Goal: Task Accomplishment & Management: Use online tool/utility

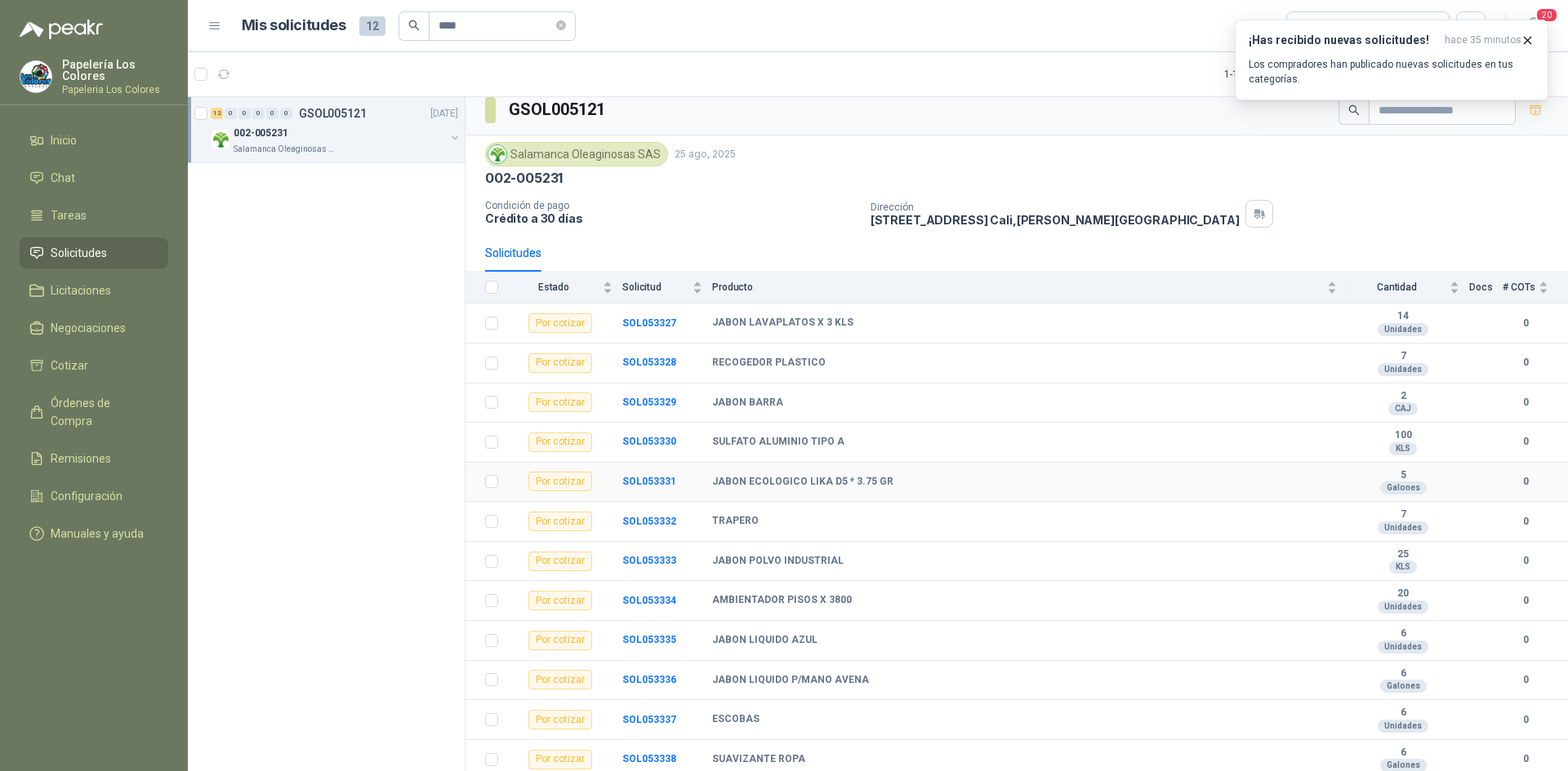
scroll to position [14, 0]
click at [648, 317] on b "SOL053327" at bounding box center [649, 321] width 54 height 12
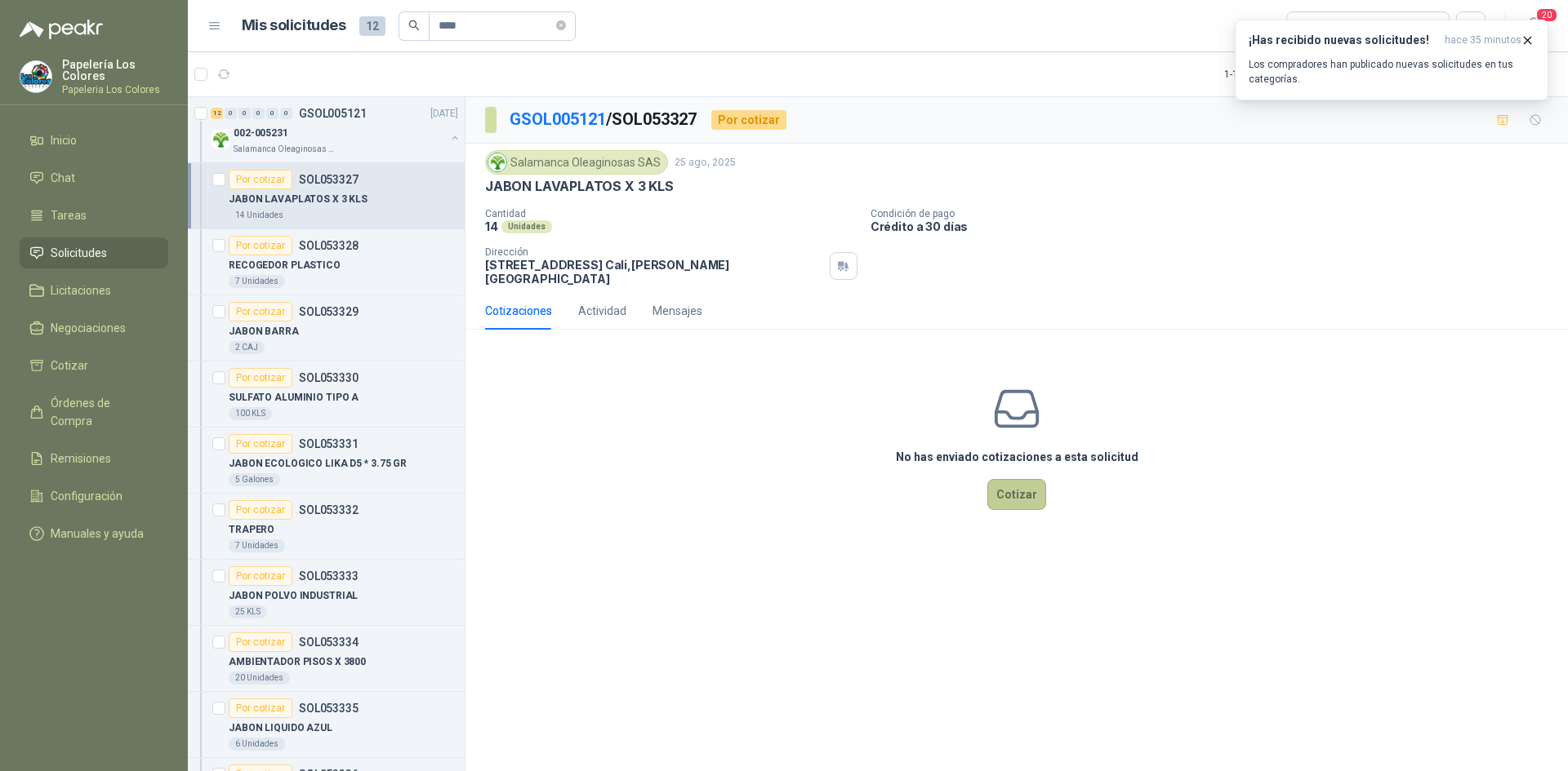
click at [1011, 479] on button "Cotizar" at bounding box center [1016, 494] width 59 height 31
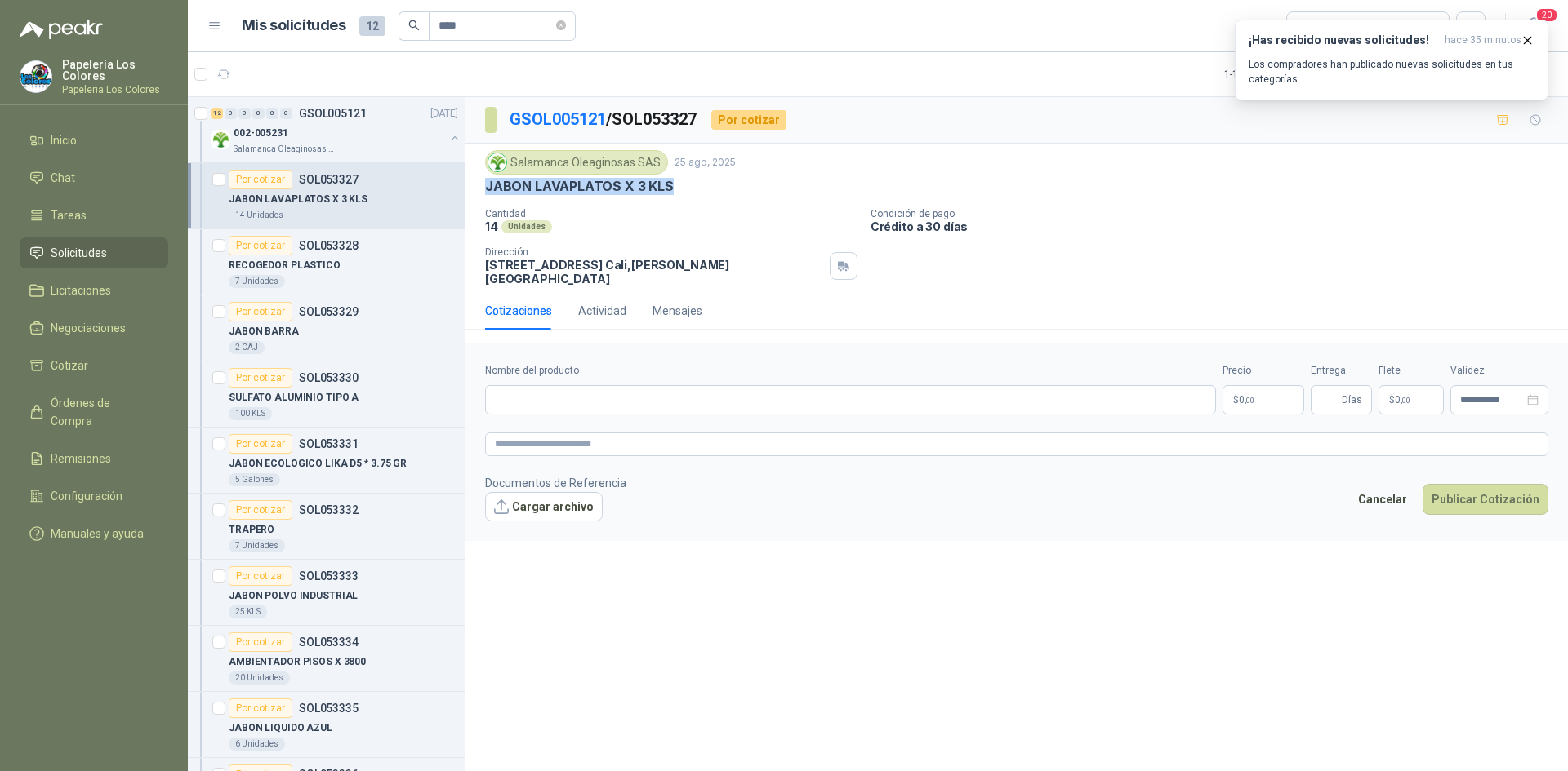
drag, startPoint x: 667, startPoint y: 186, endPoint x: 484, endPoint y: 192, distance: 183.1
click at [484, 192] on div "Salamanca Oleaginosas SAS [DATE] JABON LAVAPLATOS X 3 KLS Cantidad 14 Unidades …" at bounding box center [1016, 219] width 1102 height 149
copy p "JABON LAVAPLATOS X 3 KLS"
click at [605, 385] on input "Nombre del producto" at bounding box center [850, 400] width 731 height 29
paste input "**********"
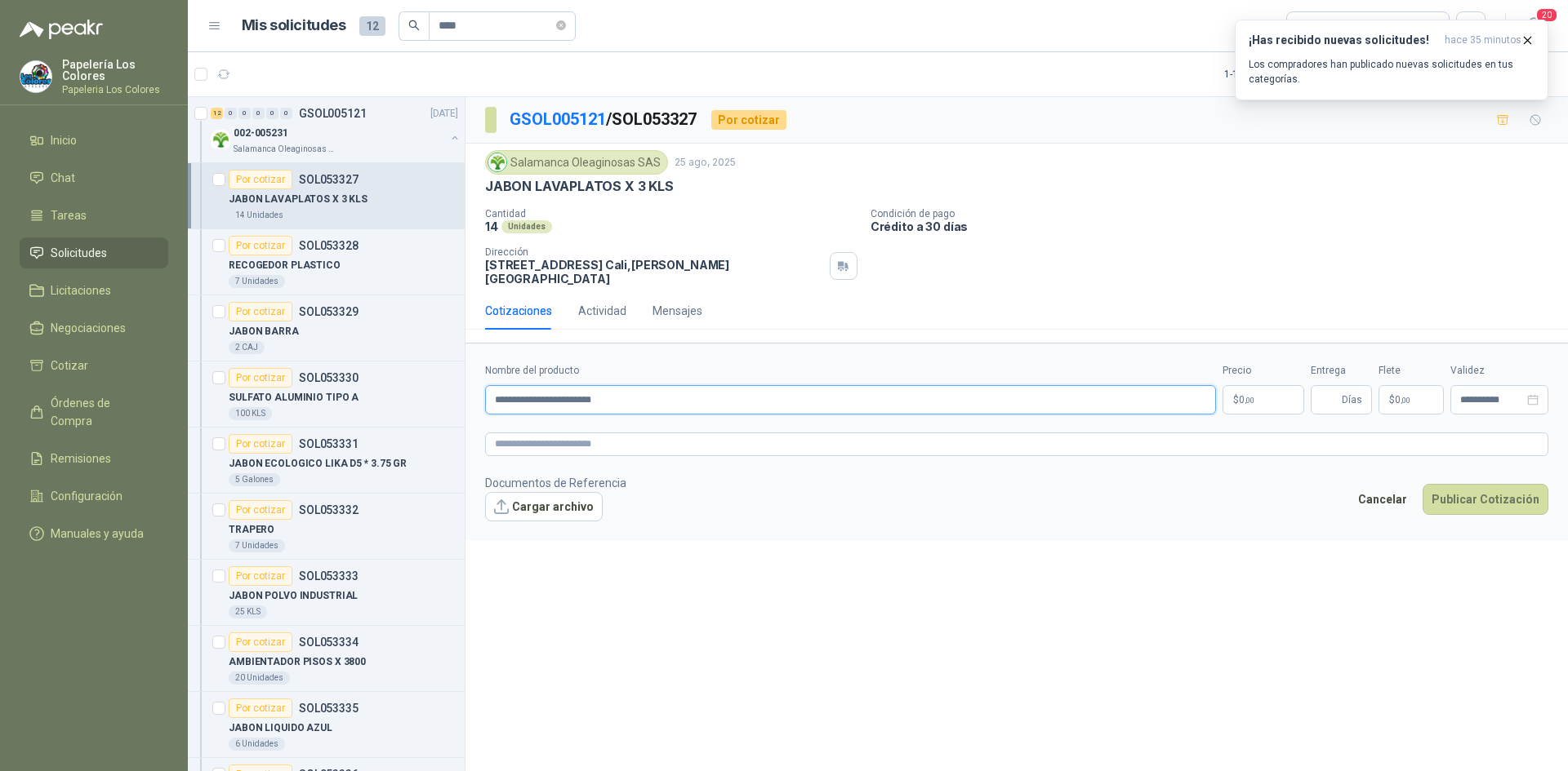
type input "**********"
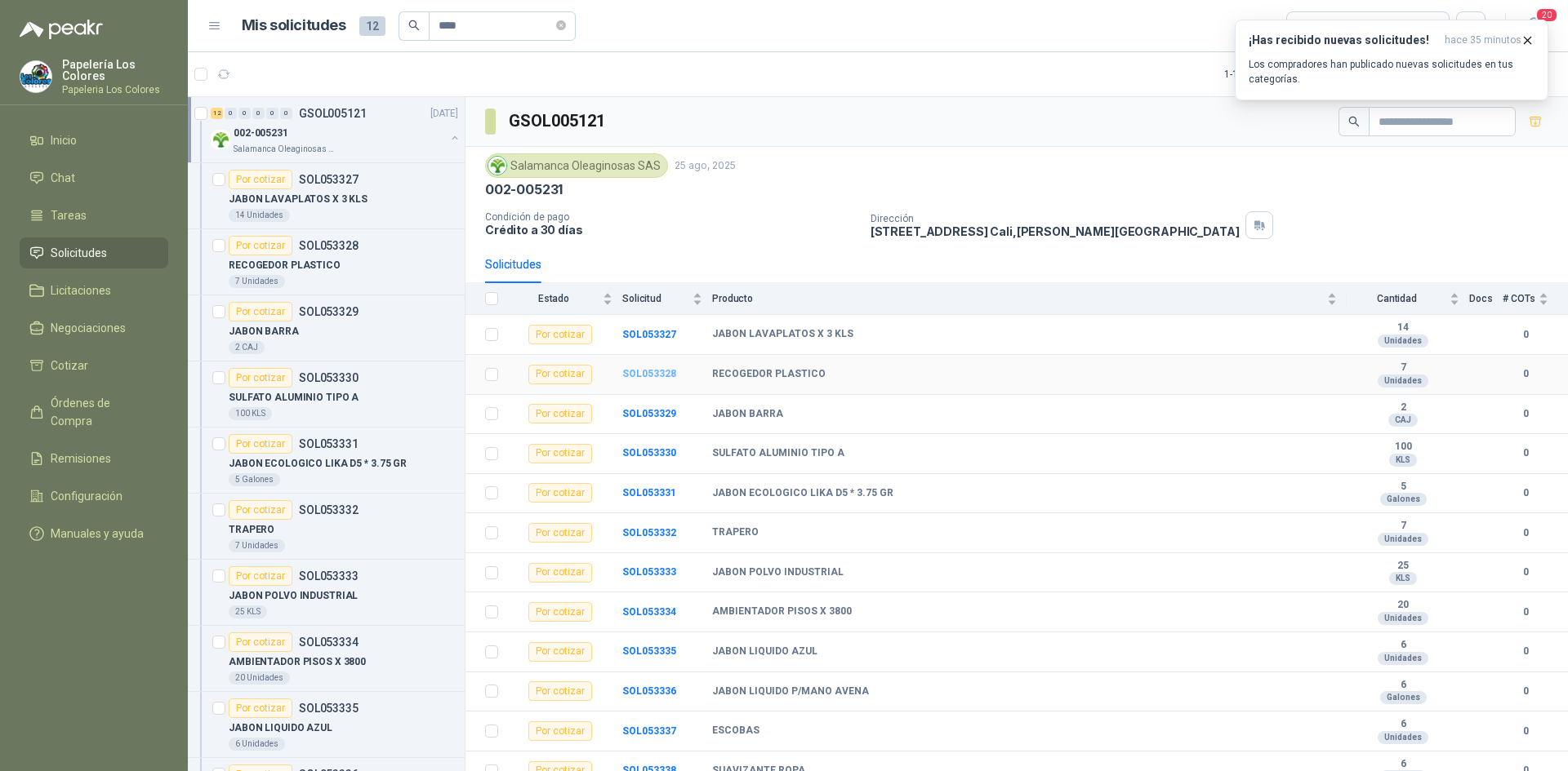
click at [659, 371] on b "SOL053328" at bounding box center [649, 374] width 54 height 12
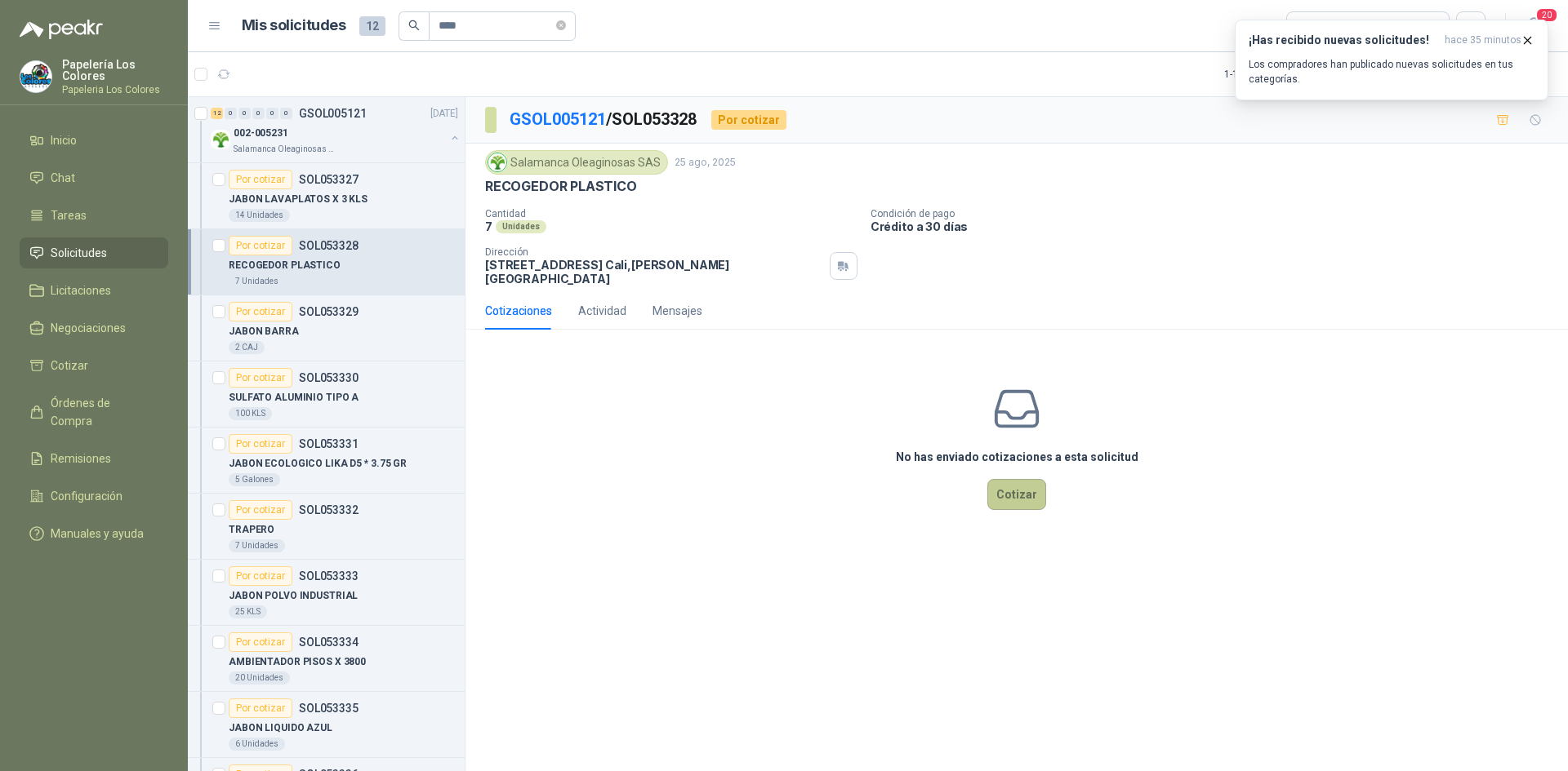
click at [1016, 481] on button "Cotizar" at bounding box center [1016, 494] width 59 height 31
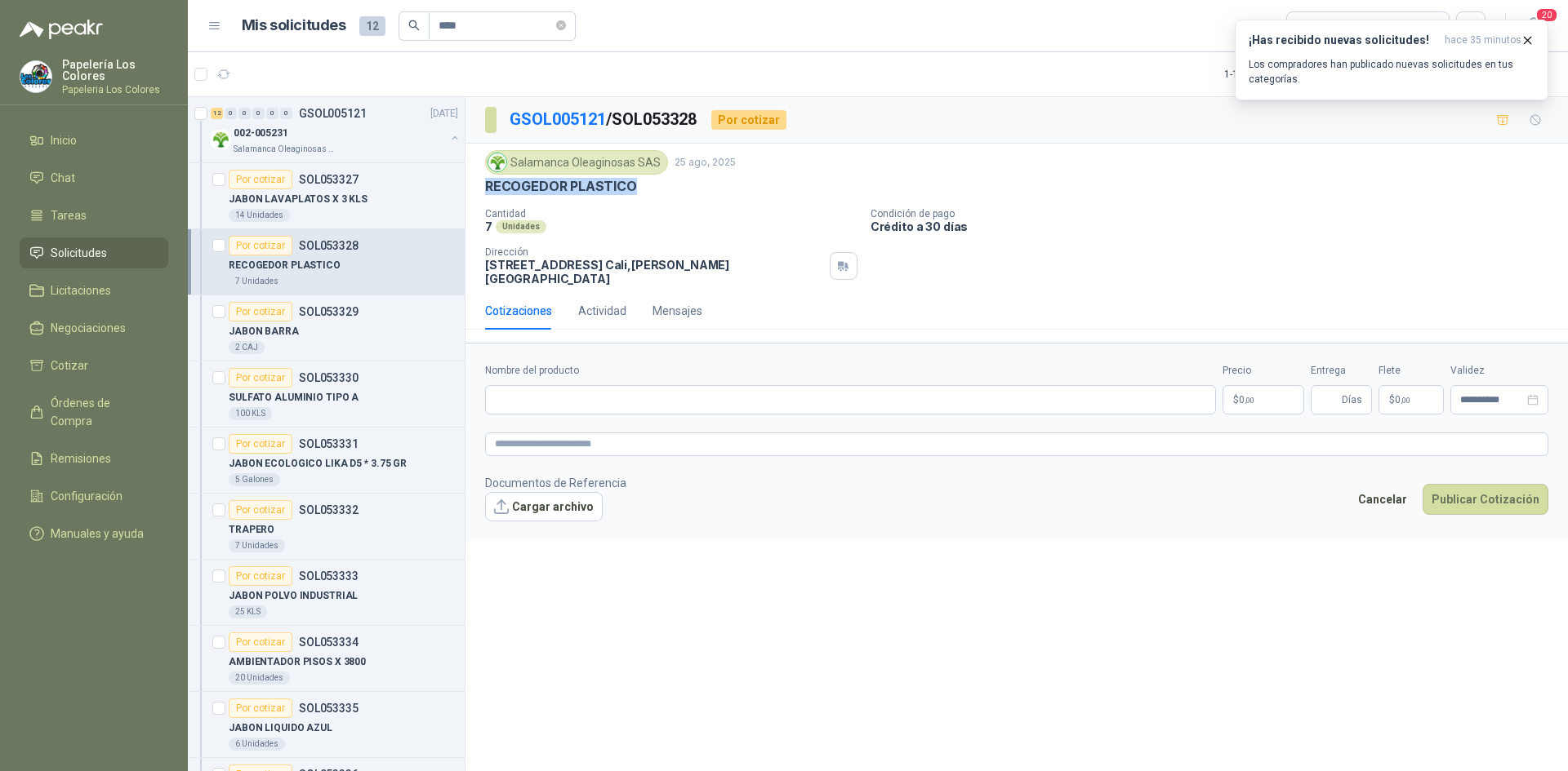
drag, startPoint x: 633, startPoint y: 183, endPoint x: 468, endPoint y: 193, distance: 165.3
click at [468, 193] on div "Salamanca Oleaginosas SAS [DATE] RECOGEDOR PLASTICO Cantidad 7 Unidades Condici…" at bounding box center [1016, 219] width 1102 height 149
copy p "RECOGEDOR PLASTICO"
click at [561, 386] on input "Nombre del producto" at bounding box center [850, 400] width 731 height 29
paste input "**********"
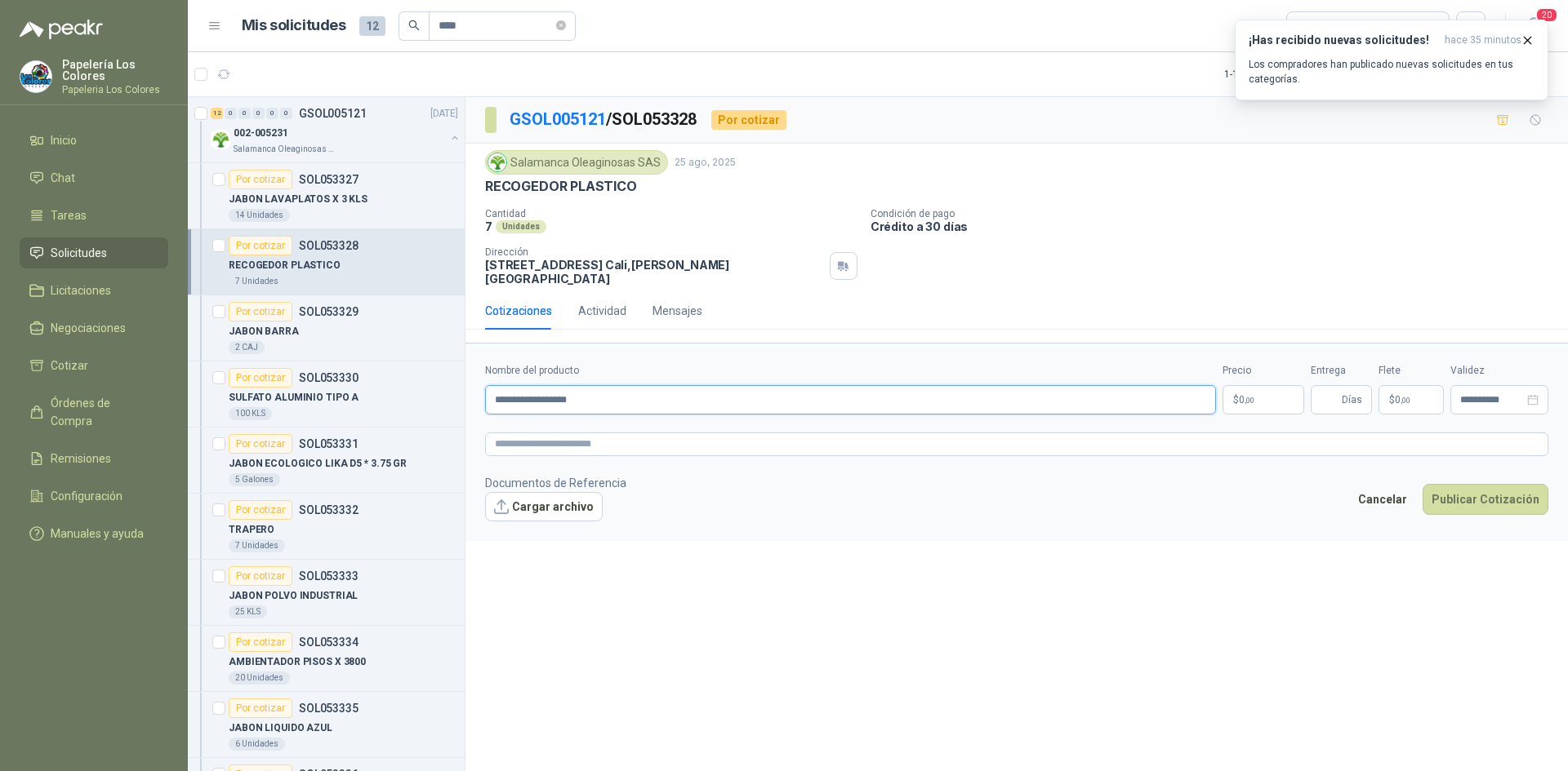
type input "**********"
click at [1257, 378] on body "Papelería Los Colores Papeleria Los Colores Inicio Chat Tareas Solicitudes Lici…" at bounding box center [784, 385] width 1568 height 771
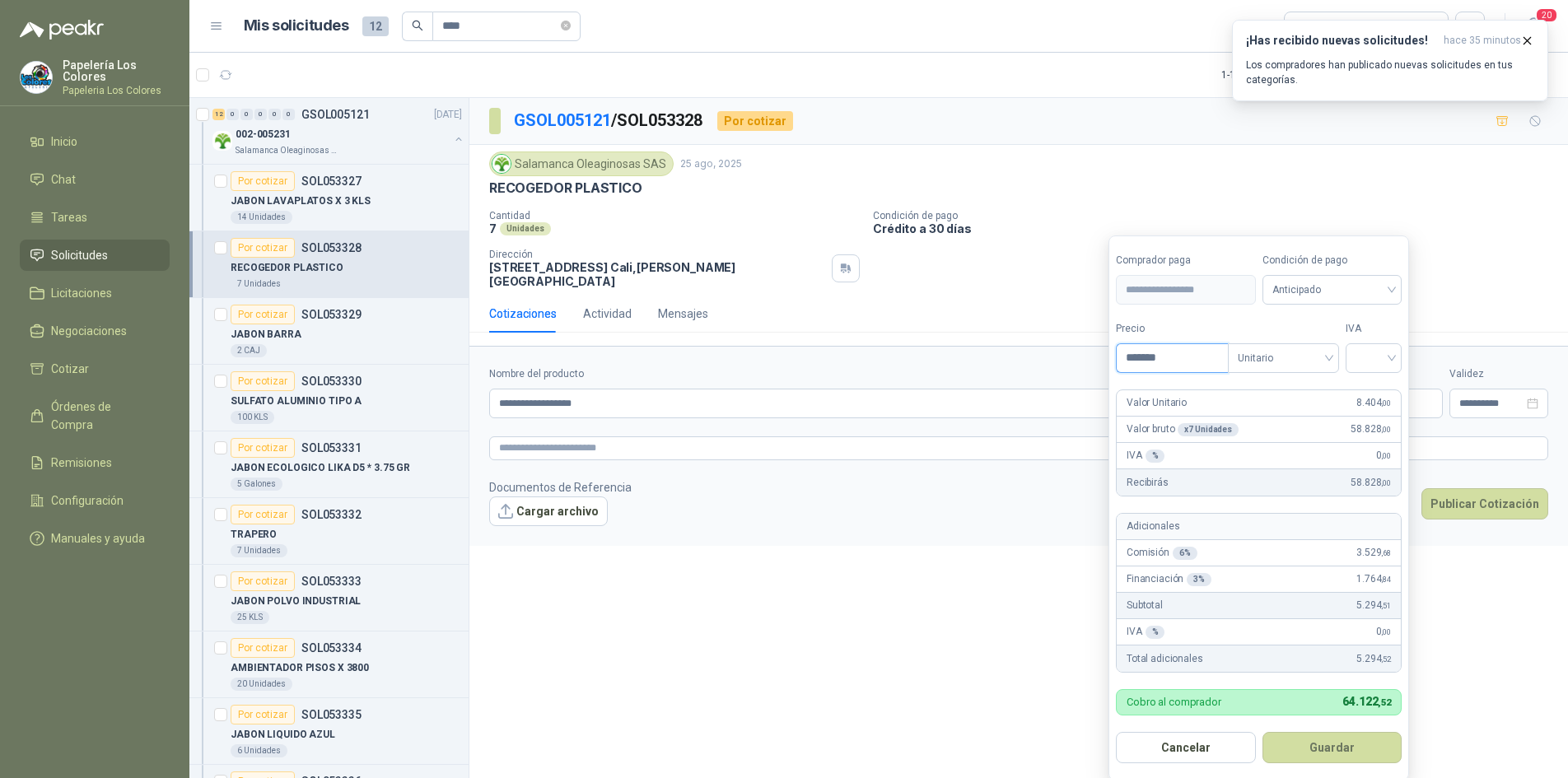
type input "*******"
click at [1341, 287] on span "Anticipado" at bounding box center [1332, 289] width 120 height 24
click at [1326, 346] on div "Crédito a 30 días" at bounding box center [1335, 350] width 115 height 19
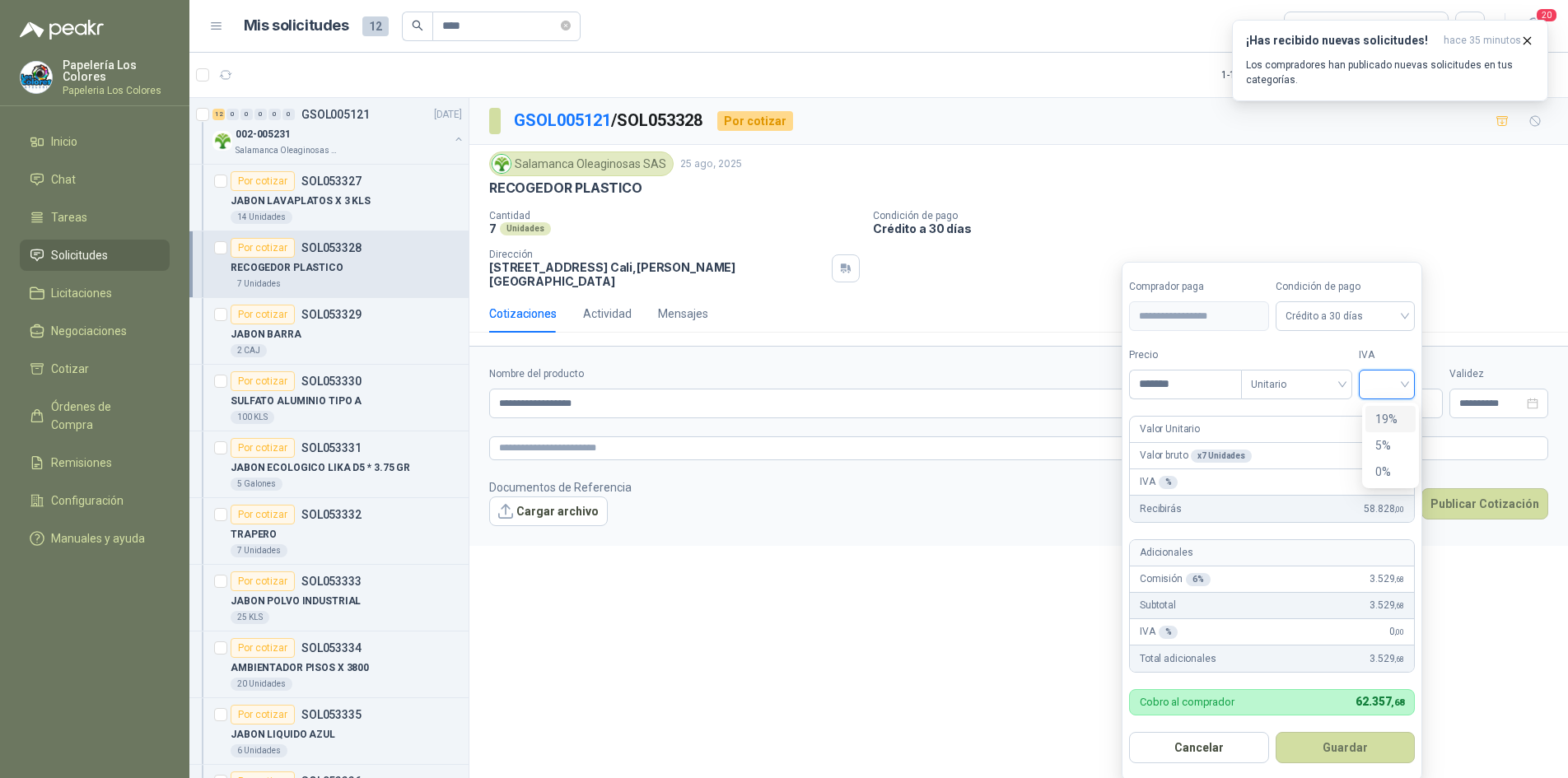
click at [1382, 375] on input "search" at bounding box center [1386, 383] width 36 height 24
click at [1383, 412] on div "19%" at bounding box center [1389, 419] width 30 height 19
click at [1363, 747] on button "Guardar" at bounding box center [1347, 748] width 141 height 31
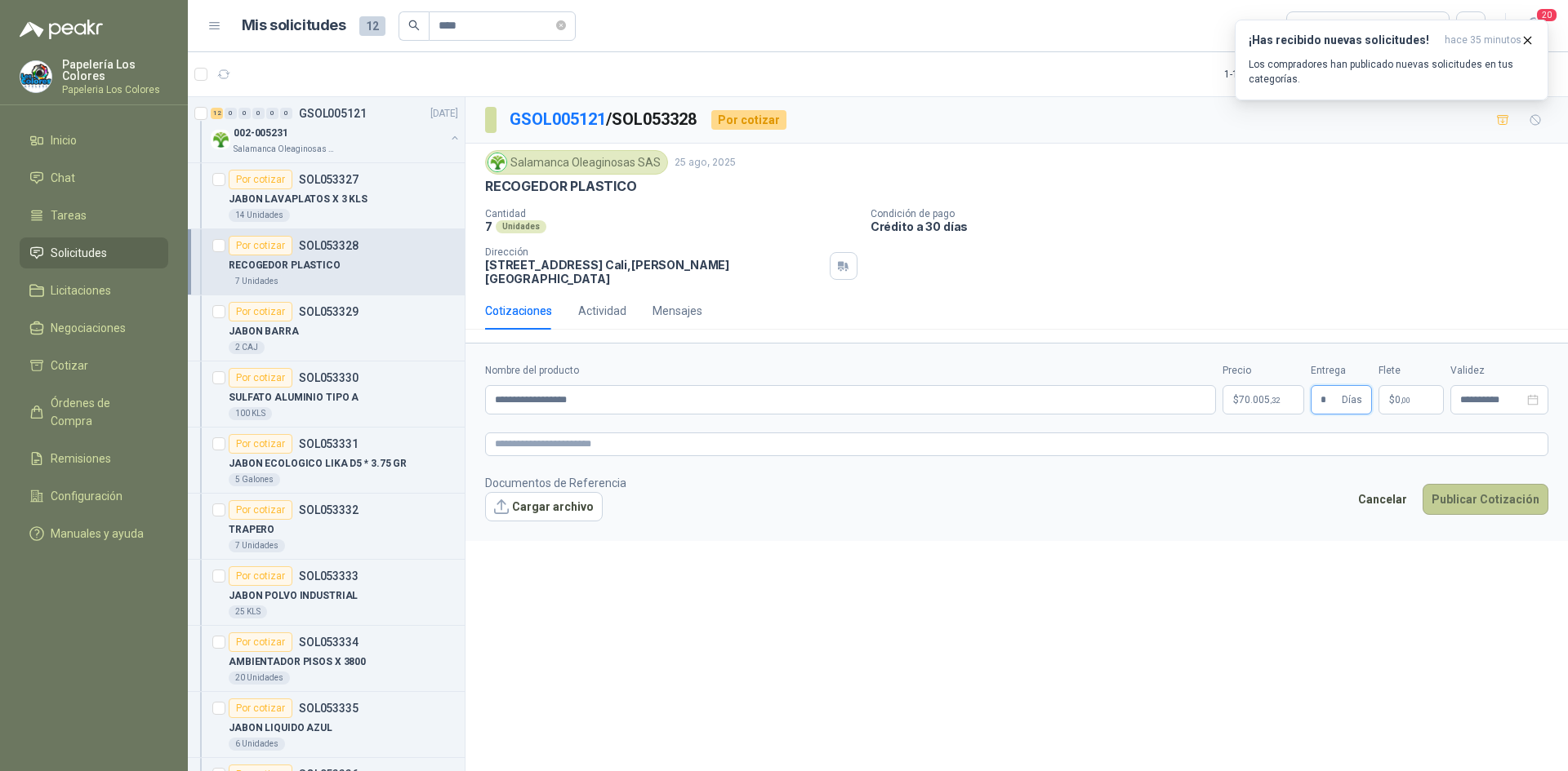
type input "*"
click at [1469, 484] on button "Publicar Cotización" at bounding box center [1486, 499] width 126 height 31
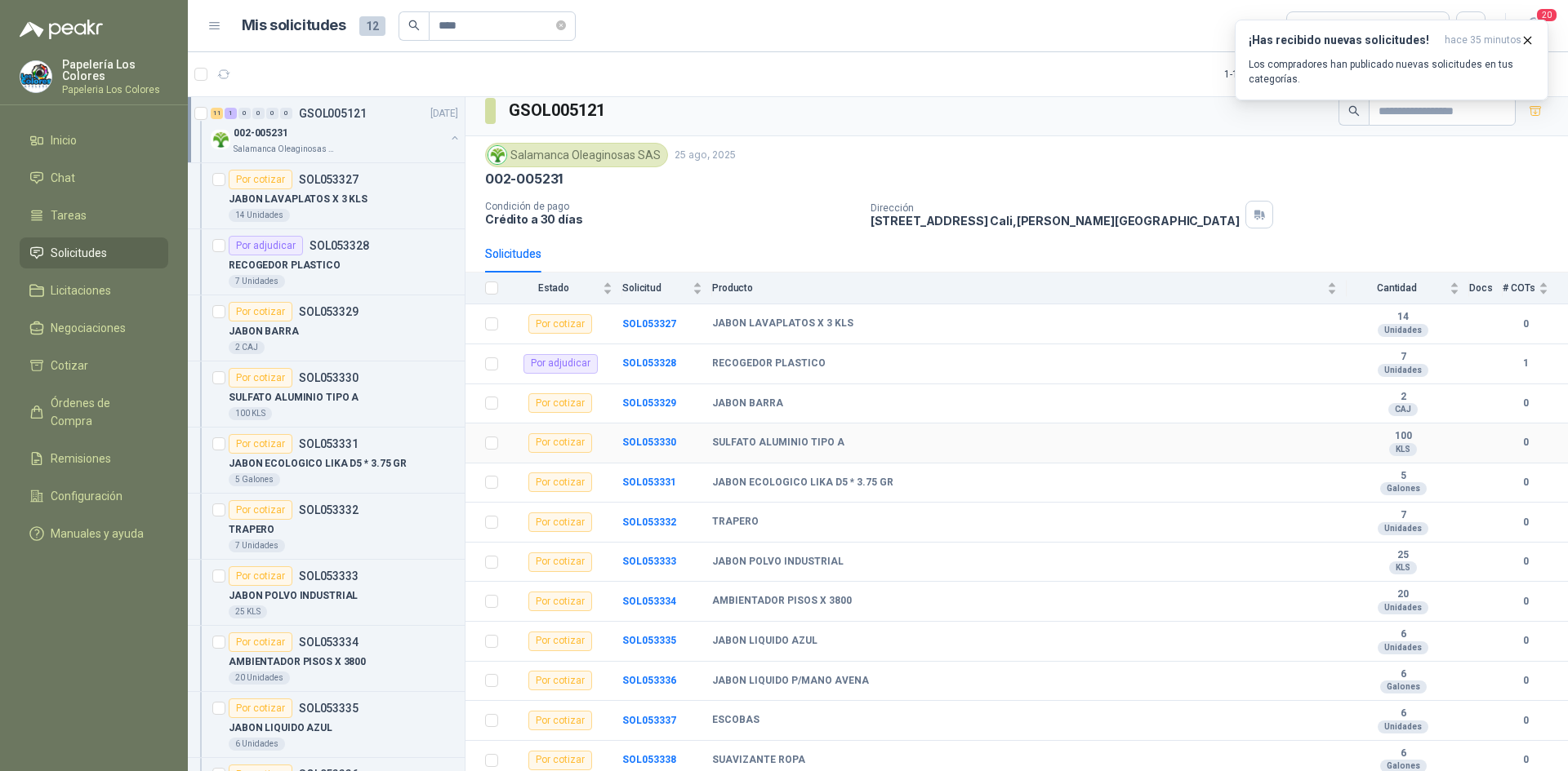
scroll to position [14, 0]
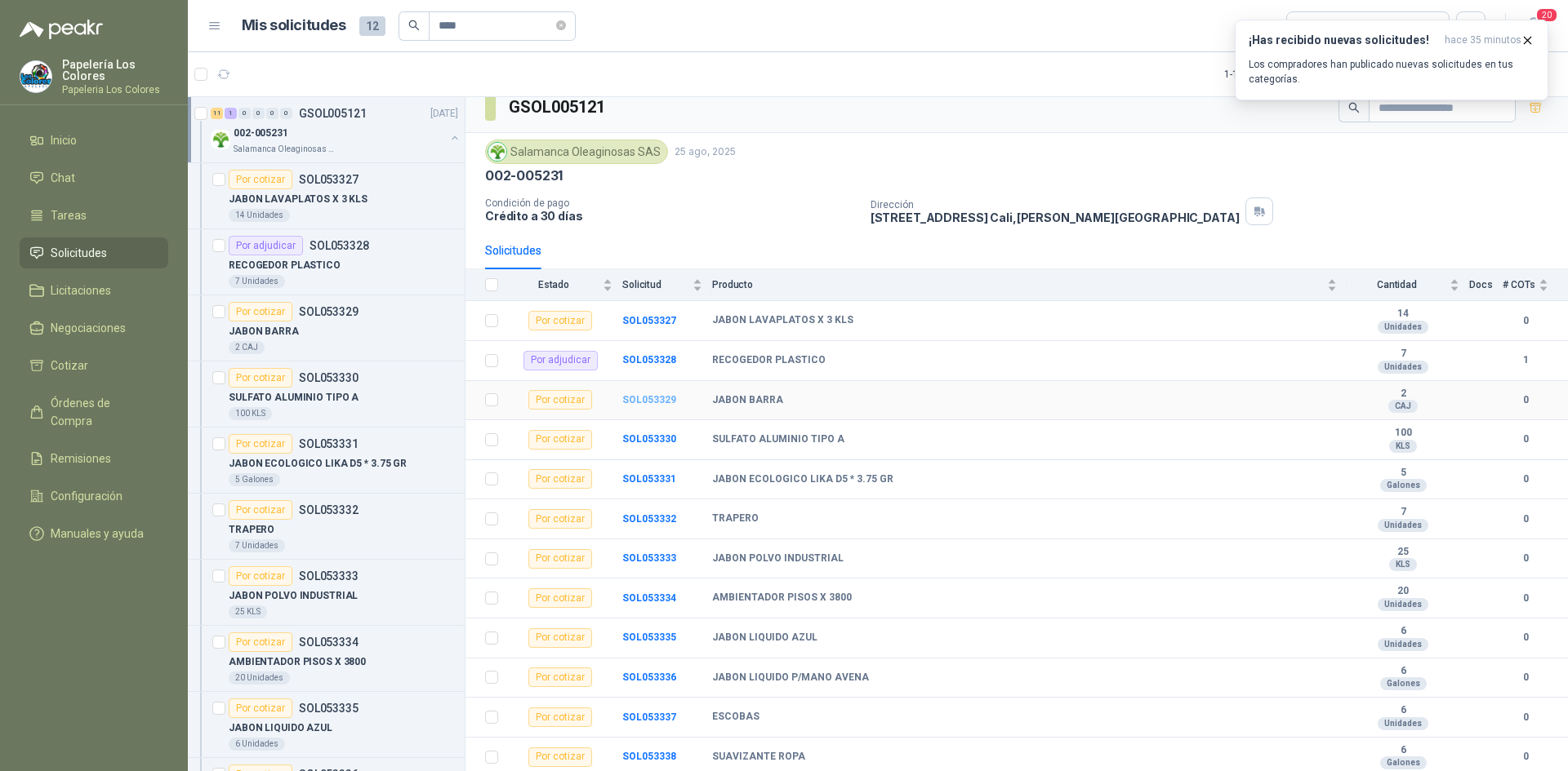
click at [648, 400] on b "SOL053329" at bounding box center [649, 400] width 54 height 12
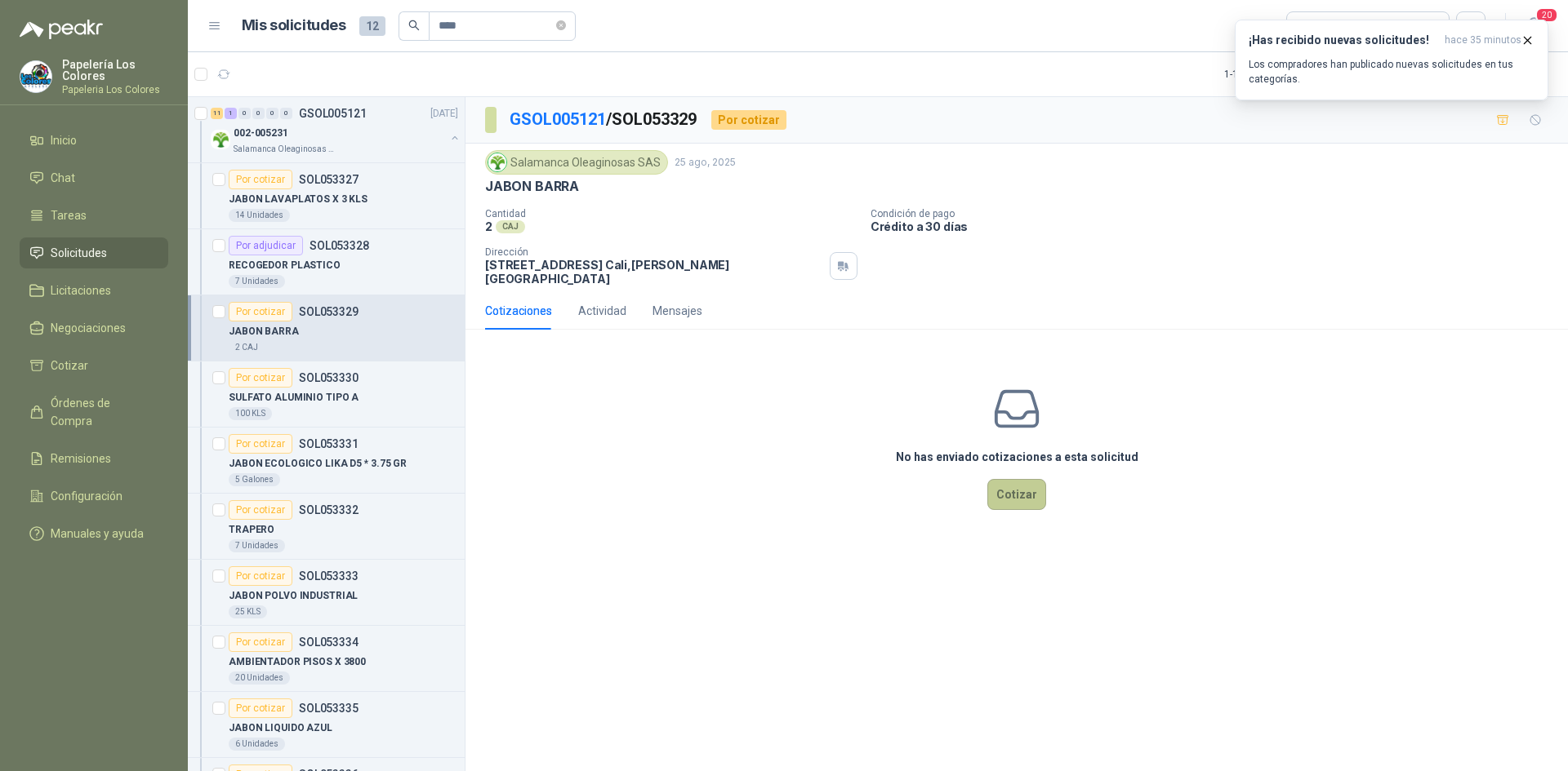
click at [1022, 481] on button "Cotizar" at bounding box center [1016, 494] width 59 height 31
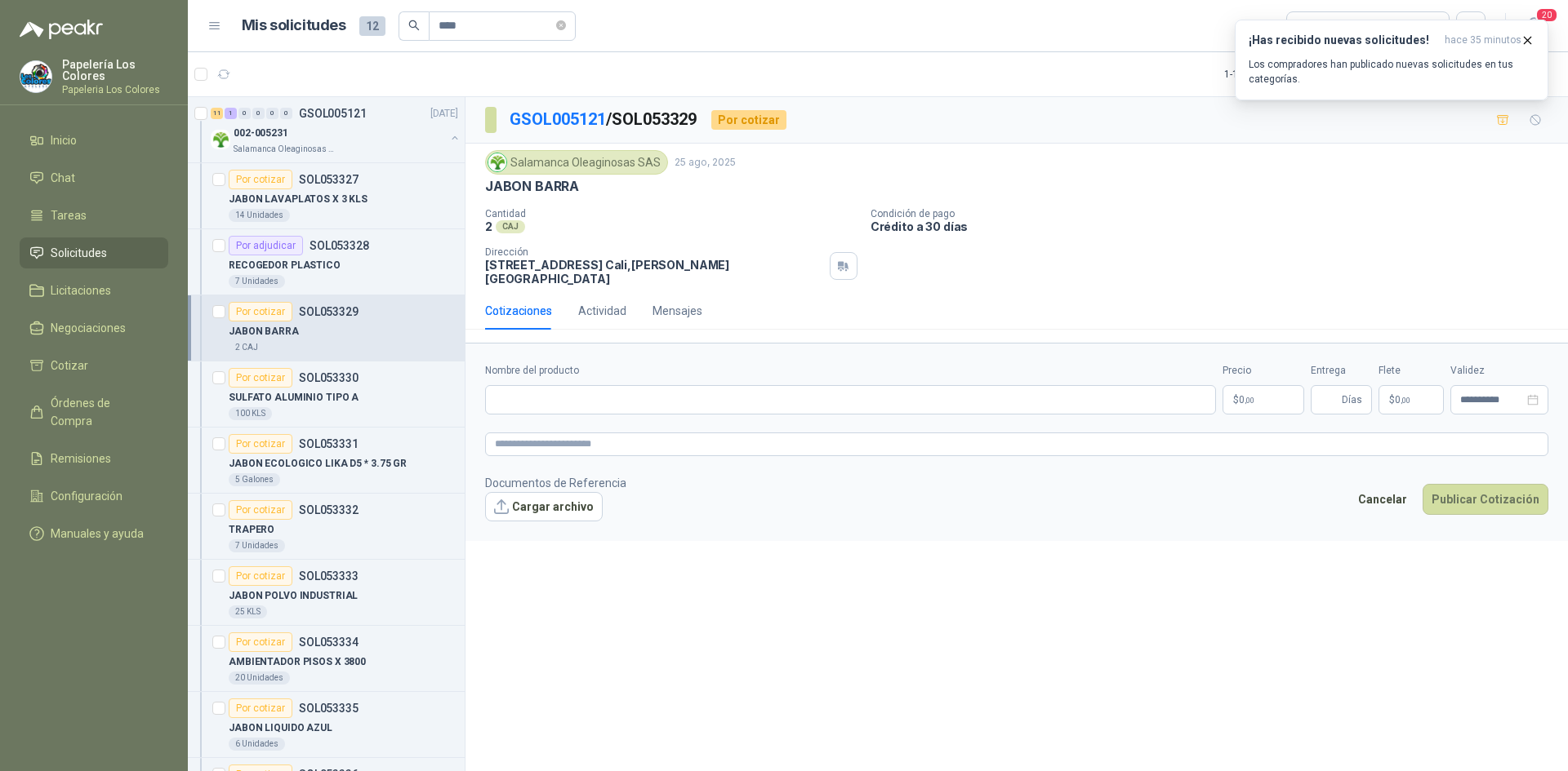
drag, startPoint x: 576, startPoint y: 186, endPoint x: 478, endPoint y: 203, distance: 99.5
click at [478, 203] on div "Salamanca Oleaginosas SAS [DATE] JABON BARRA Cantidad 2 CAJ Condición de pago C…" at bounding box center [1016, 219] width 1102 height 149
click at [615, 207] on div "Salamanca Oleaginosas SAS [DATE] JABON BARRA Cantidad 2 CAJ Condición de pago C…" at bounding box center [1016, 218] width 1064 height 135
drag, startPoint x: 575, startPoint y: 186, endPoint x: 484, endPoint y: 192, distance: 91.2
click at [484, 192] on div "Salamanca Oleaginosas SAS [DATE] JABON BARRA Cantidad 2 CAJ Condición de pago C…" at bounding box center [1016, 219] width 1102 height 149
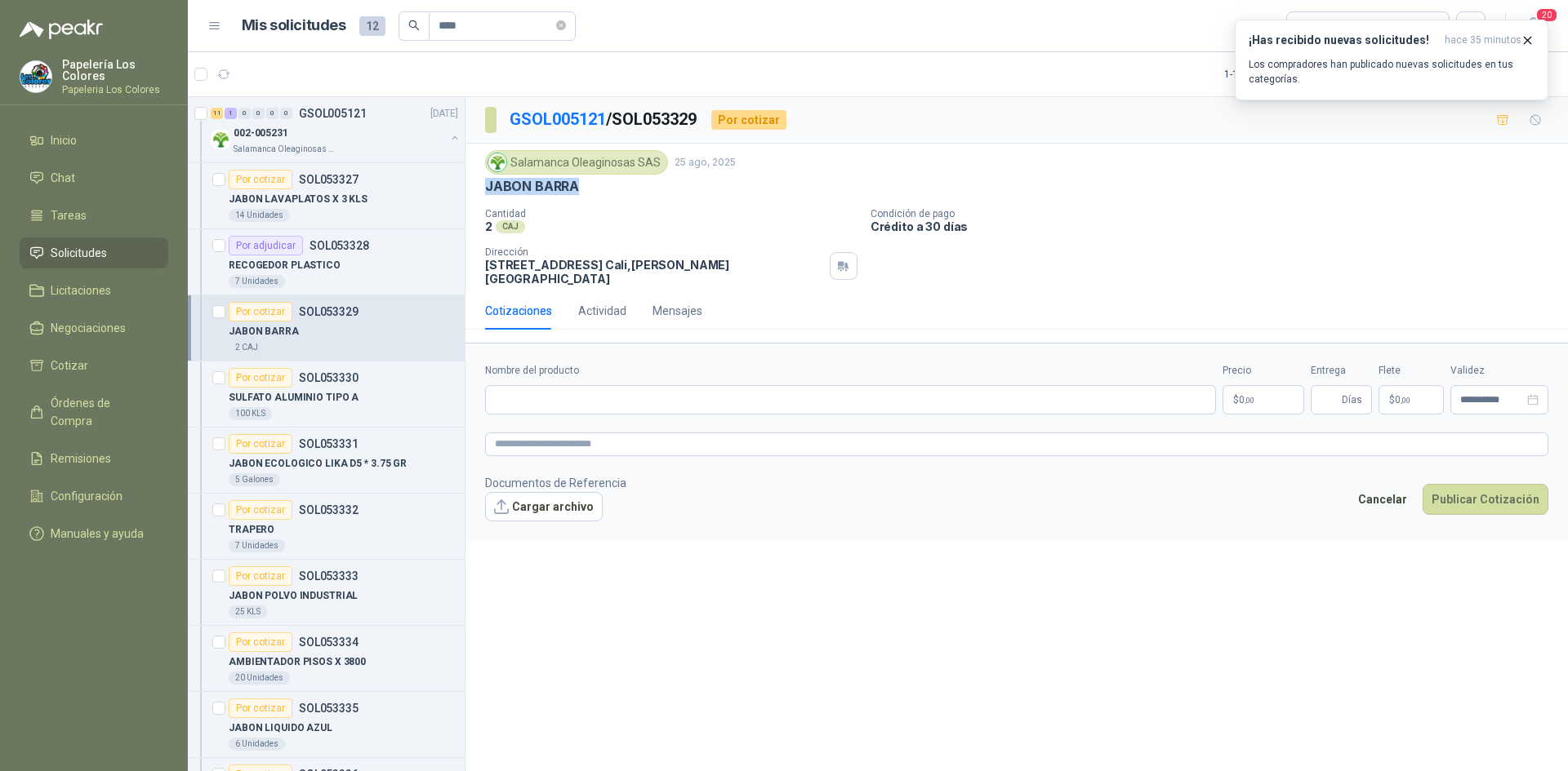
copy p "JABON BARRA"
click at [606, 388] on input "Nombre del producto" at bounding box center [850, 400] width 731 height 29
paste input "**********"
type input "**********"
click at [1253, 379] on body "Papelería Los Colores Papeleria Los Colores Inicio Chat Tareas Solicitudes Lici…" at bounding box center [784, 385] width 1568 height 771
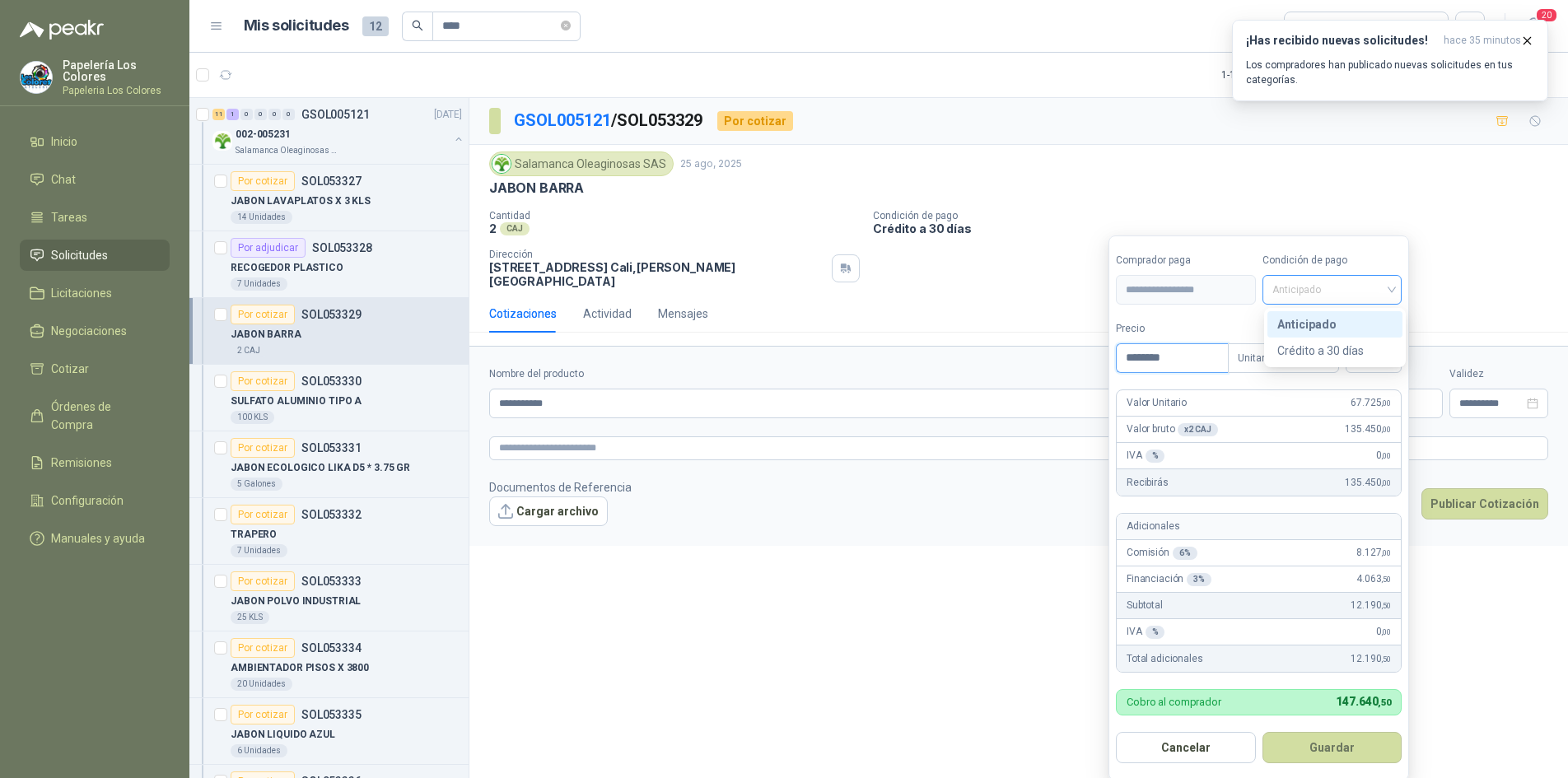
click at [1343, 287] on span "Anticipado" at bounding box center [1332, 289] width 120 height 24
type input "********"
click at [1334, 344] on div "Crédito a 30 días" at bounding box center [1335, 350] width 115 height 19
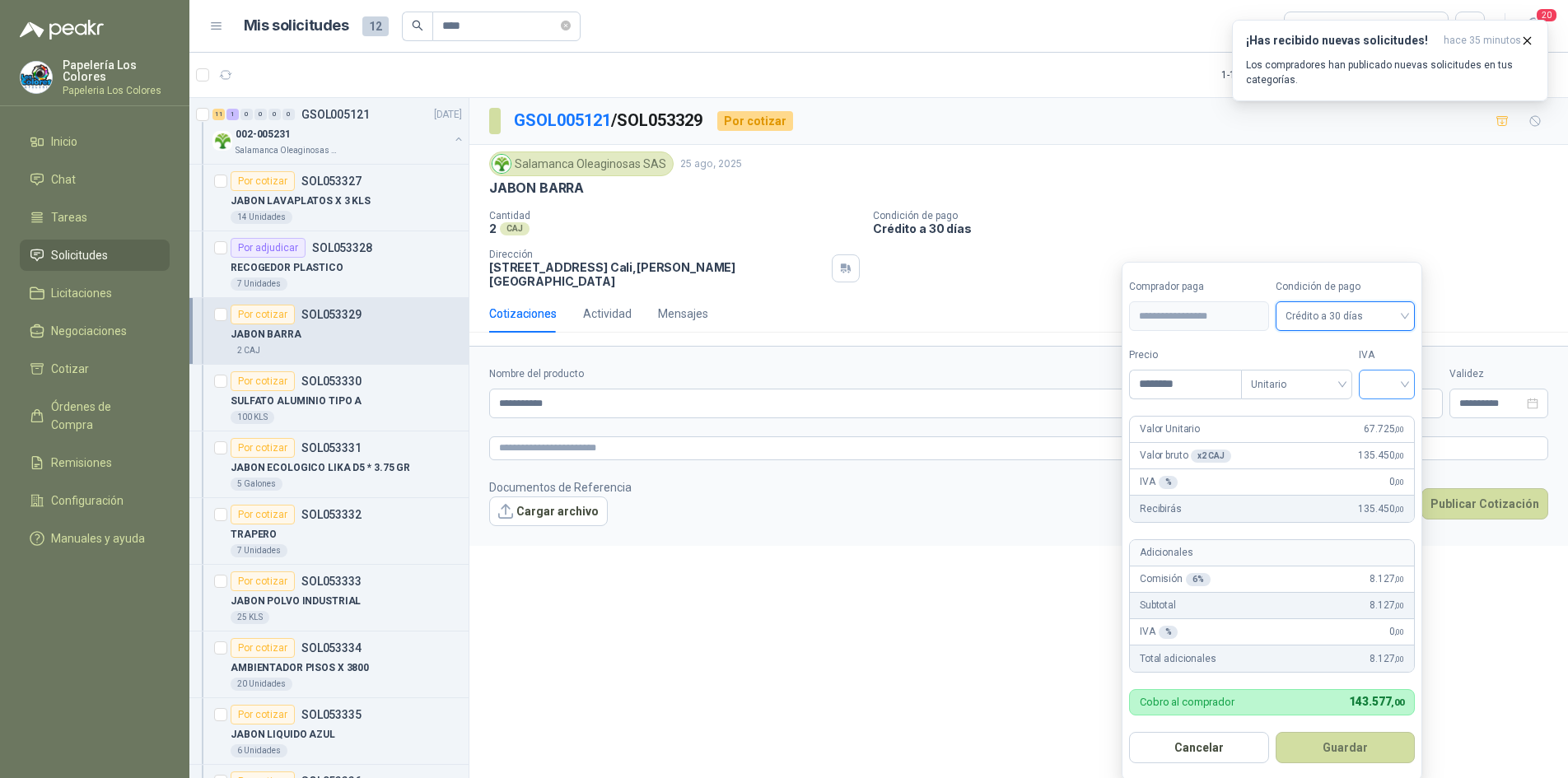
click at [1386, 386] on input "search" at bounding box center [1386, 383] width 36 height 24
click at [1387, 414] on div "19%" at bounding box center [1389, 419] width 30 height 19
click at [1362, 744] on button "Guardar" at bounding box center [1347, 748] width 141 height 31
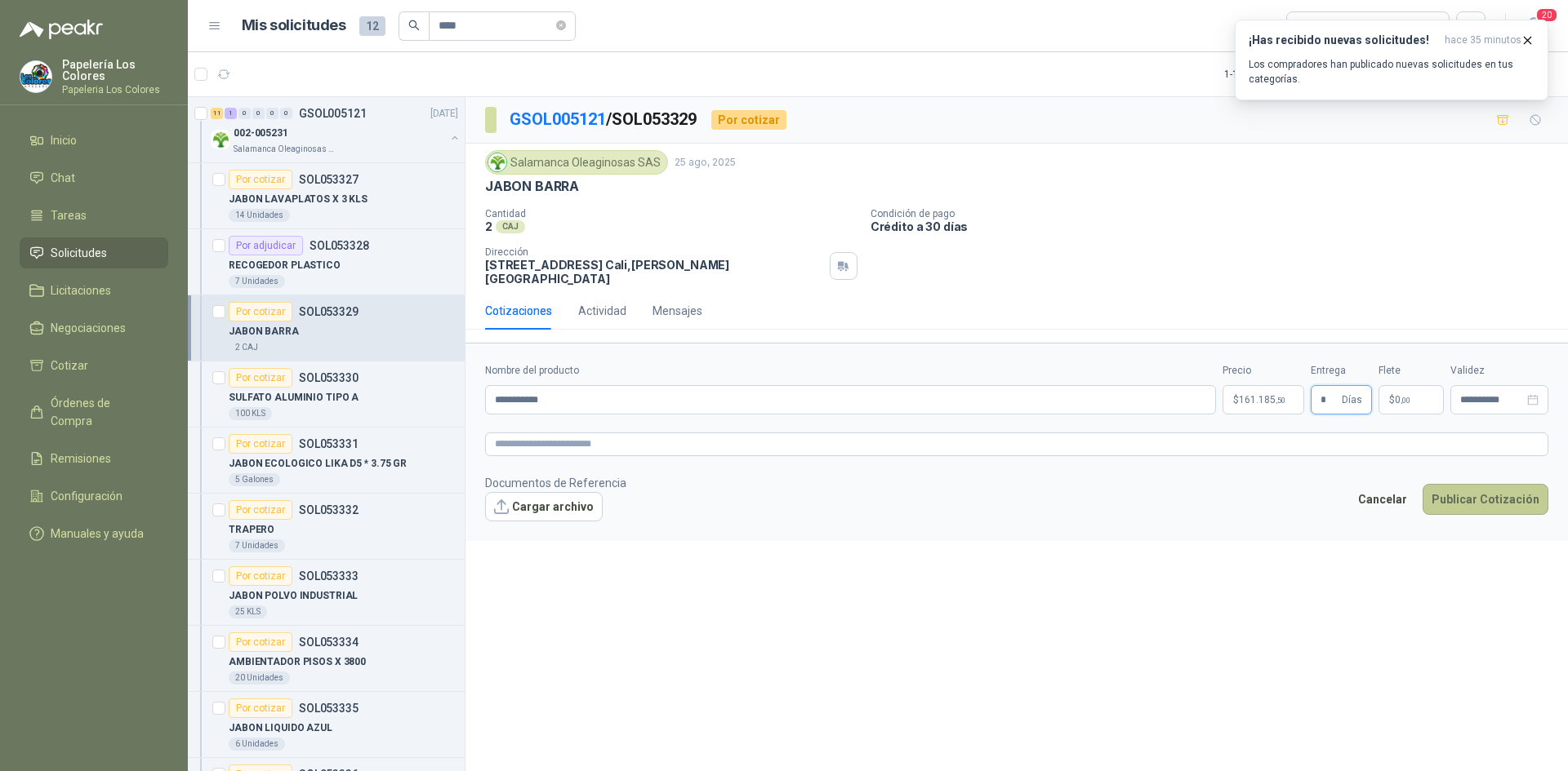
type input "*"
click at [1472, 488] on button "Publicar Cotización" at bounding box center [1486, 499] width 126 height 31
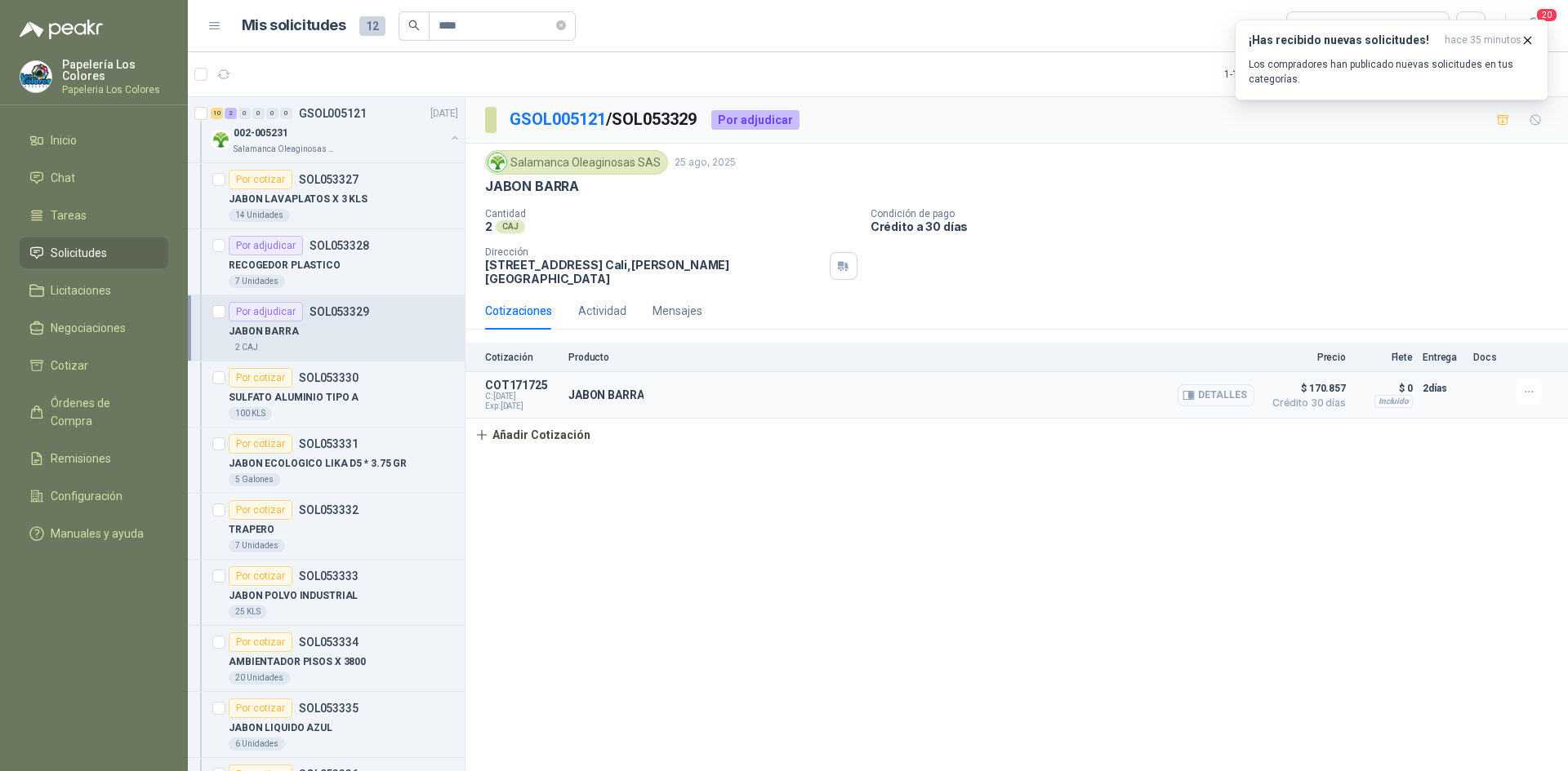
click at [1227, 384] on button "Detalles" at bounding box center [1216, 395] width 76 height 22
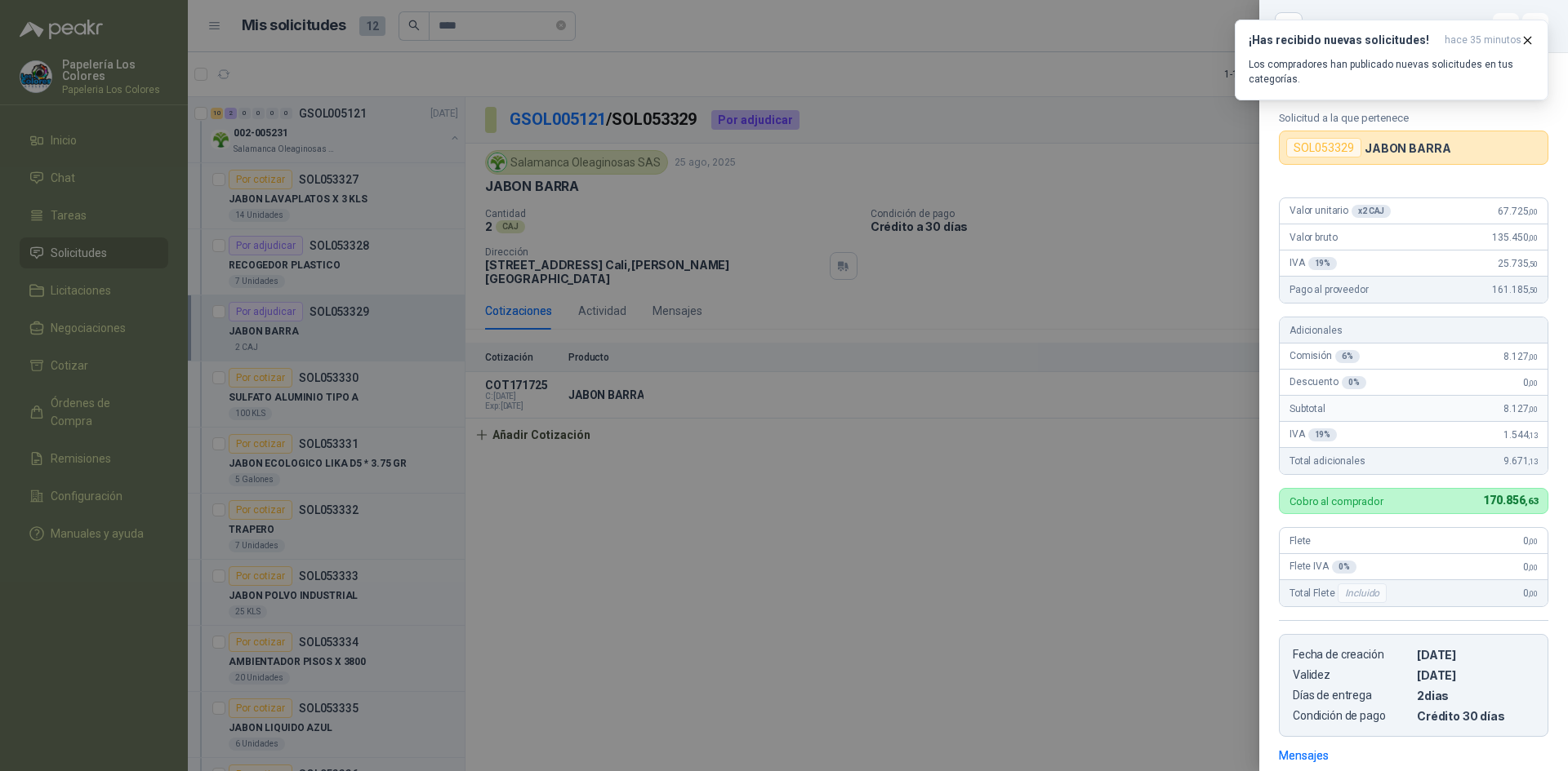
click at [1058, 233] on div at bounding box center [784, 385] width 1568 height 771
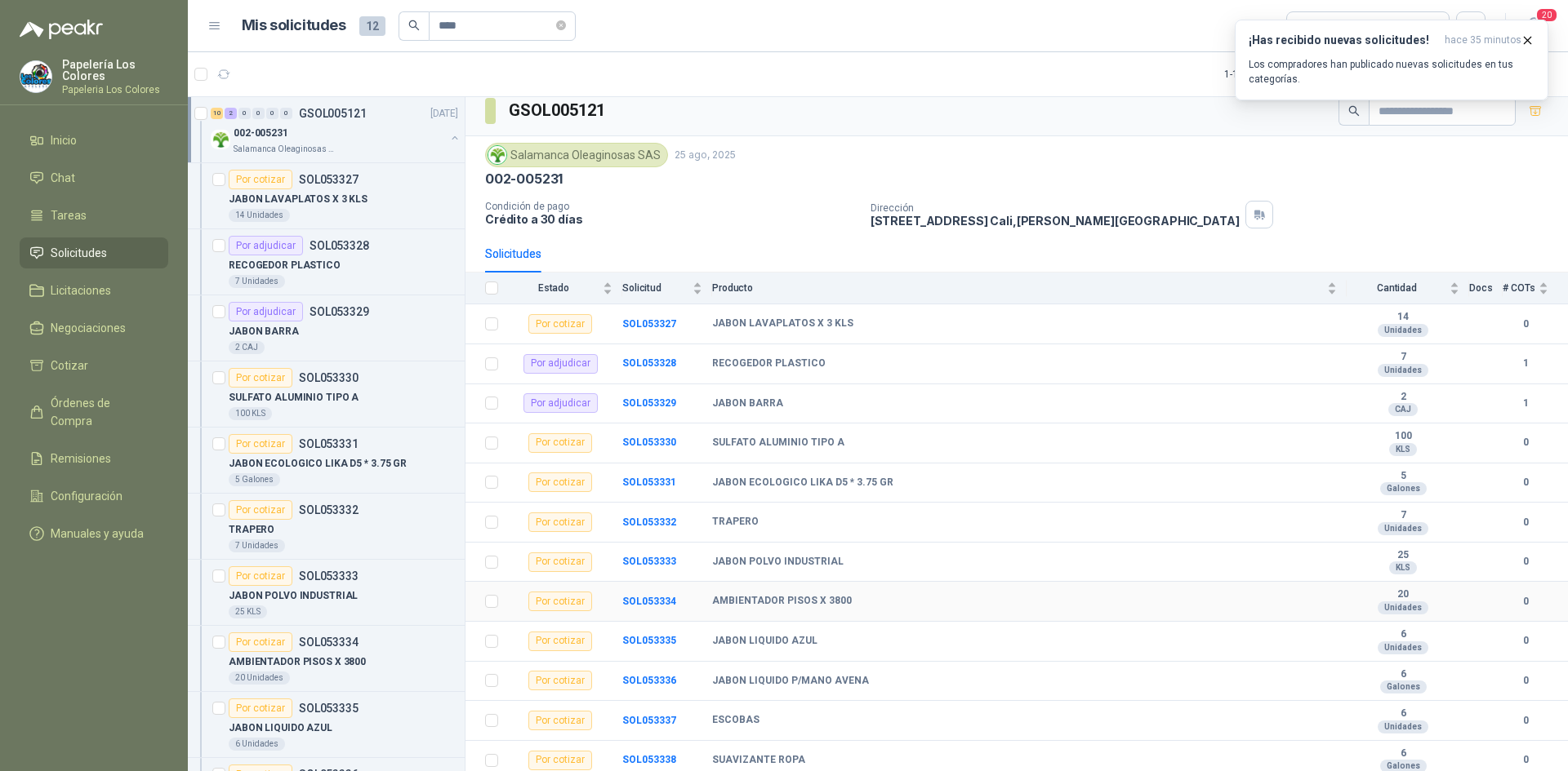
scroll to position [14, 0]
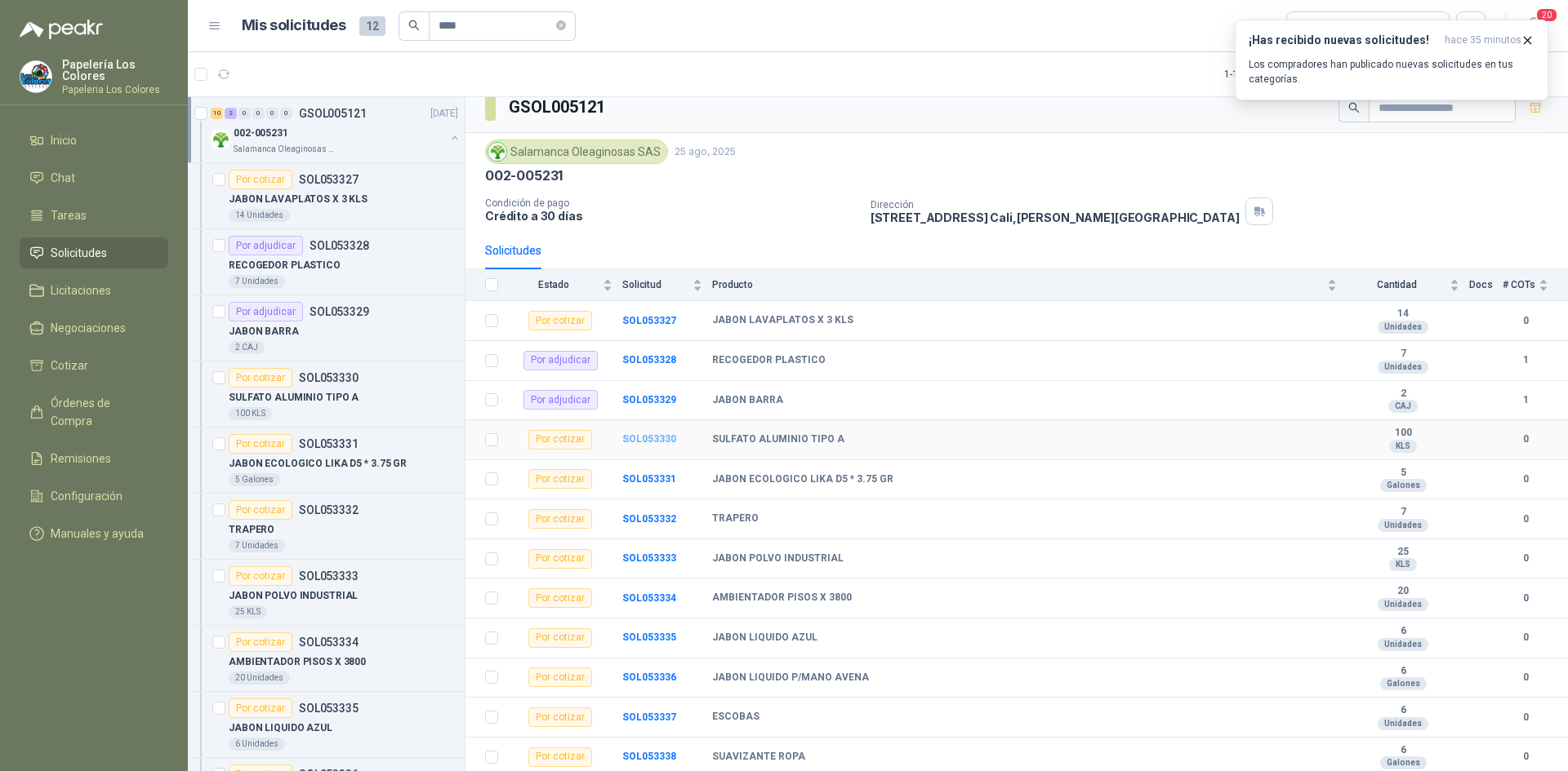
click at [641, 441] on b "SOL053330" at bounding box center [649, 439] width 54 height 12
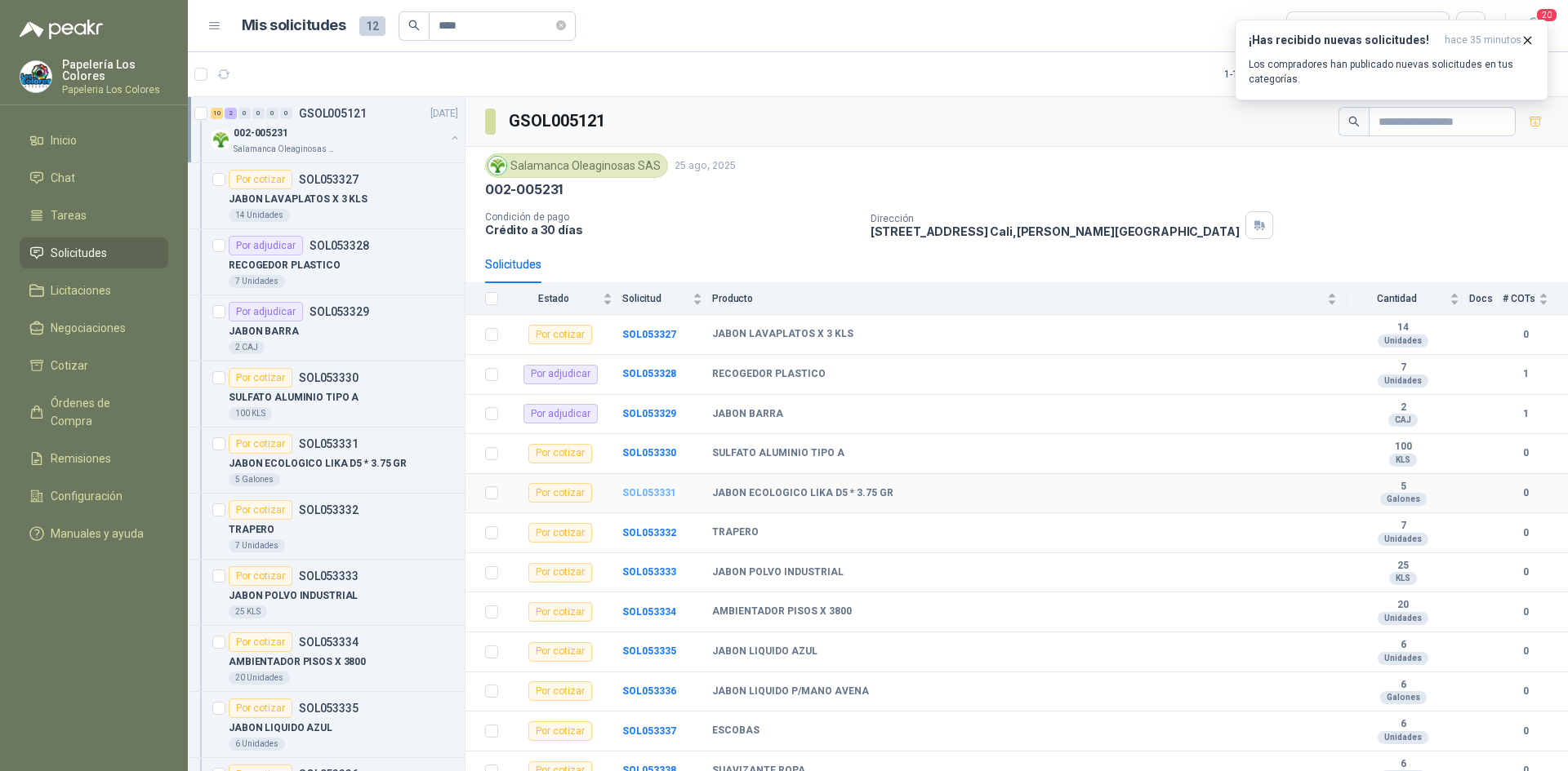
click at [655, 493] on b "SOL053331" at bounding box center [649, 493] width 54 height 12
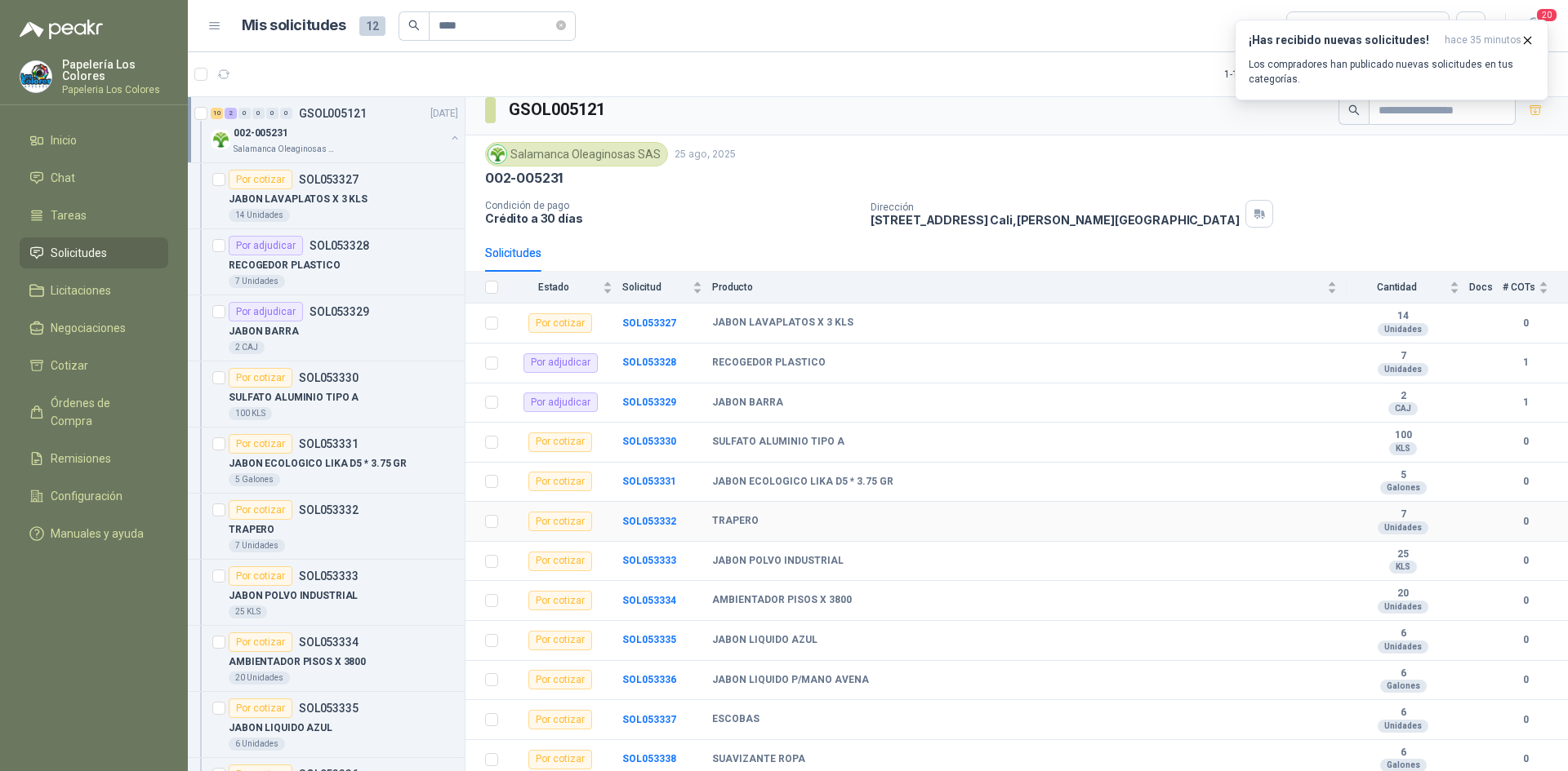
scroll to position [14, 0]
click at [646, 514] on b "SOL053332" at bounding box center [649, 519] width 54 height 12
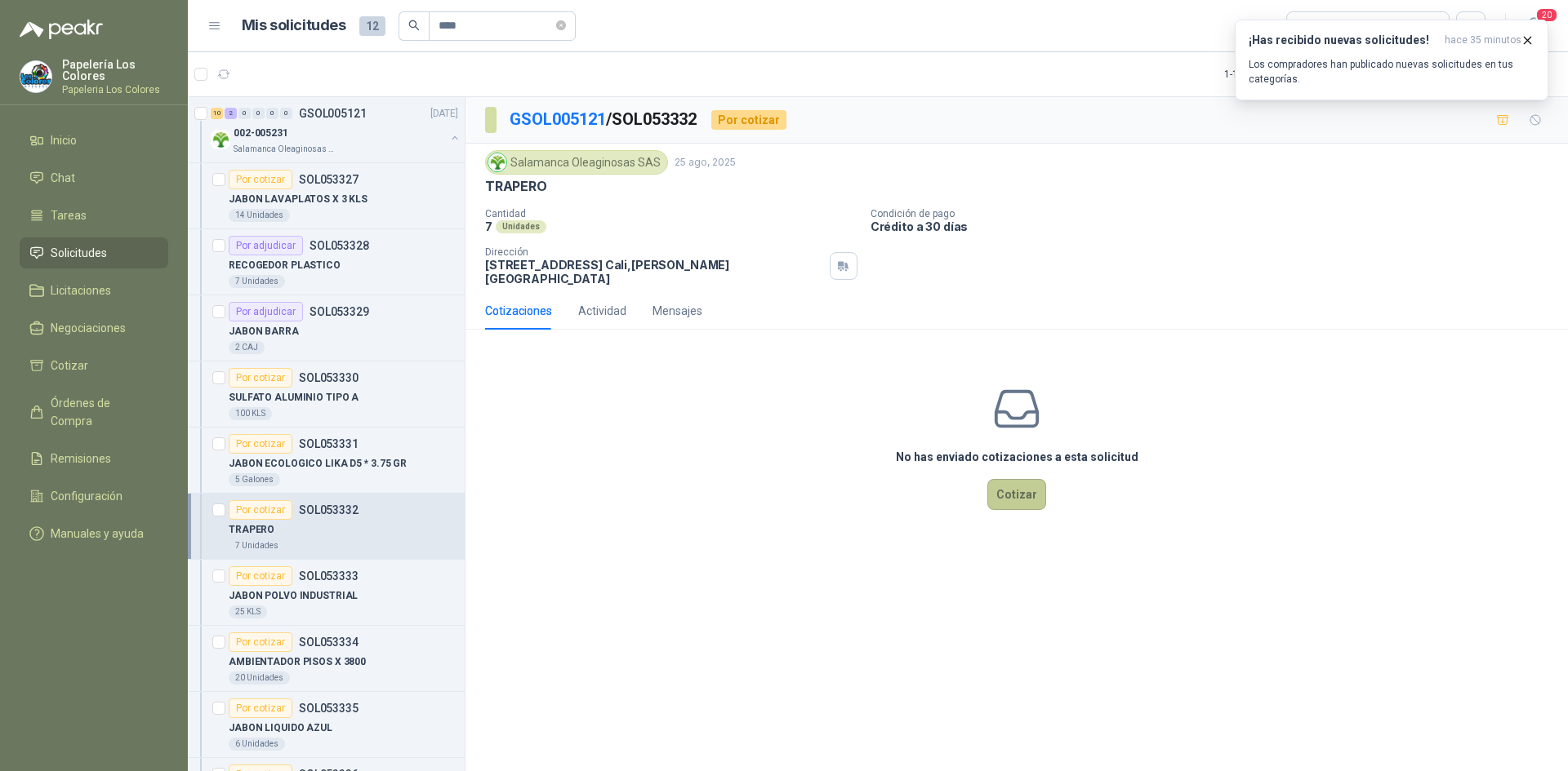
click at [1037, 479] on button "Cotizar" at bounding box center [1016, 494] width 59 height 31
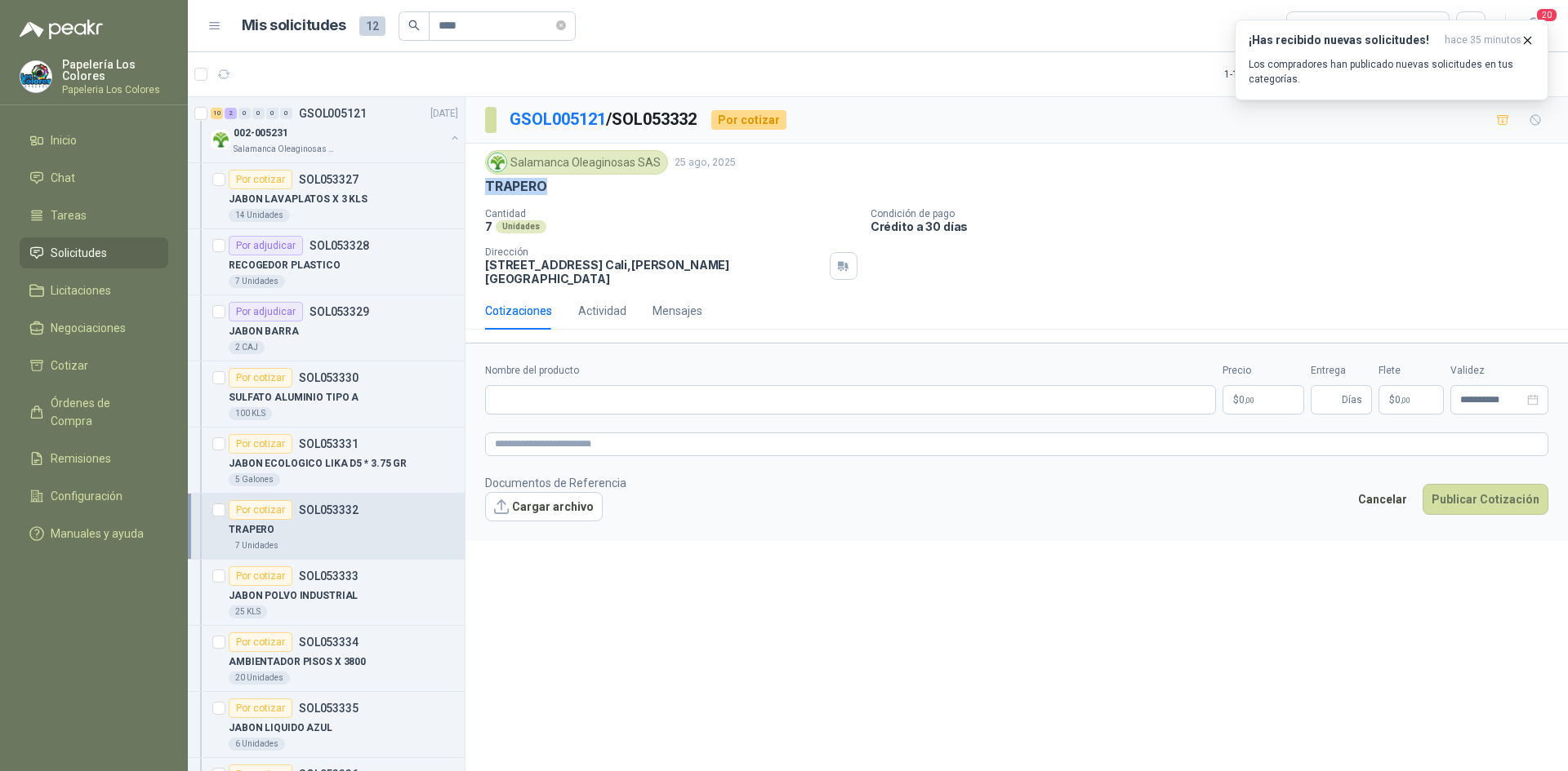
drag, startPoint x: 545, startPoint y: 187, endPoint x: 474, endPoint y: 193, distance: 71.3
click at [474, 193] on div "Salamanca Oleaginosas SAS [DATE] [PERSON_NAME] Cantidad 7 Unidades Condición de…" at bounding box center [1016, 219] width 1102 height 149
copy p "TRAPERO"
click at [599, 388] on input "Nombre del producto" at bounding box center [850, 400] width 731 height 29
paste input "*******"
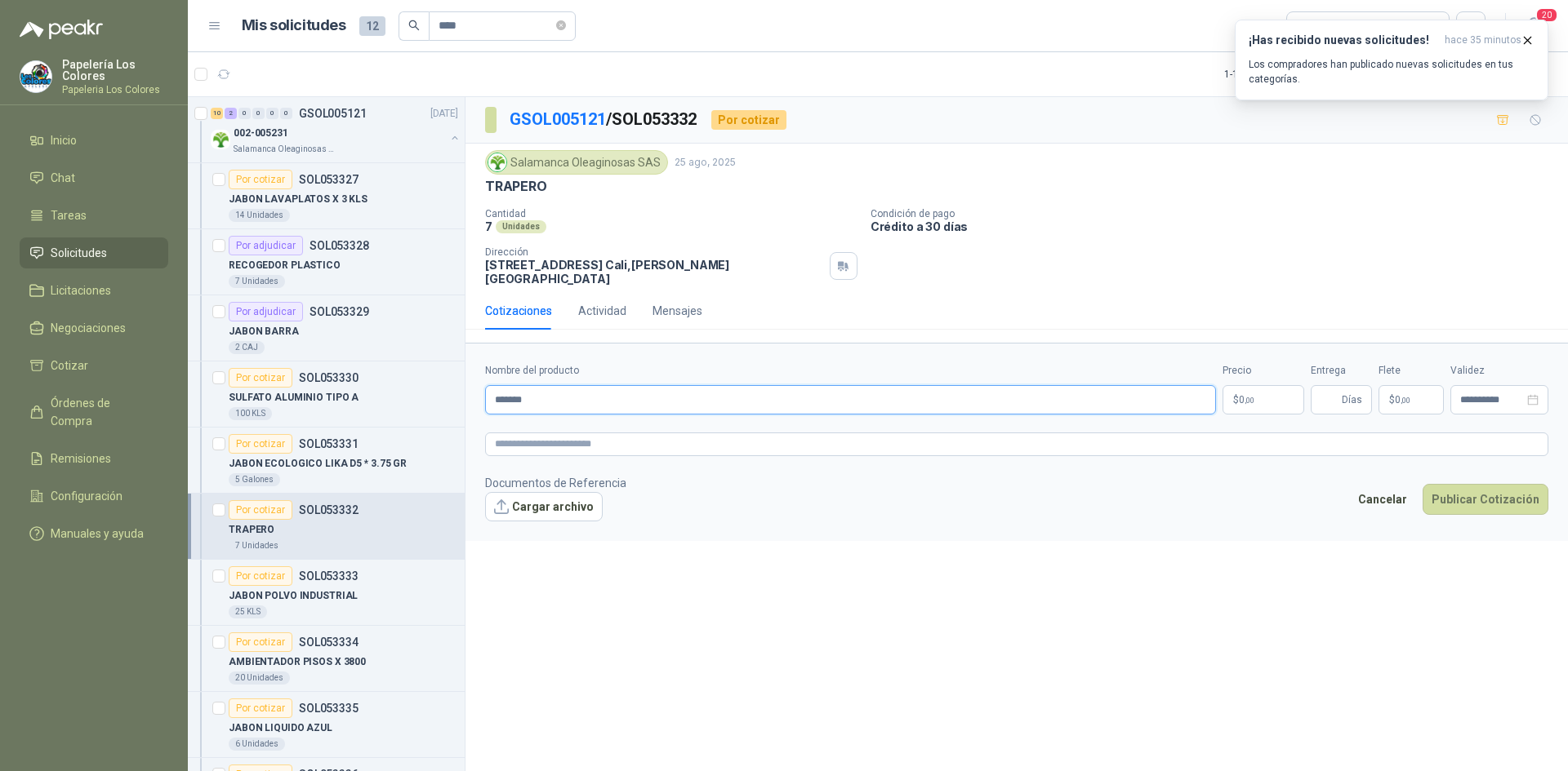
type input "*******"
click at [1263, 386] on body "Papelería Los Colores Papeleria Los Colores Inicio Chat Tareas Solicitudes Lici…" at bounding box center [784, 385] width 1568 height 771
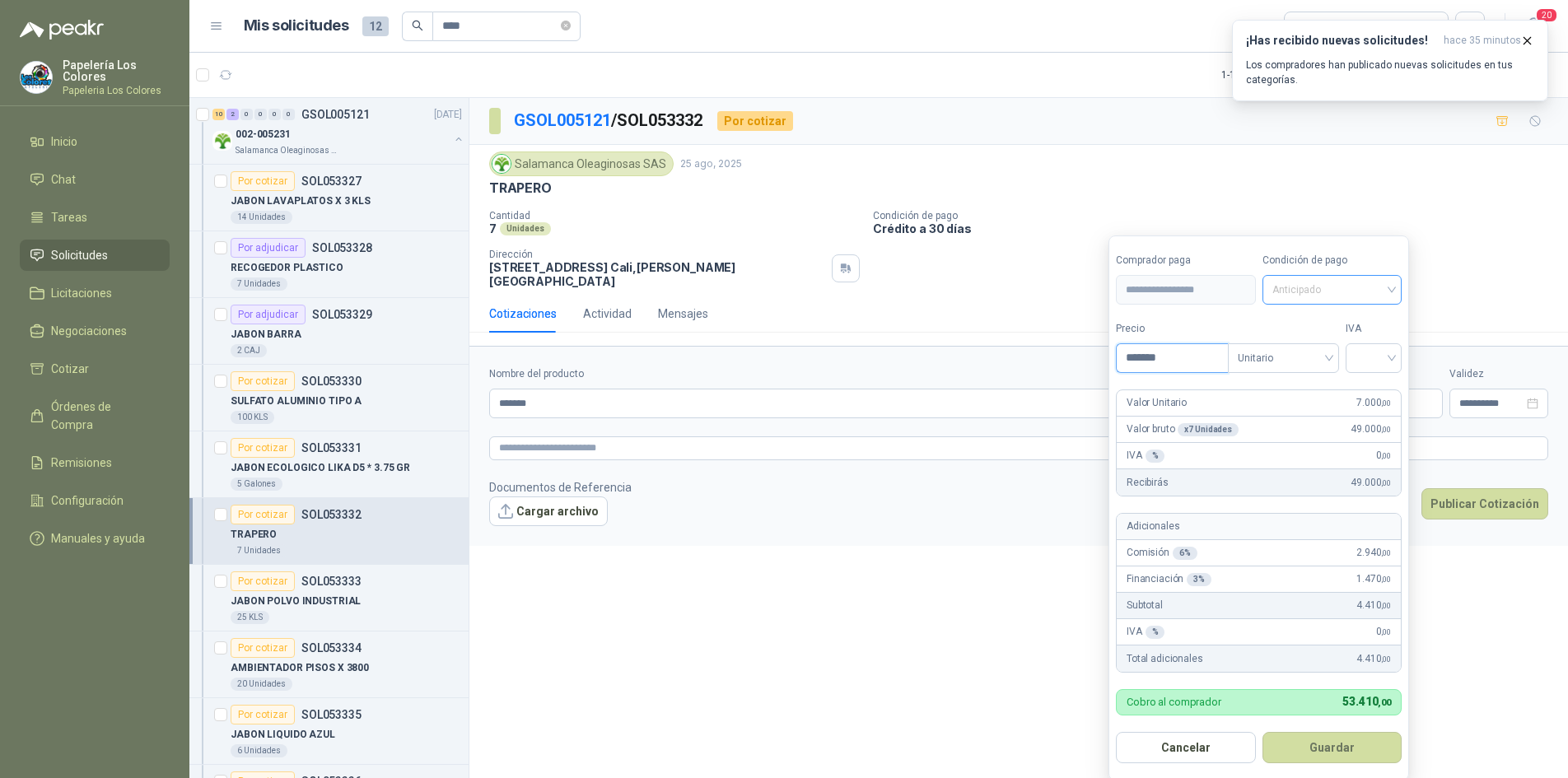
click at [1341, 284] on span "Anticipado" at bounding box center [1332, 289] width 120 height 24
type input "*******"
click at [1305, 340] on div "Crédito a 30 días" at bounding box center [1335, 350] width 135 height 26
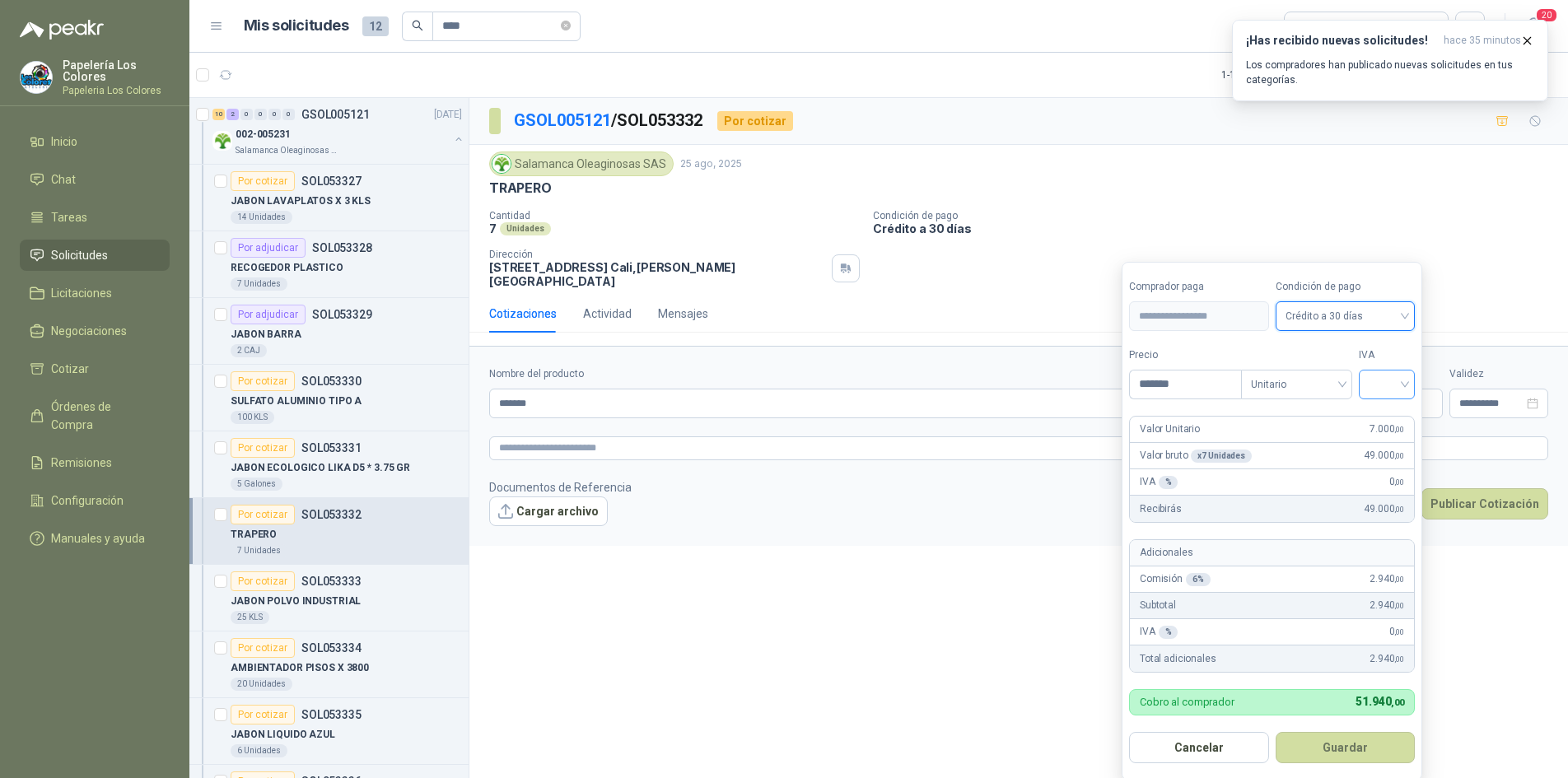
click at [1402, 380] on input "search" at bounding box center [1386, 383] width 36 height 24
click at [1391, 409] on div "19%" at bounding box center [1389, 419] width 50 height 26
click at [1342, 745] on button "Guardar" at bounding box center [1347, 748] width 141 height 31
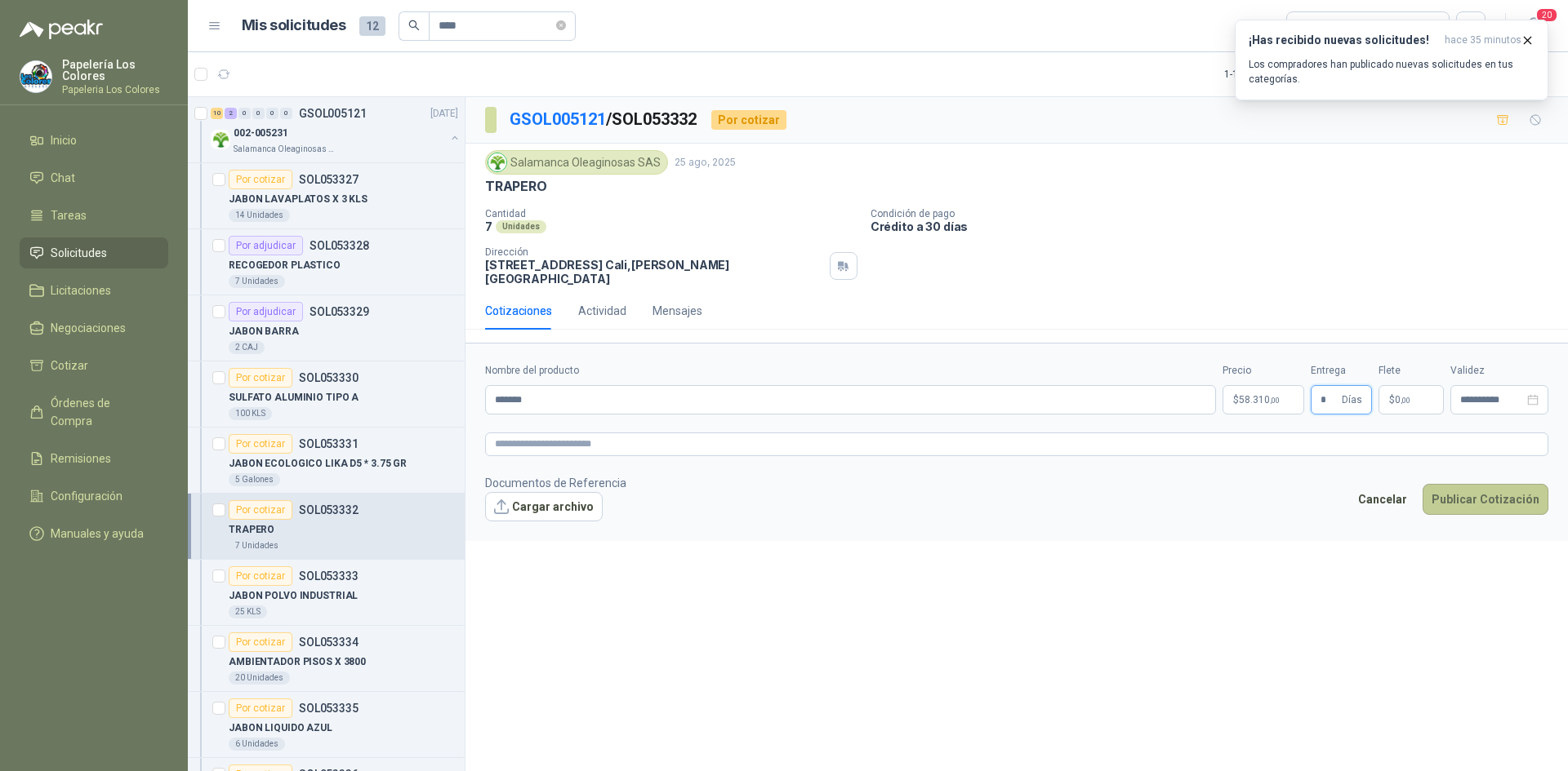
type input "*"
click at [1494, 494] on button "Publicar Cotización" at bounding box center [1486, 499] width 126 height 31
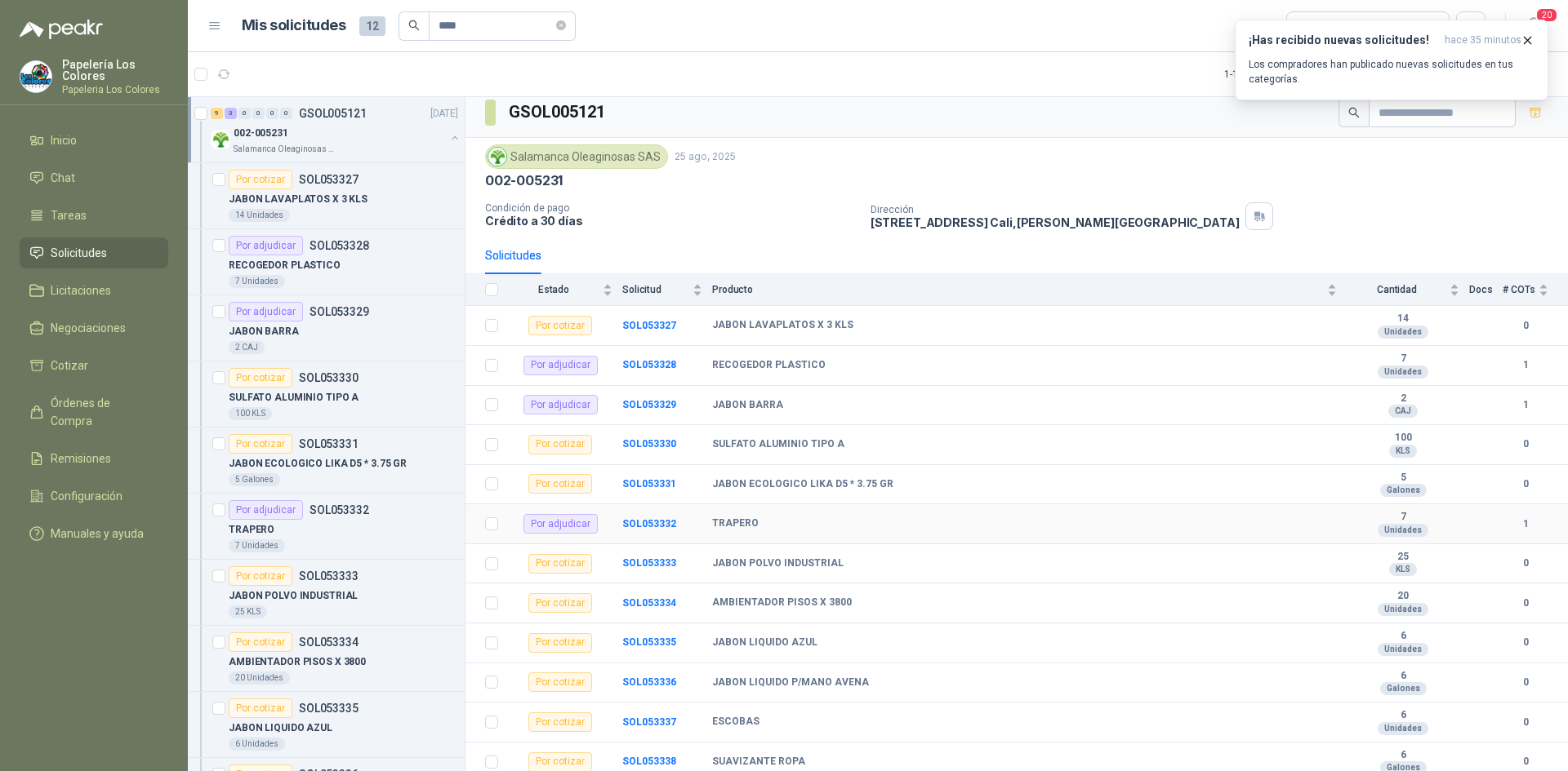
scroll to position [14, 0]
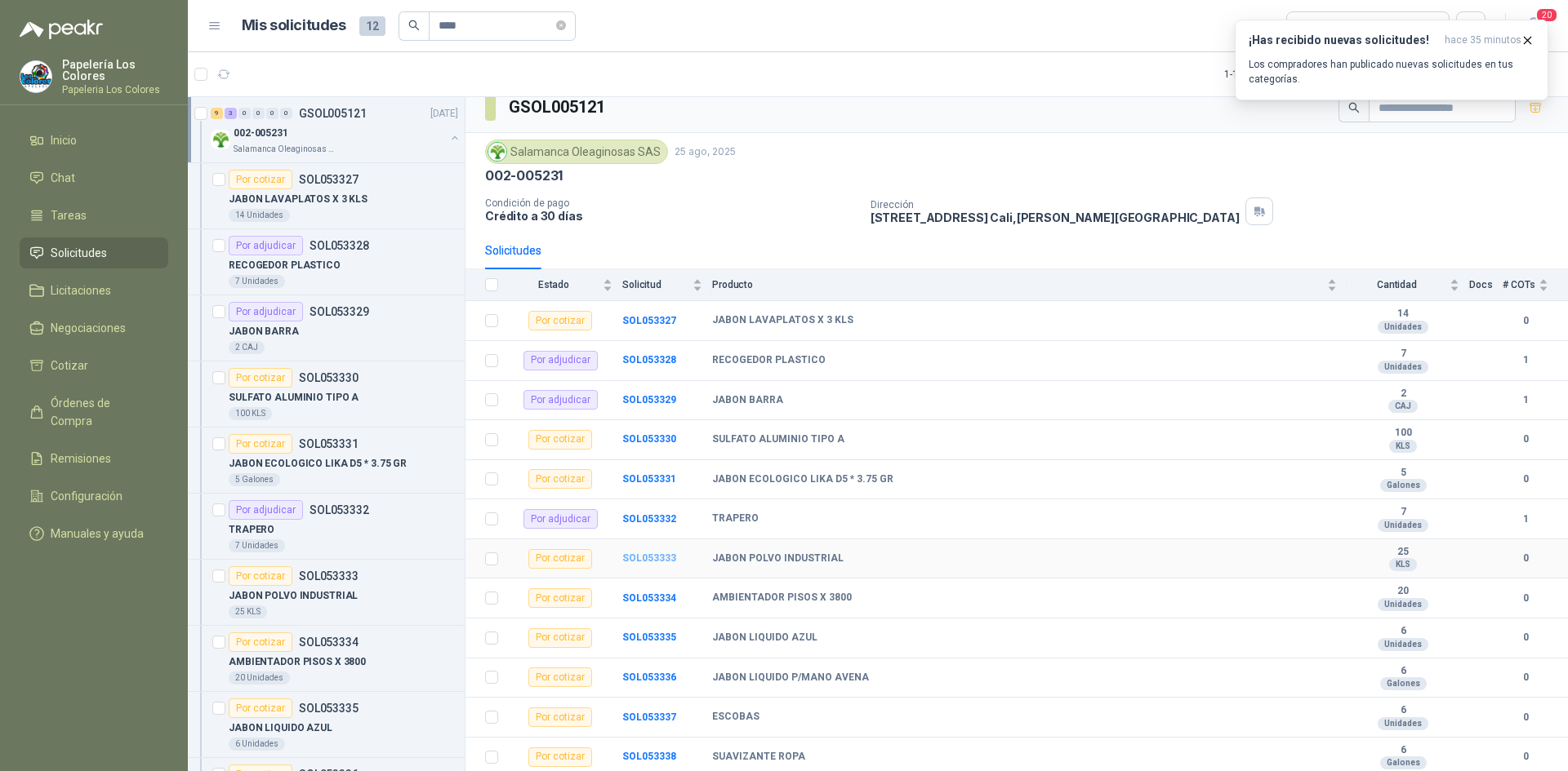
click at [652, 559] on b "SOL053333" at bounding box center [649, 558] width 54 height 12
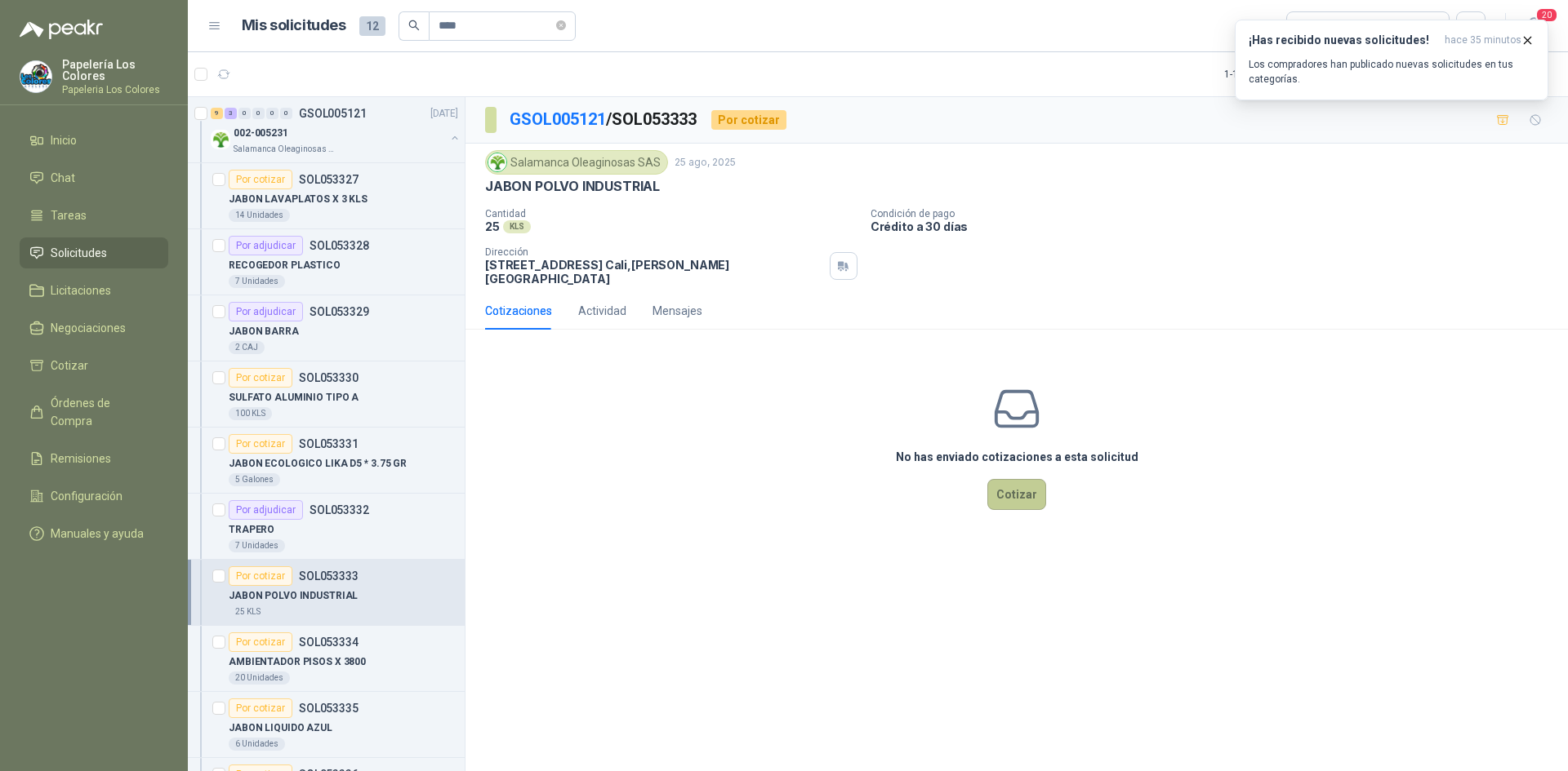
click at [1020, 479] on button "Cotizar" at bounding box center [1016, 494] width 59 height 31
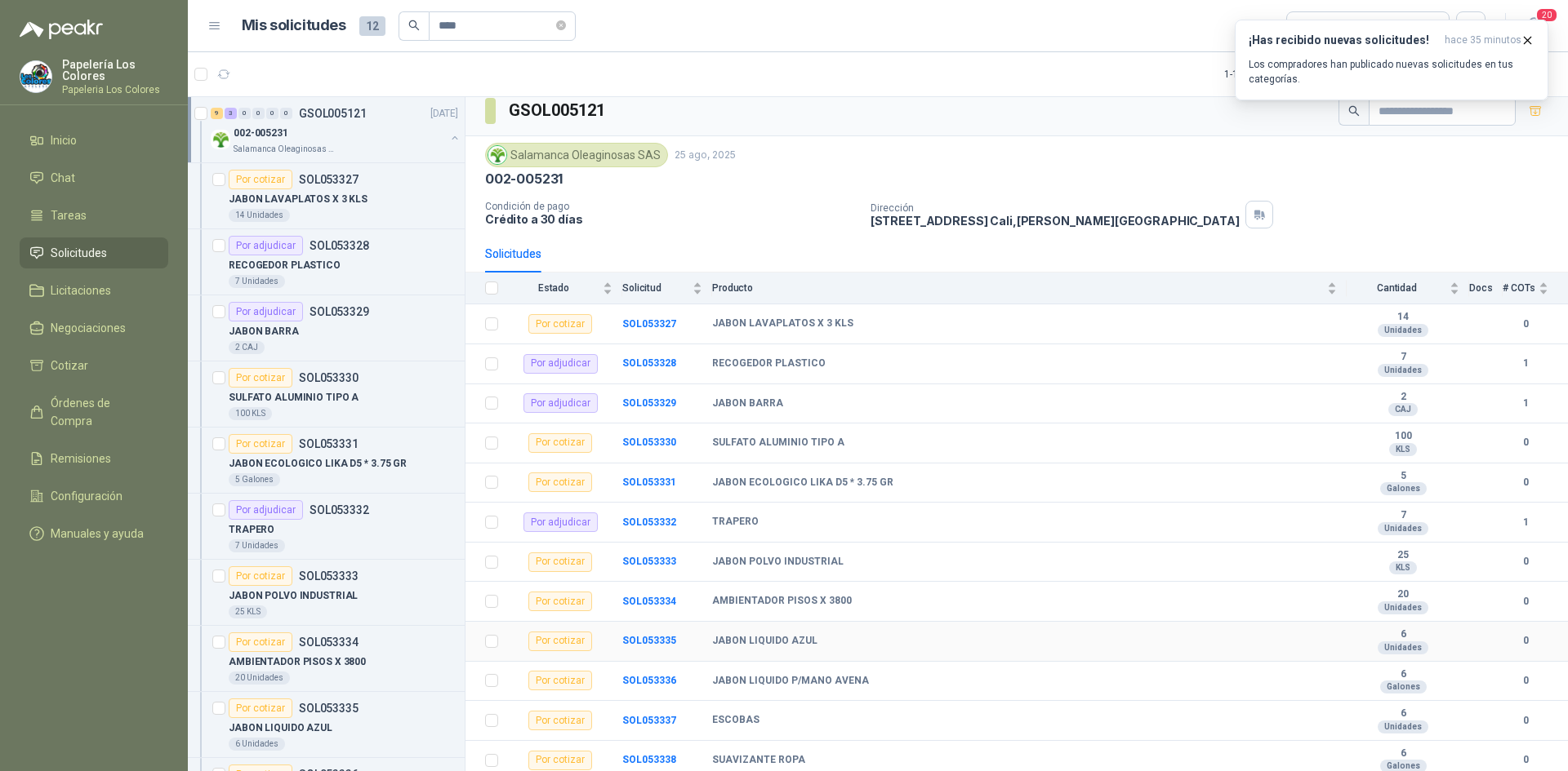
scroll to position [14, 0]
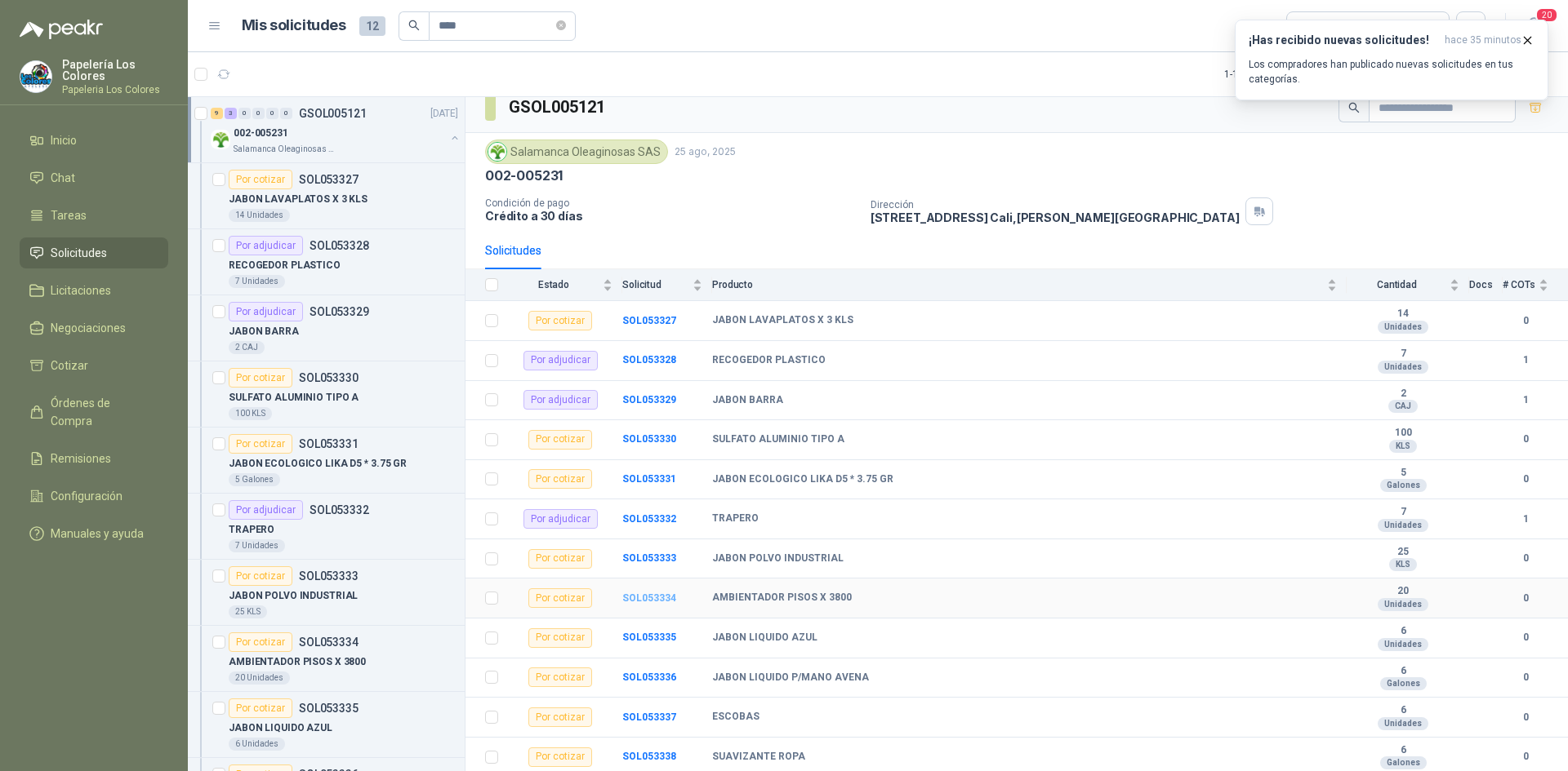
click at [660, 594] on b "SOL053334" at bounding box center [649, 599] width 54 height 12
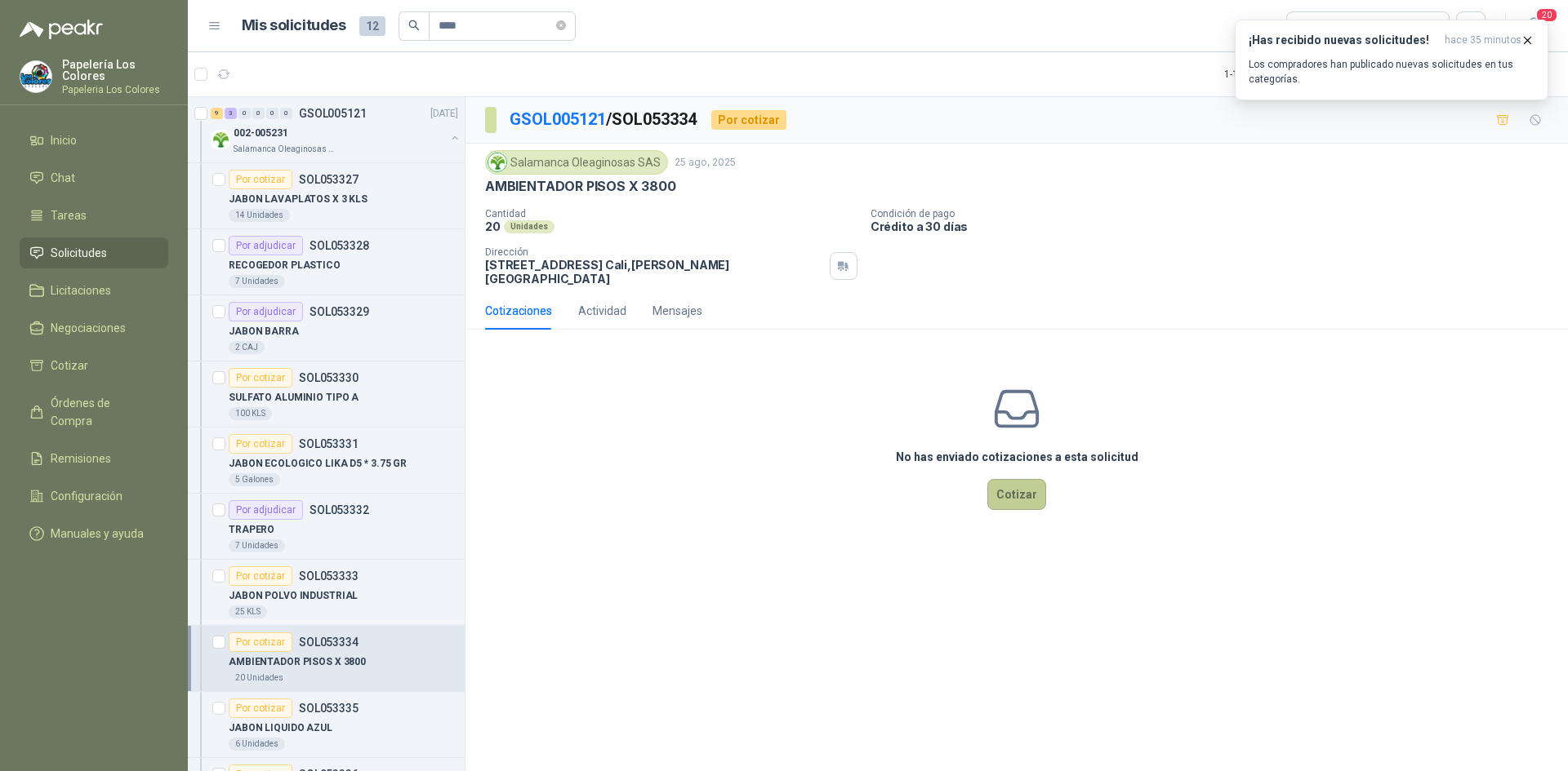
click at [1018, 481] on button "Cotizar" at bounding box center [1016, 494] width 59 height 31
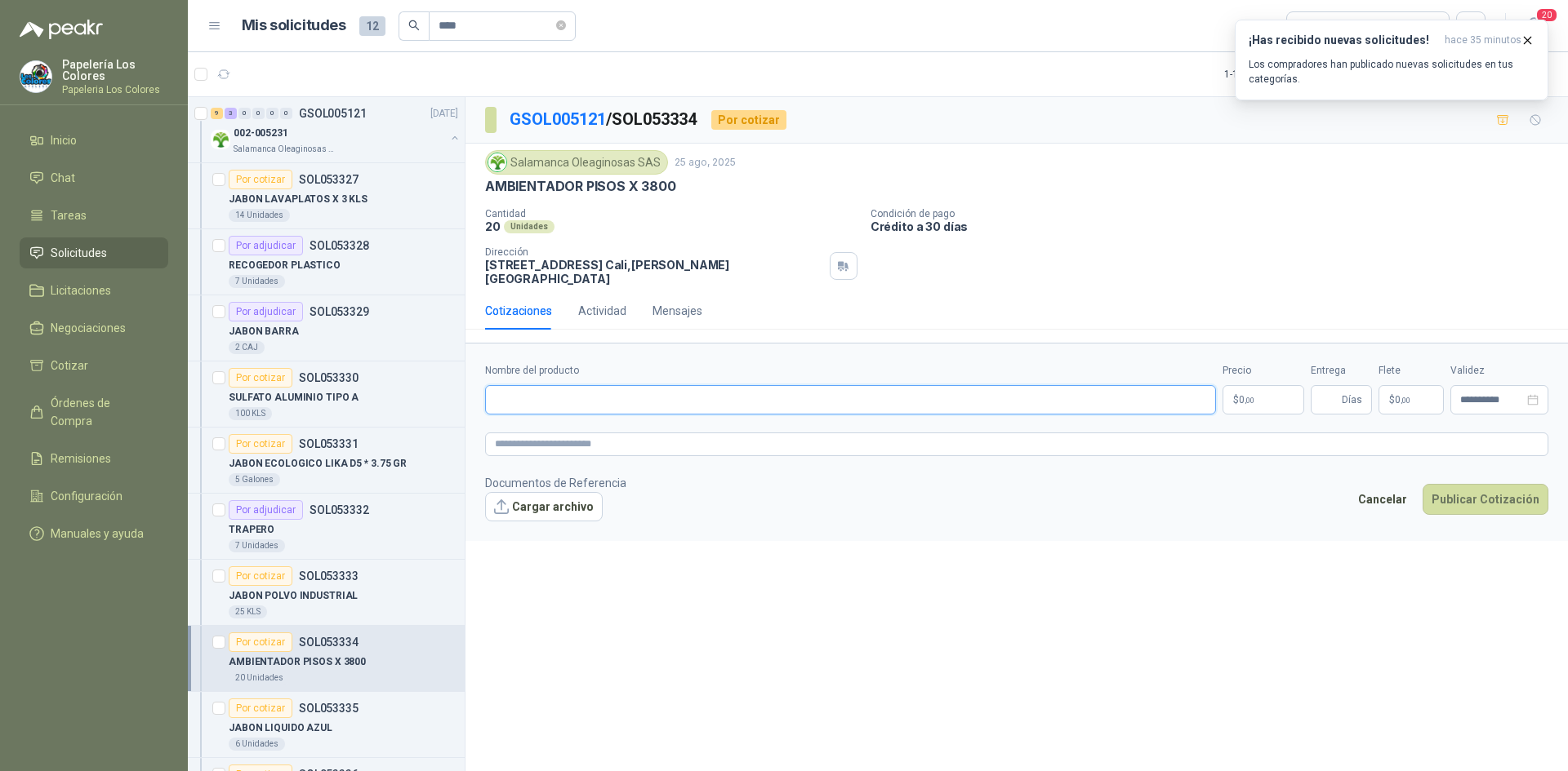
click at [835, 389] on input "Nombre del producto" at bounding box center [850, 400] width 731 height 29
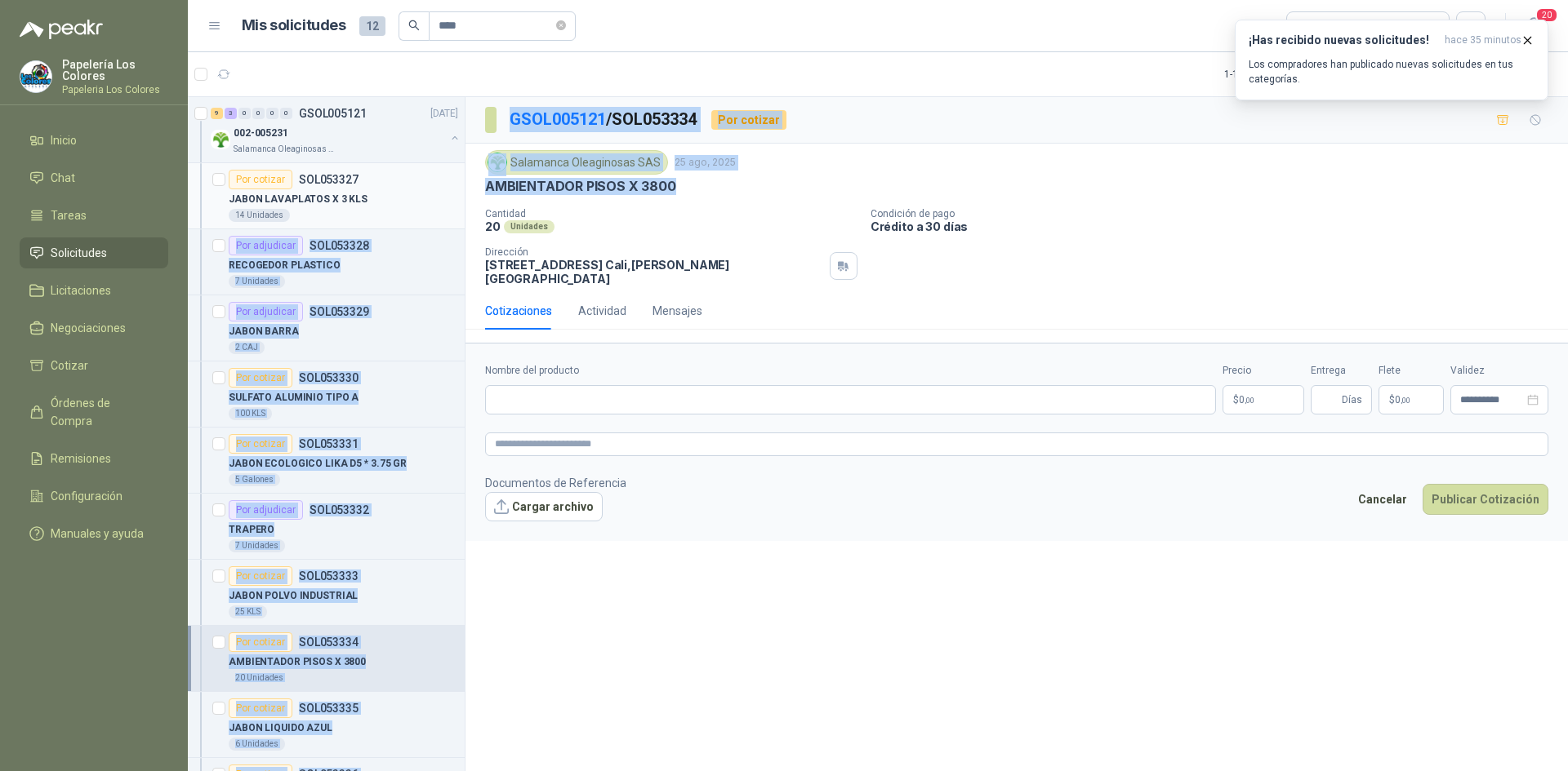
drag, startPoint x: 674, startPoint y: 187, endPoint x: 451, endPoint y: 218, distance: 225.1
click at [451, 218] on div "9 3 0 0 0 0 GSOL005121 [DATE] 002-005231 Salamanca Oleaginosas SAS Por cotizar …" at bounding box center [878, 437] width 1380 height 681
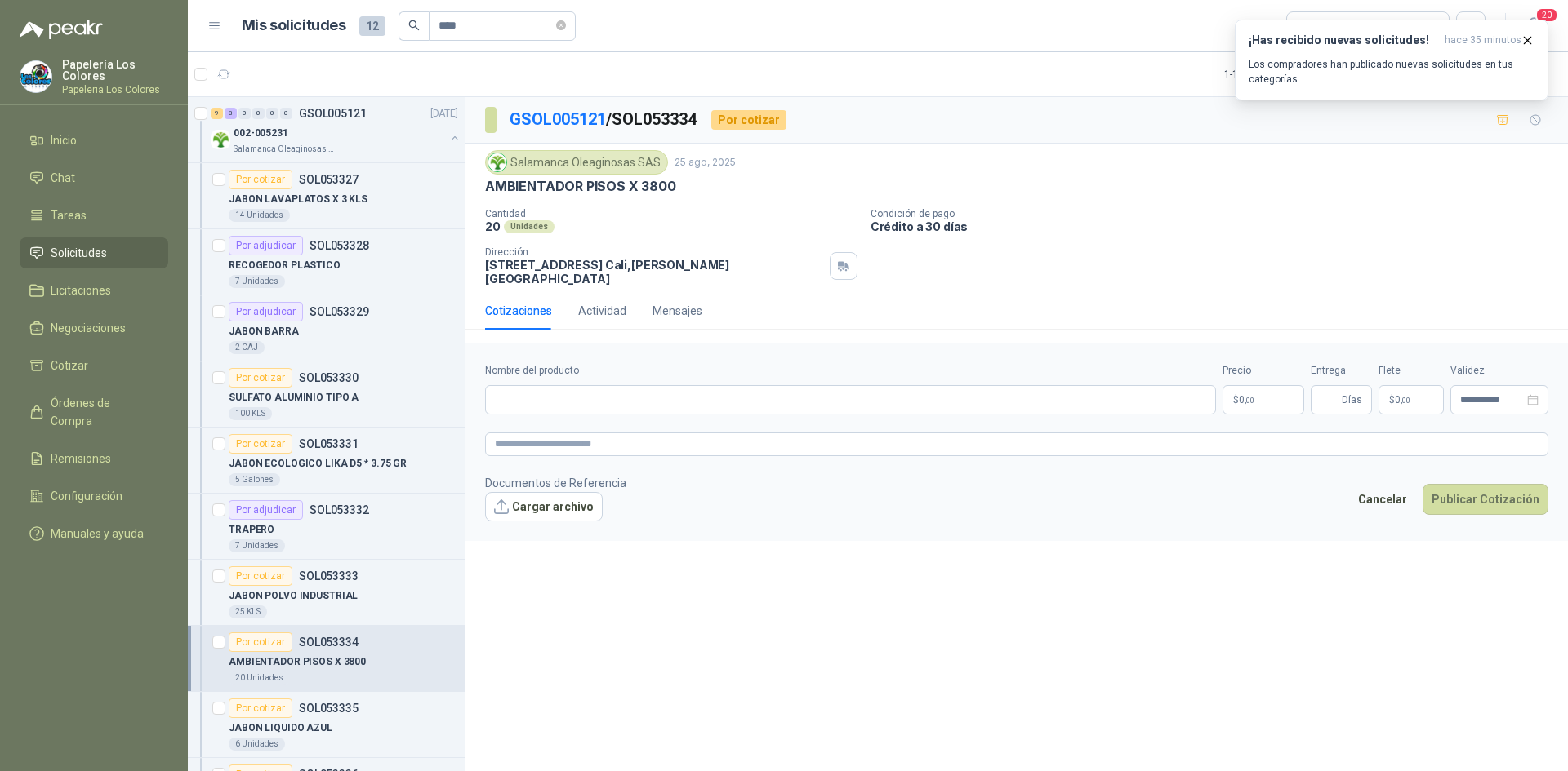
click at [687, 227] on div "20 Unidades" at bounding box center [671, 226] width 373 height 14
drag, startPoint x: 671, startPoint y: 186, endPoint x: 484, endPoint y: 186, distance: 187.0
click at [484, 186] on div "Salamanca Oleaginosas SAS [DATE] AMBIENTADOR PISOS X 3800 Cantidad 20 Unidades …" at bounding box center [1016, 219] width 1102 height 149
copy p "AMBIENTADOR PISOS X 3800"
click at [606, 389] on input "Nombre del producto" at bounding box center [850, 400] width 731 height 29
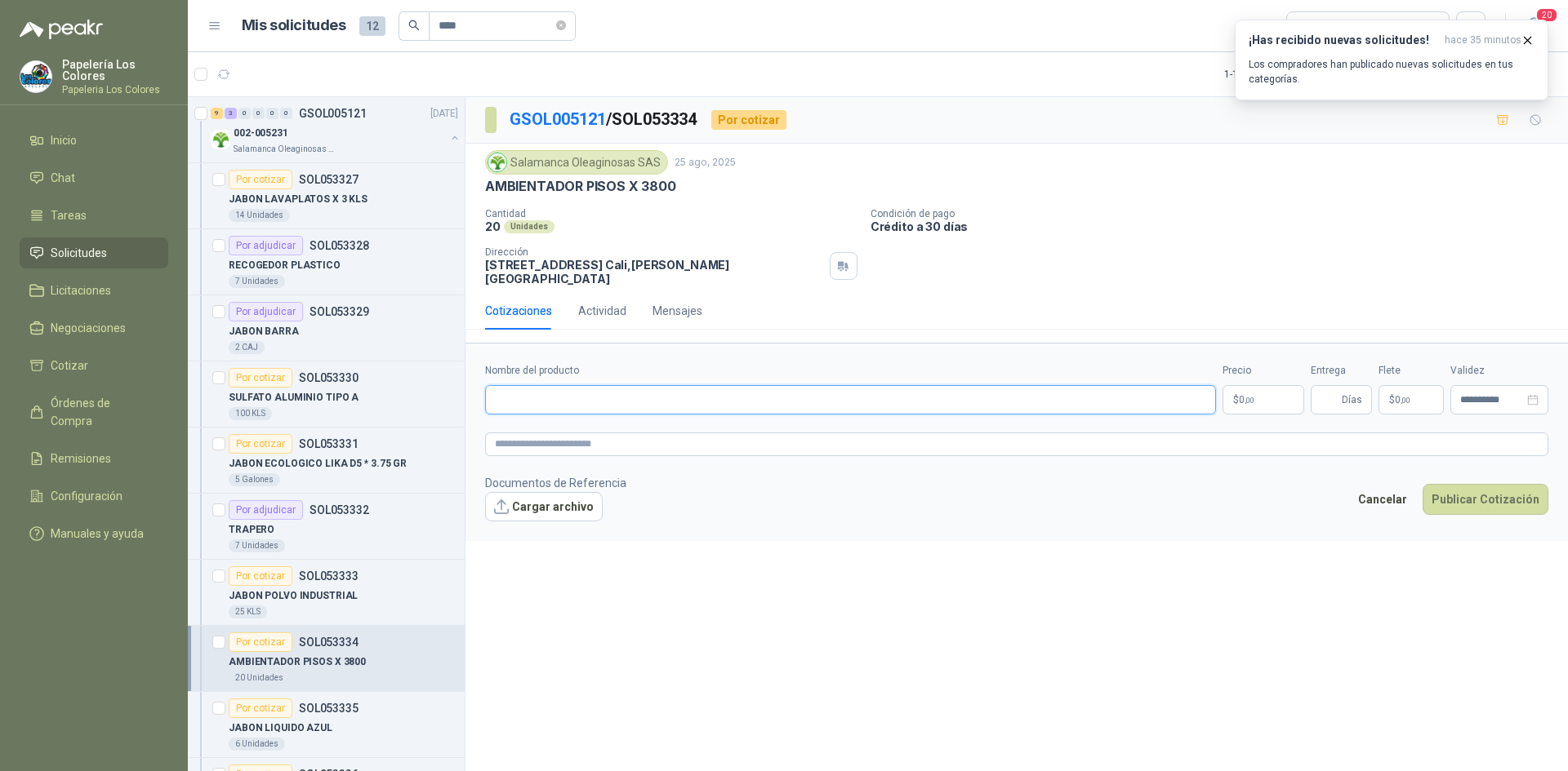
paste input "**********"
type input "**********"
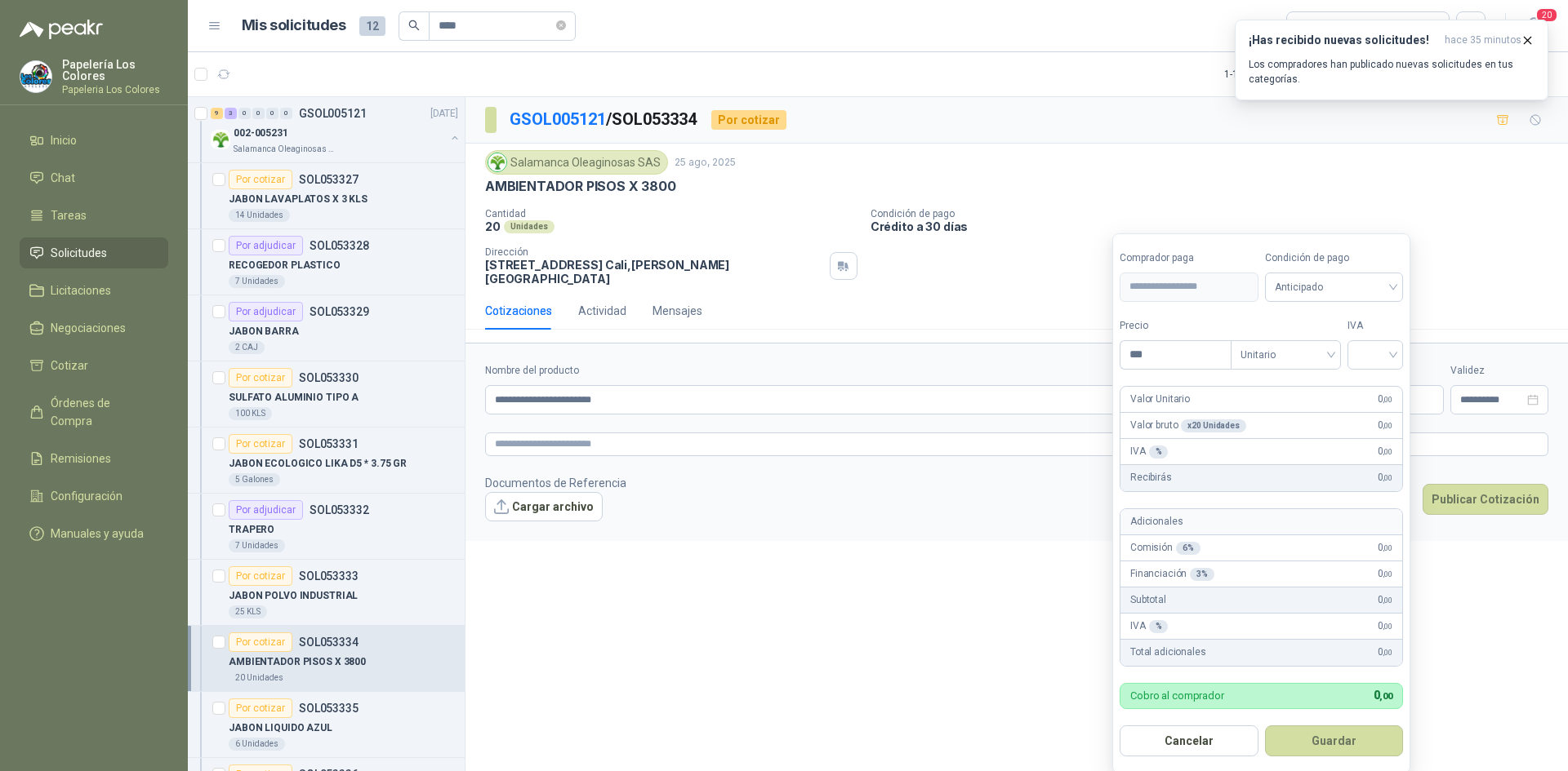
click at [1245, 384] on body "Papelería Los Colores Papeleria Los Colores Inicio Chat Tareas Solicitudes Lici…" at bounding box center [784, 385] width 1568 height 771
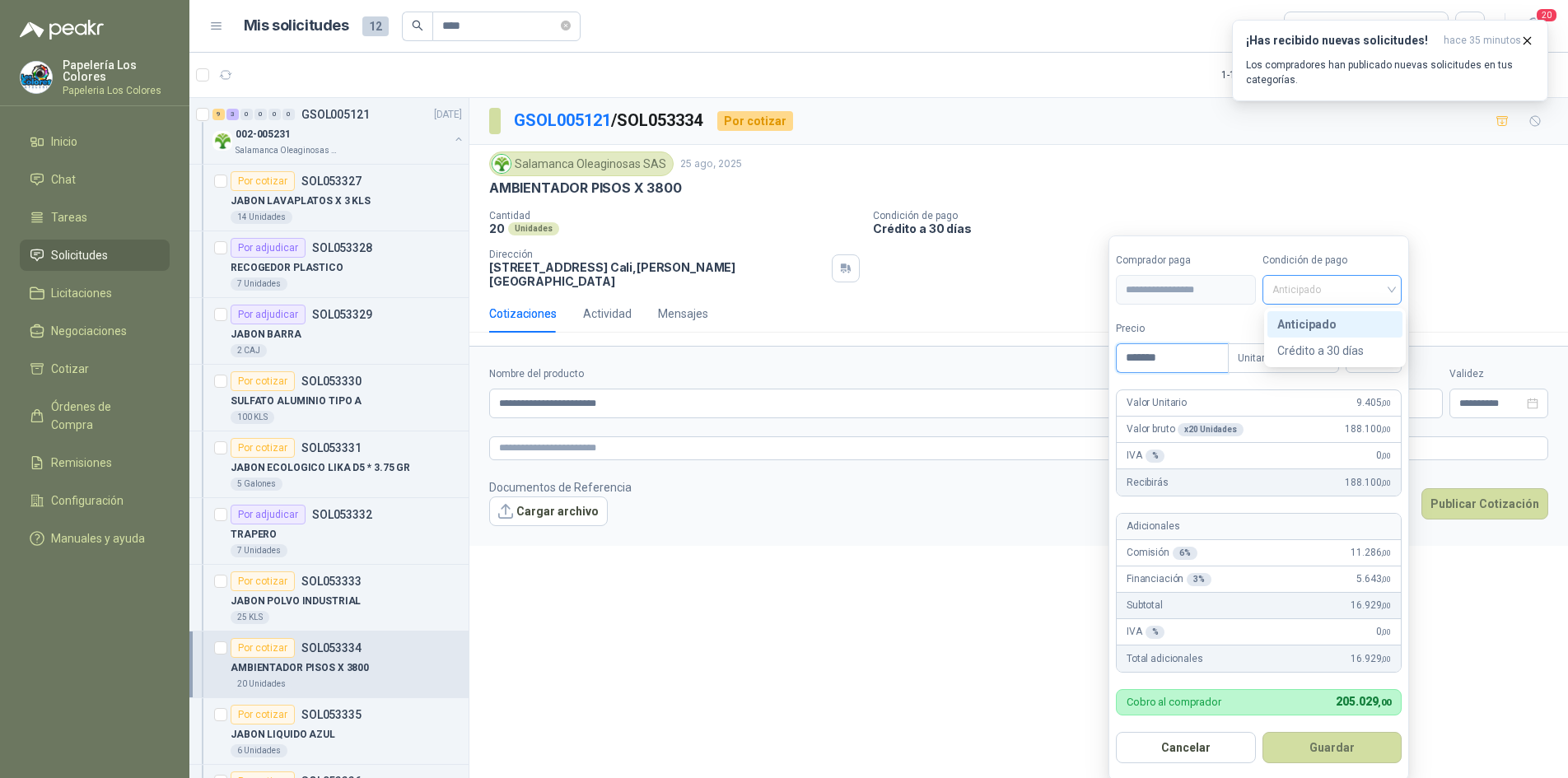
click at [1348, 286] on span "Anticipado" at bounding box center [1332, 289] width 120 height 24
type input "*******"
click at [1310, 346] on div "Crédito a 30 días" at bounding box center [1335, 350] width 115 height 19
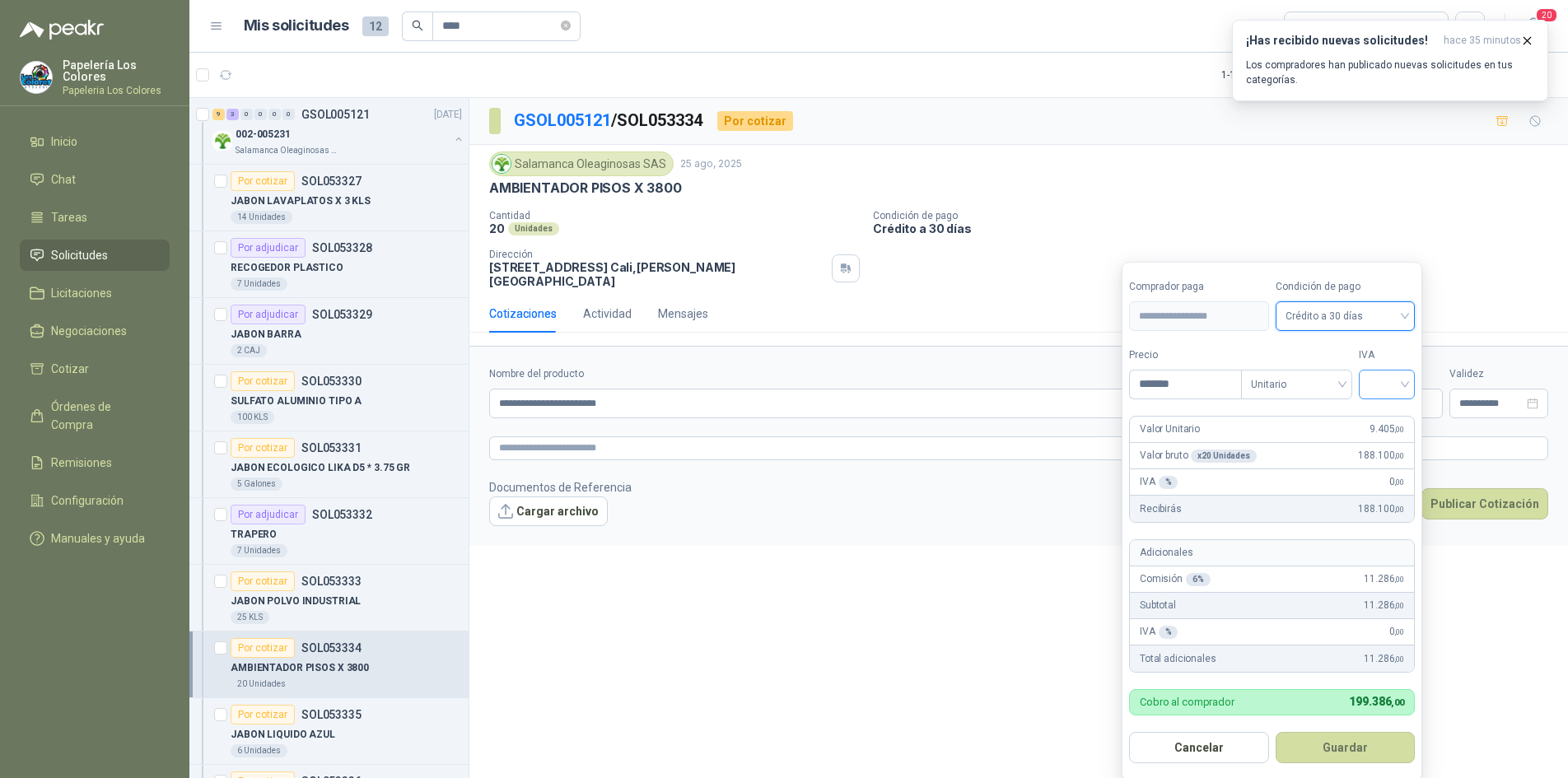
click at [1398, 382] on input "search" at bounding box center [1386, 383] width 36 height 24
click at [1386, 419] on div "19%" at bounding box center [1389, 419] width 30 height 19
click at [1351, 738] on button "Guardar" at bounding box center [1347, 748] width 141 height 31
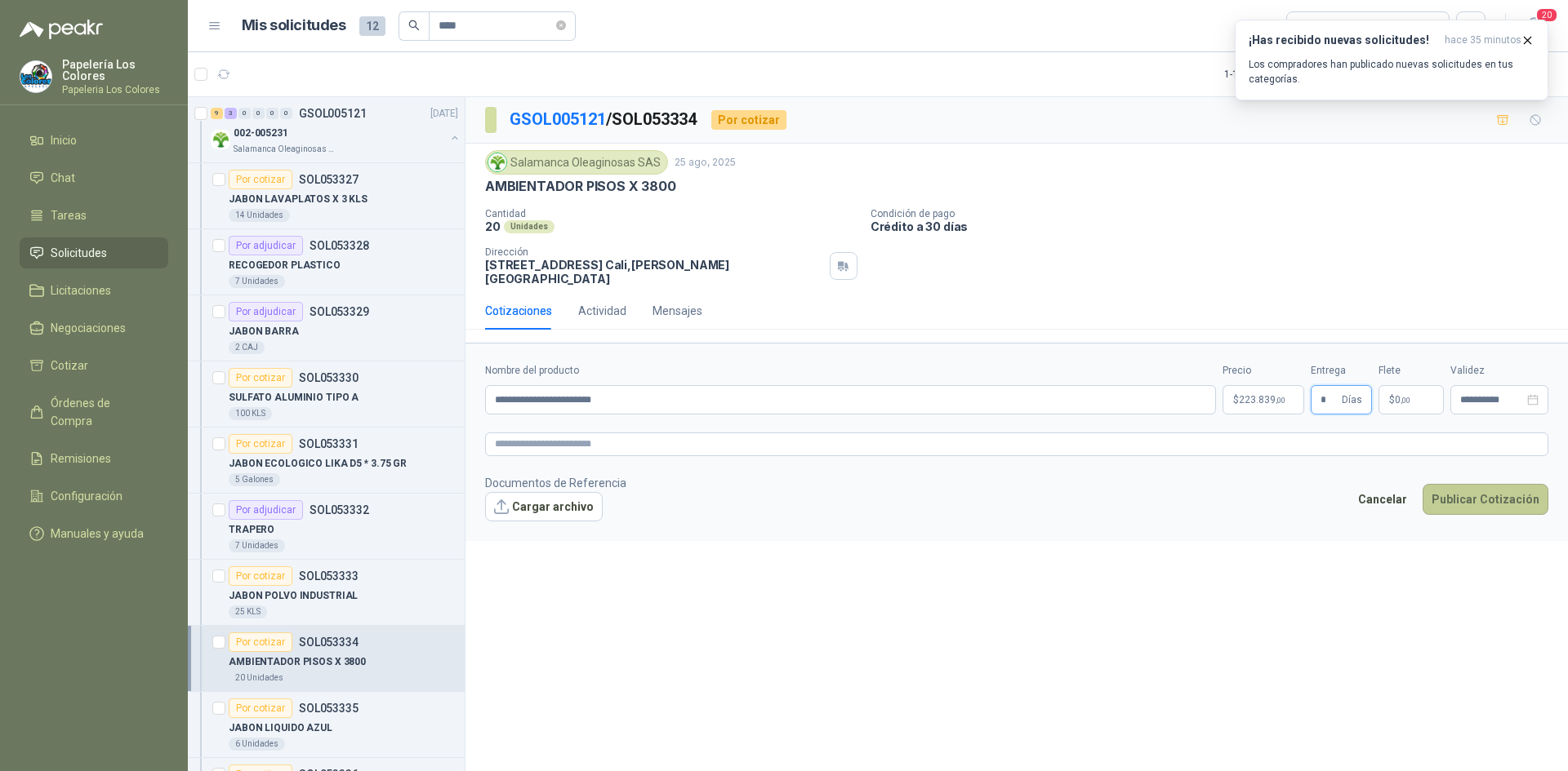
type input "*"
click at [1485, 484] on button "Publicar Cotización" at bounding box center [1486, 499] width 126 height 31
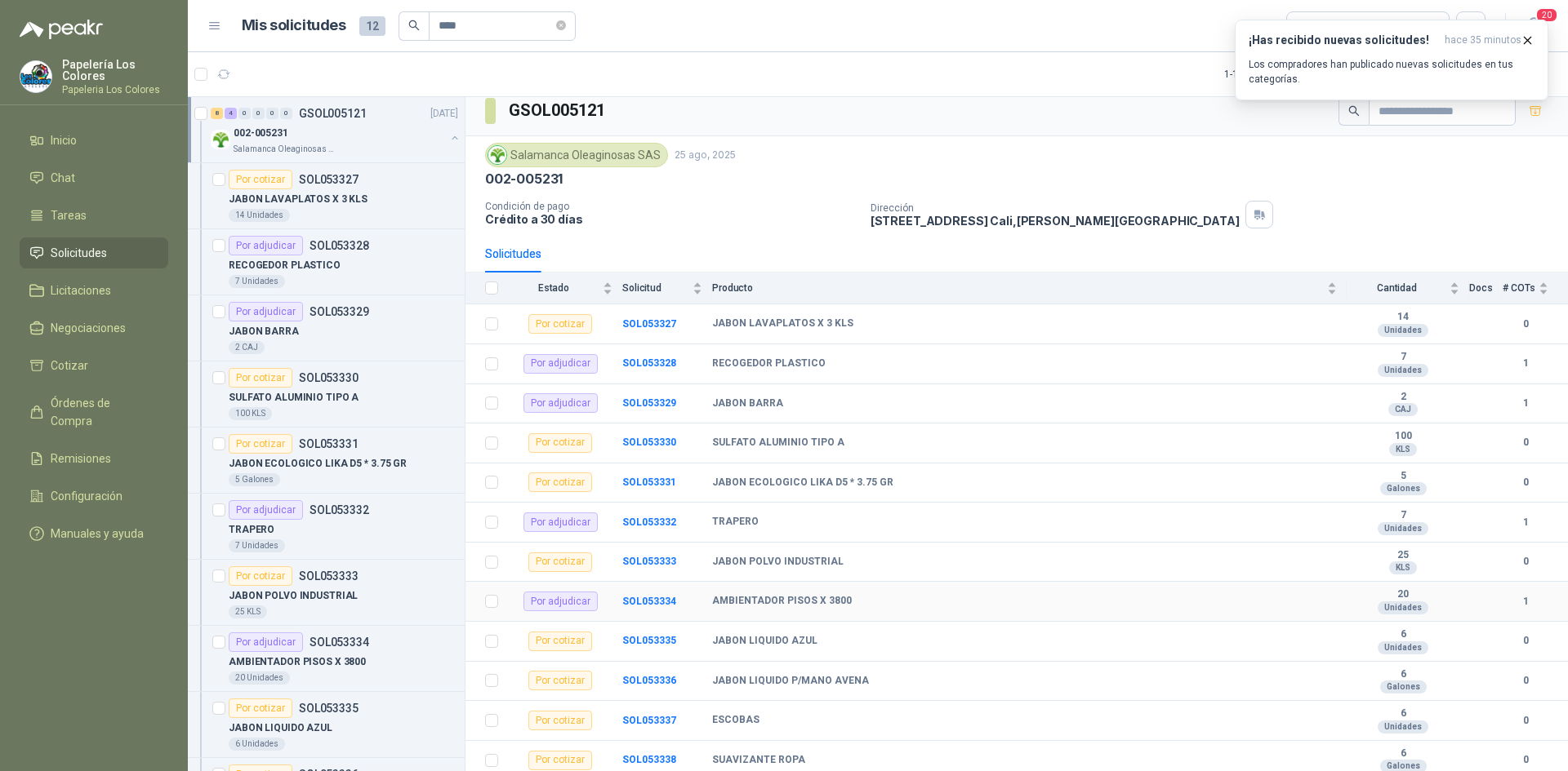
scroll to position [14, 0]
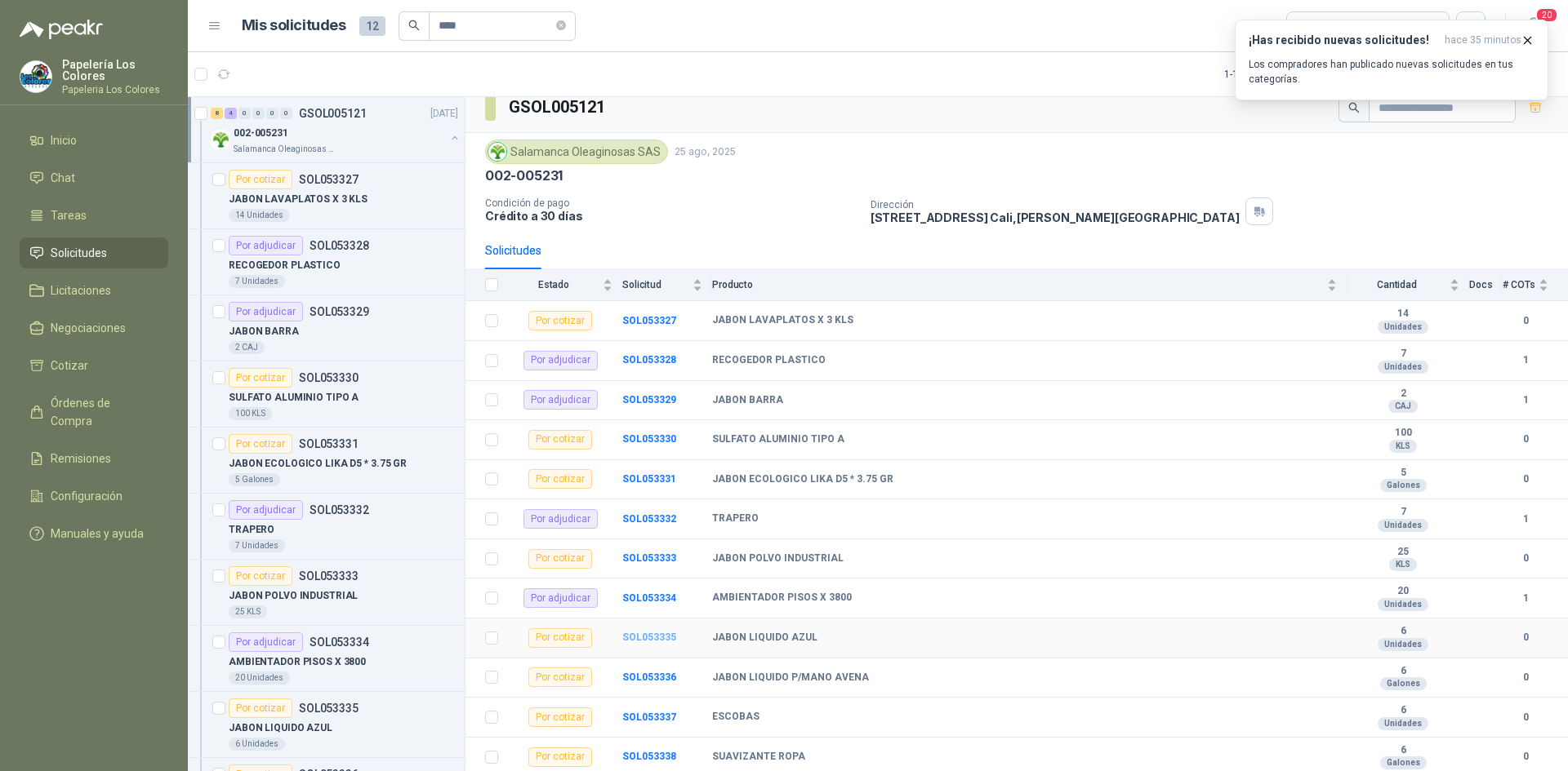
click at [638, 634] on b "SOL053335" at bounding box center [649, 638] width 54 height 12
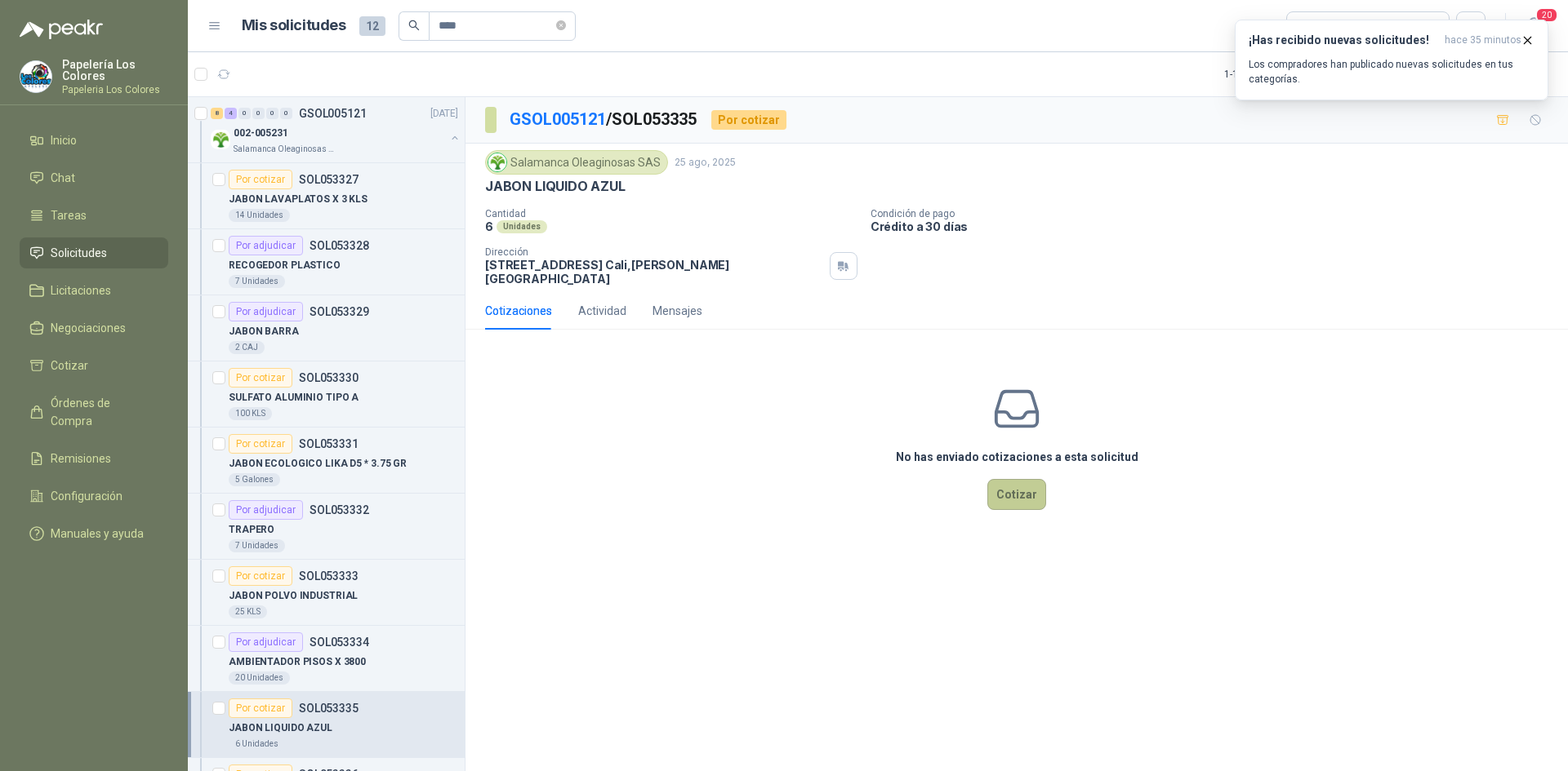
click at [1012, 489] on button "Cotizar" at bounding box center [1016, 494] width 59 height 31
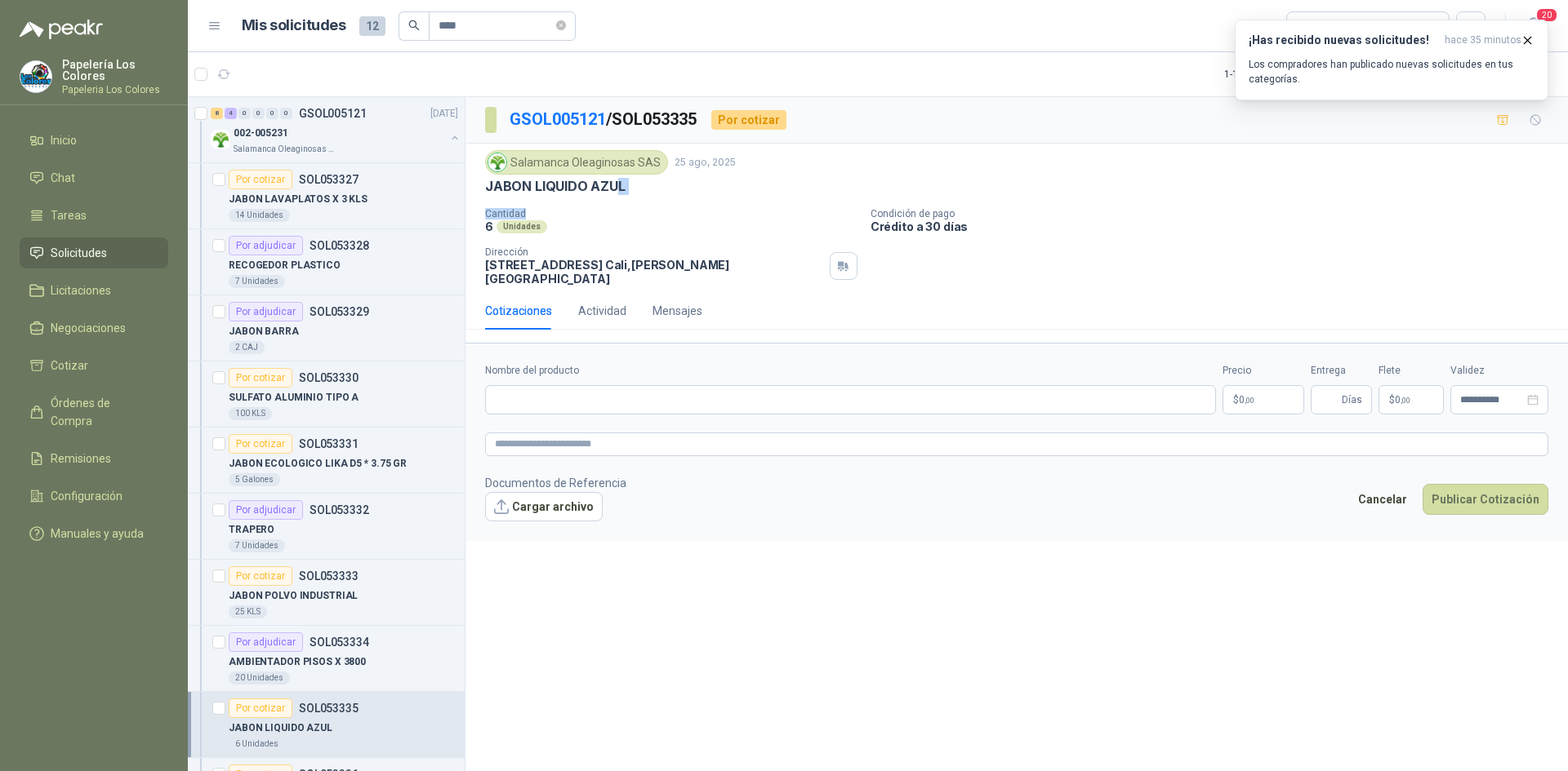
drag, startPoint x: 618, startPoint y: 185, endPoint x: 547, endPoint y: 203, distance: 73.2
click at [547, 203] on div "Salamanca Oleaginosas SAS [DATE] JABON LIQUIDO AZUL Cantidad 6 Unidades Condici…" at bounding box center [1016, 218] width 1064 height 135
click at [644, 192] on div "JABON LIQUIDO AZUL" at bounding box center [1016, 187] width 1064 height 17
drag, startPoint x: 619, startPoint y: 187, endPoint x: 538, endPoint y: 193, distance: 81.2
click at [538, 193] on p "JABON LIQUIDO AZUL" at bounding box center [555, 187] width 140 height 17
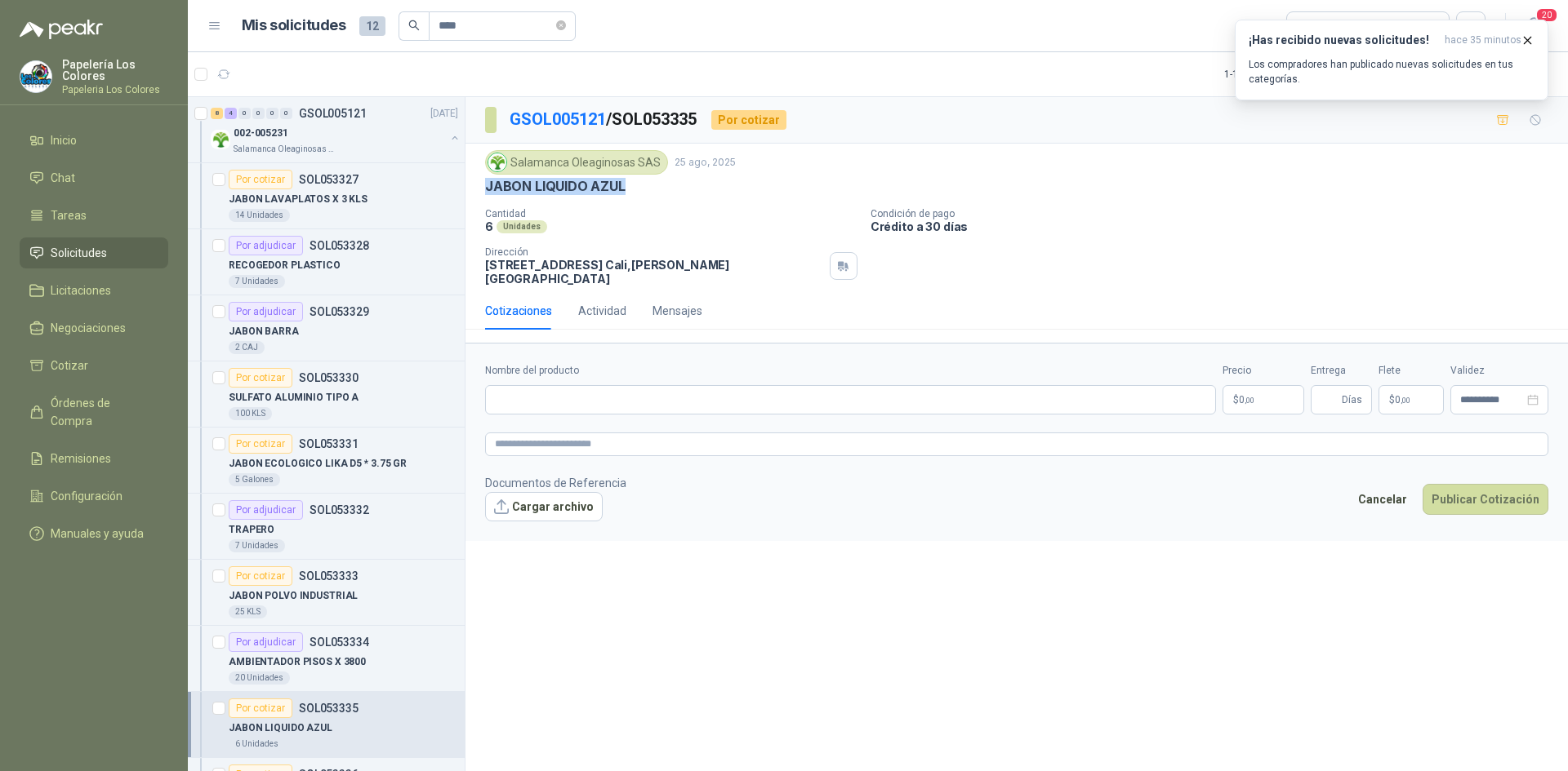
drag, startPoint x: 488, startPoint y: 188, endPoint x: 623, endPoint y: 196, distance: 135.2
click at [623, 196] on div "Salamanca Oleaginosas SAS [DATE] JABON LIQUIDO AZUL Cantidad 6 Unidades Condici…" at bounding box center [1016, 218] width 1064 height 135
copy p "JABON LIQUIDO AZUL"
click at [559, 385] on input "Nombre del producto" at bounding box center [850, 400] width 731 height 29
paste input "**********"
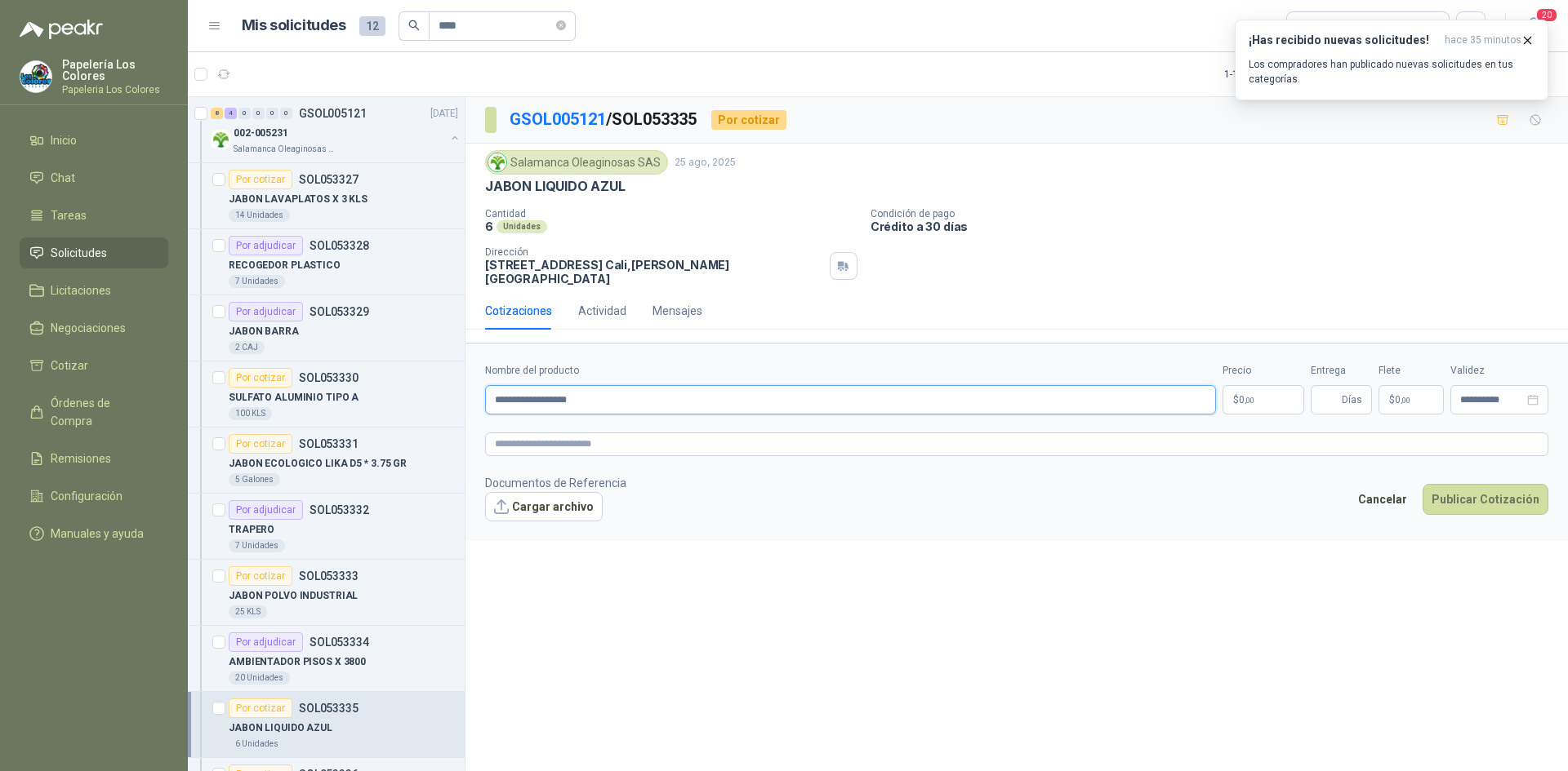
type input "**********"
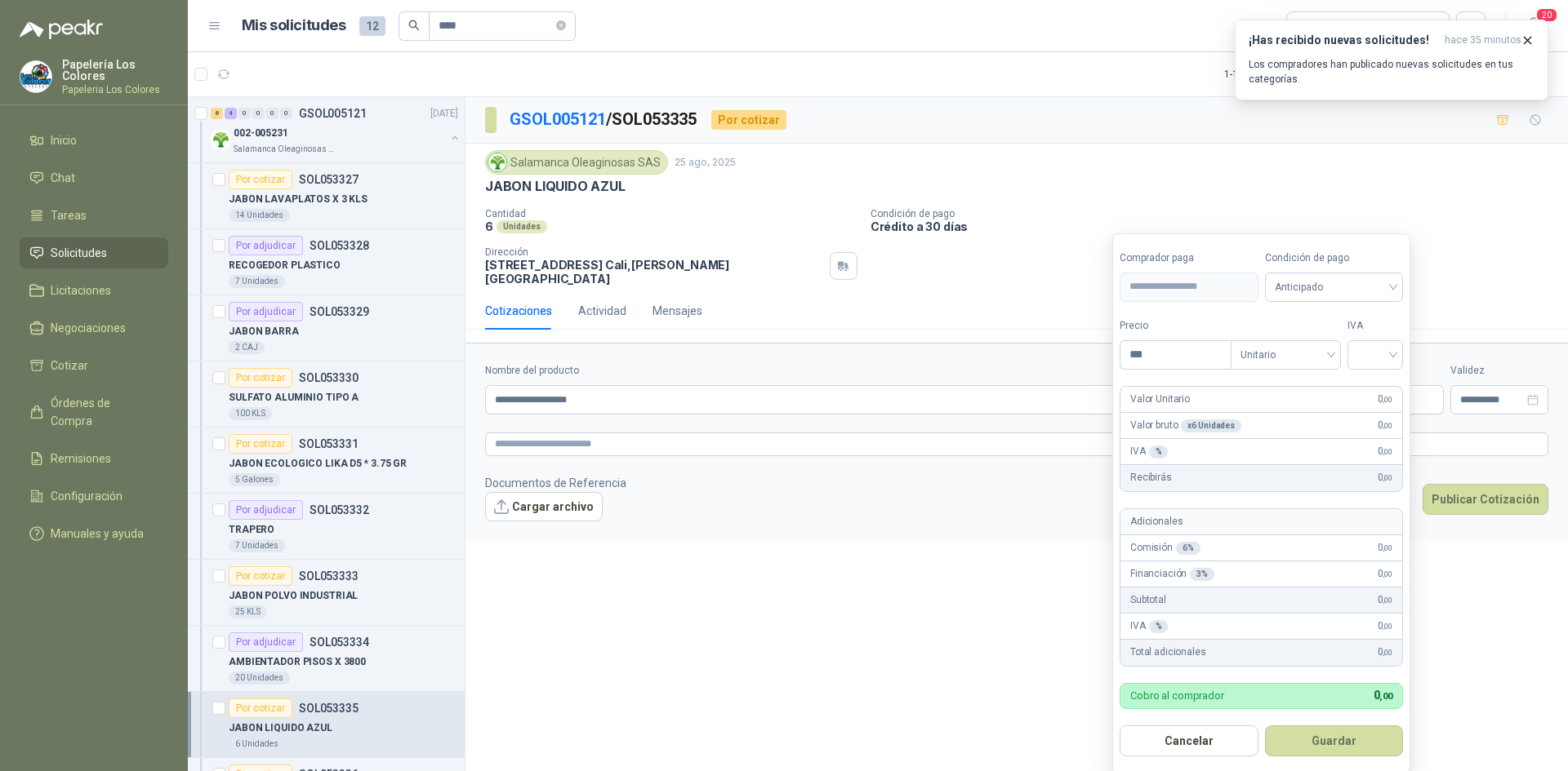
click at [1274, 388] on body "Papelería Los Colores Papeleria Los Colores Inicio Chat Tareas Solicitudes Lici…" at bounding box center [784, 385] width 1568 height 771
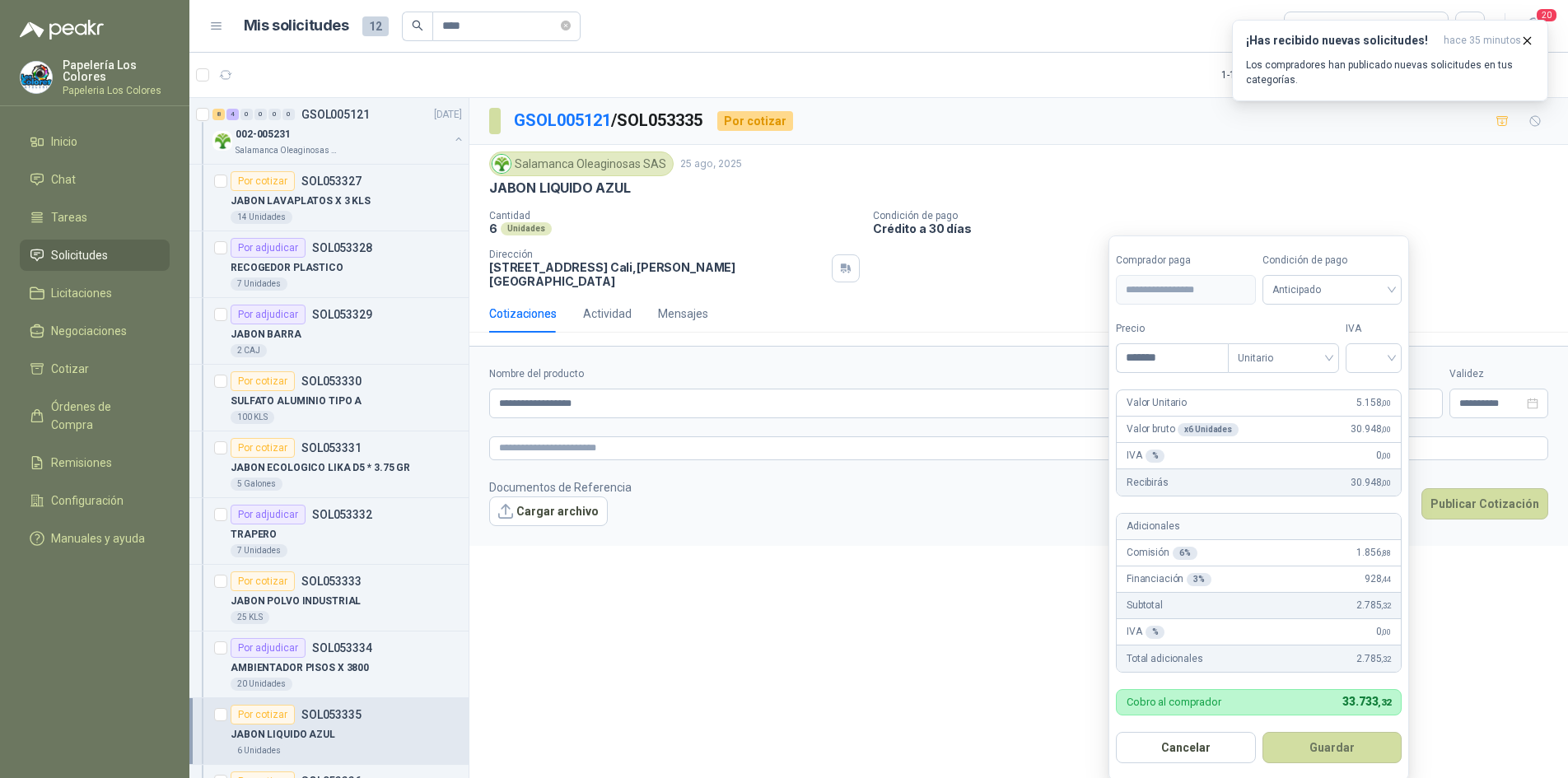
type input "*******"
click at [1349, 287] on span "Anticipado" at bounding box center [1332, 289] width 120 height 24
click at [1315, 346] on div "Crédito a 30 días" at bounding box center [1335, 350] width 115 height 19
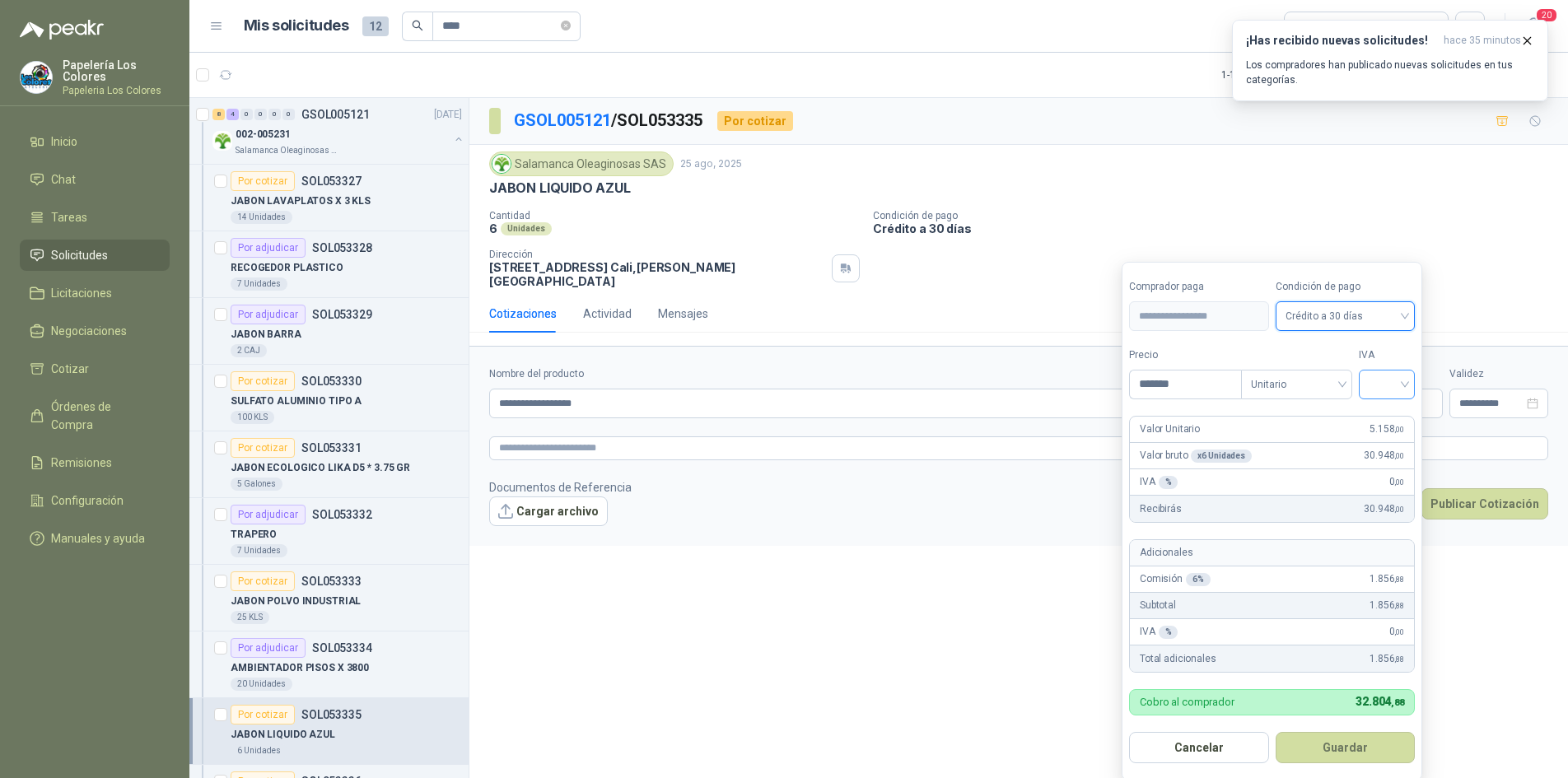
click at [1384, 377] on input "search" at bounding box center [1386, 383] width 36 height 24
click at [1381, 416] on div "19%" at bounding box center [1389, 419] width 30 height 19
click at [1339, 751] on button "Guardar" at bounding box center [1347, 748] width 141 height 31
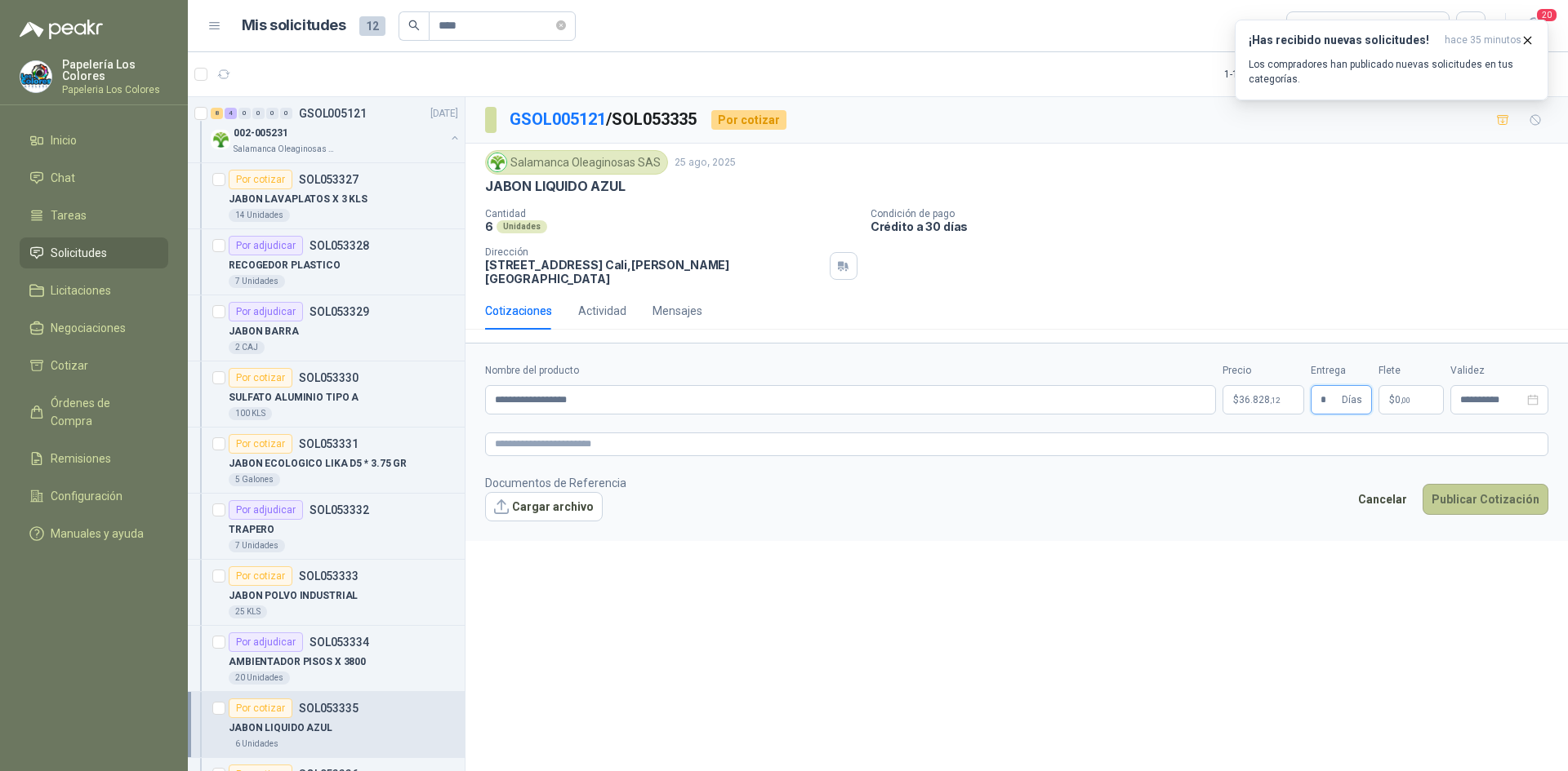
type input "*"
click at [1485, 484] on button "Publicar Cotización" at bounding box center [1486, 499] width 126 height 31
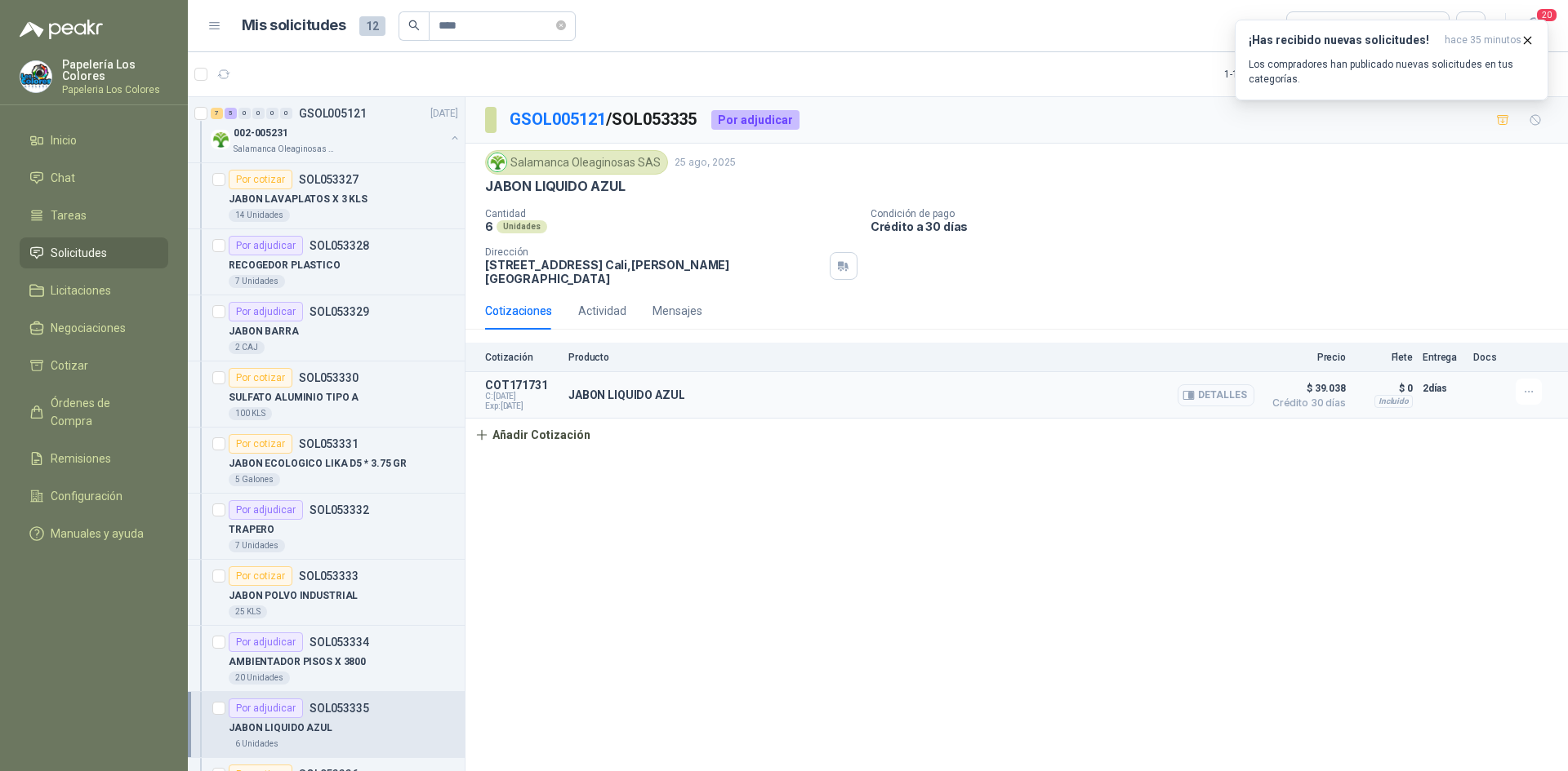
click at [1224, 384] on button "Detalles" at bounding box center [1216, 395] width 76 height 22
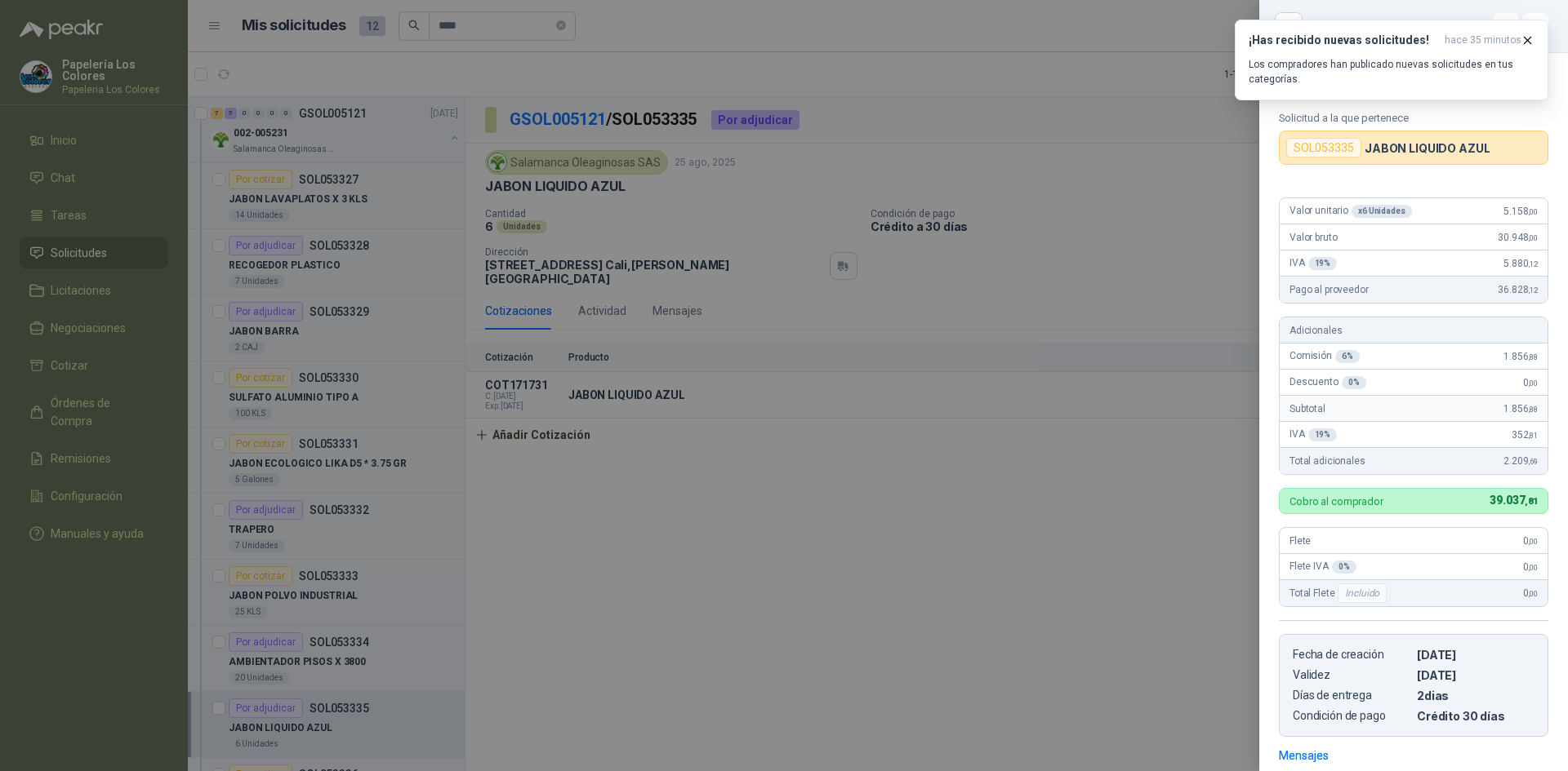
click at [1055, 528] on div at bounding box center [784, 385] width 1568 height 771
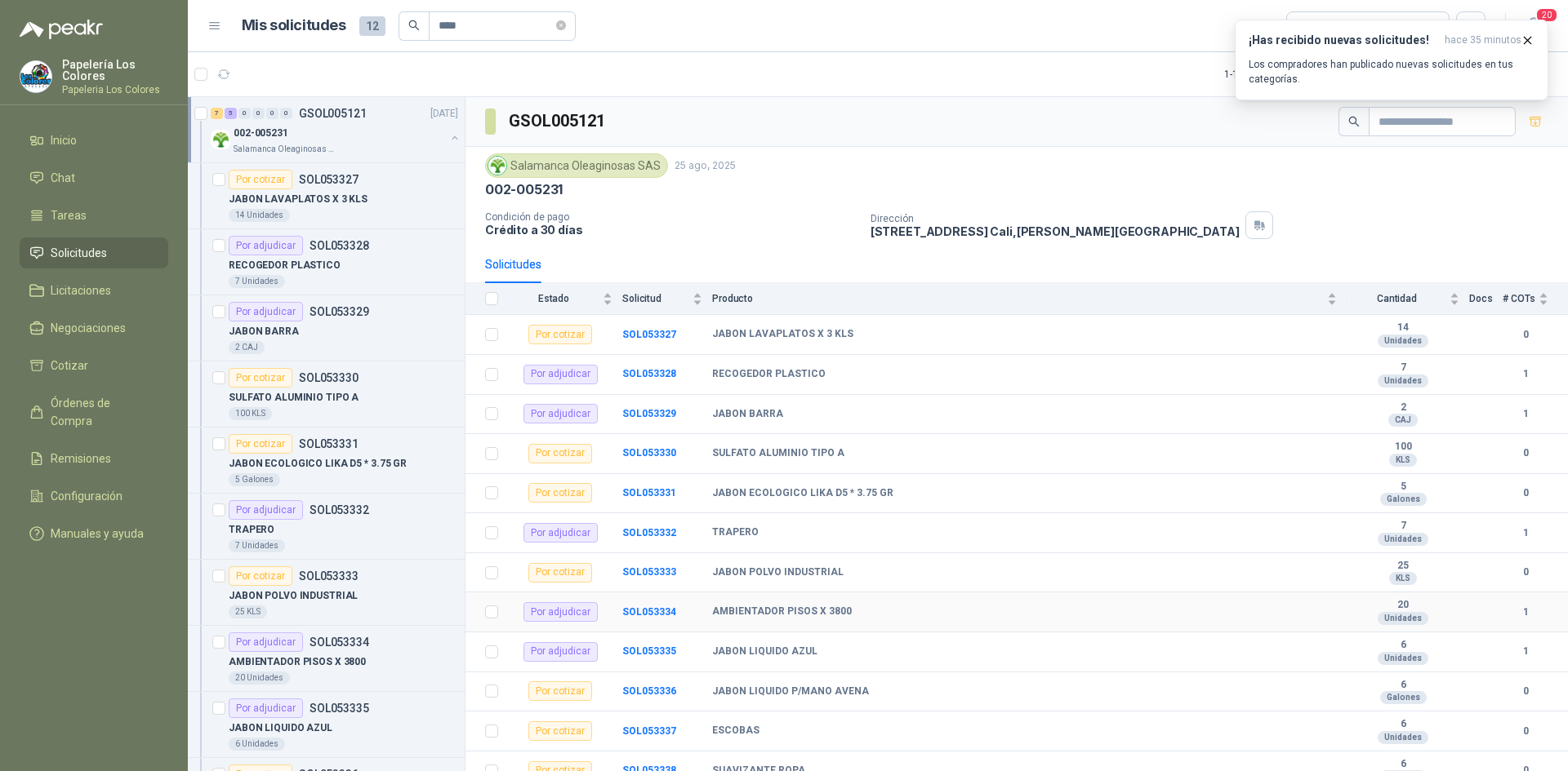
scroll to position [14, 0]
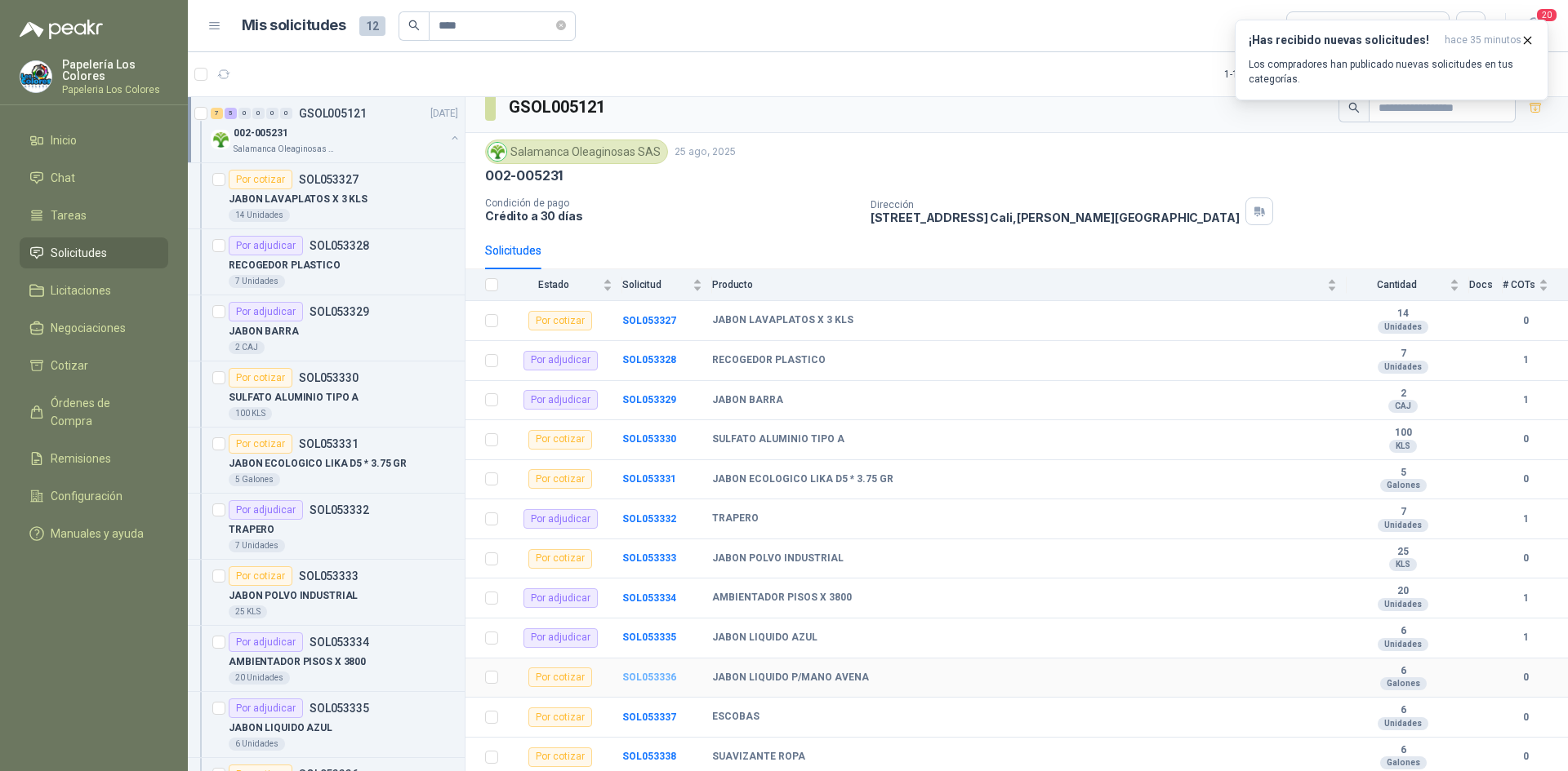
click at [643, 675] on b "SOL053336" at bounding box center [649, 677] width 54 height 12
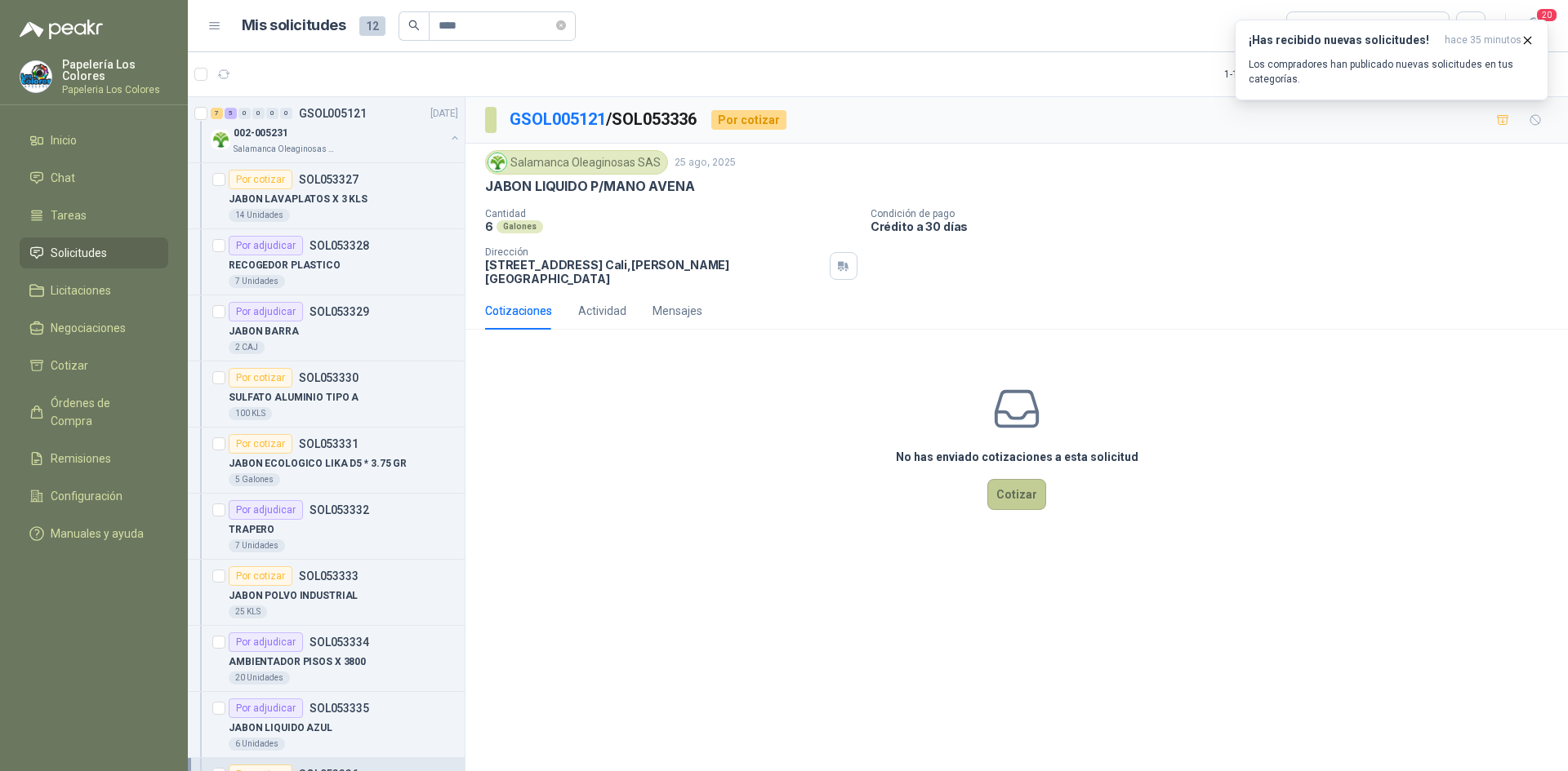
click at [1027, 479] on button "Cotizar" at bounding box center [1016, 494] width 59 height 31
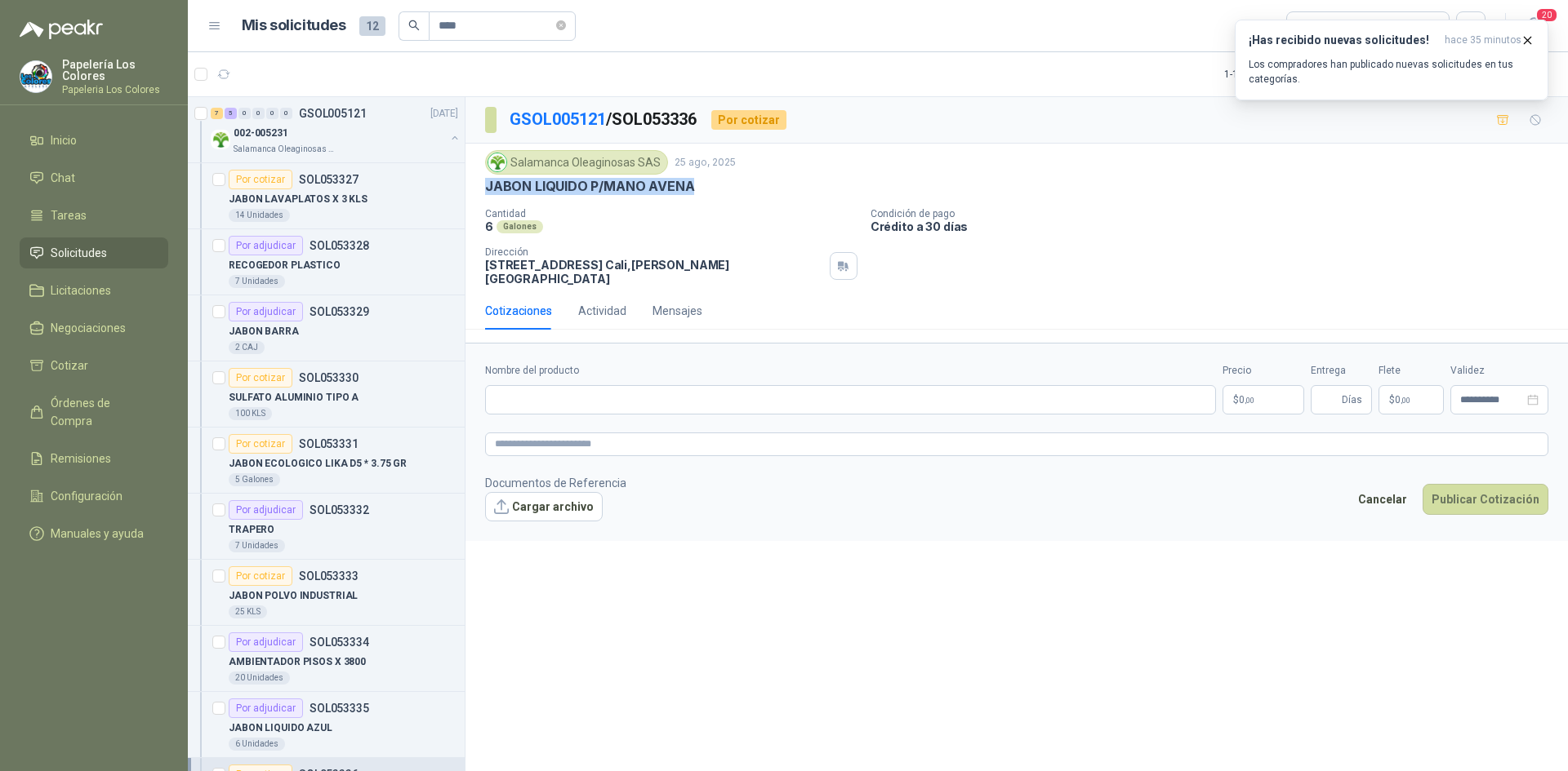
drag, startPoint x: 689, startPoint y: 187, endPoint x: 488, endPoint y: 187, distance: 201.0
click at [488, 187] on p "JABON LIQUIDO P/MANO AVENA" at bounding box center [589, 187] width 209 height 17
copy p "JABON LIQUIDO P/MANO AVENA"
click at [623, 389] on input "Nombre del producto" at bounding box center [850, 400] width 731 height 29
paste input "**********"
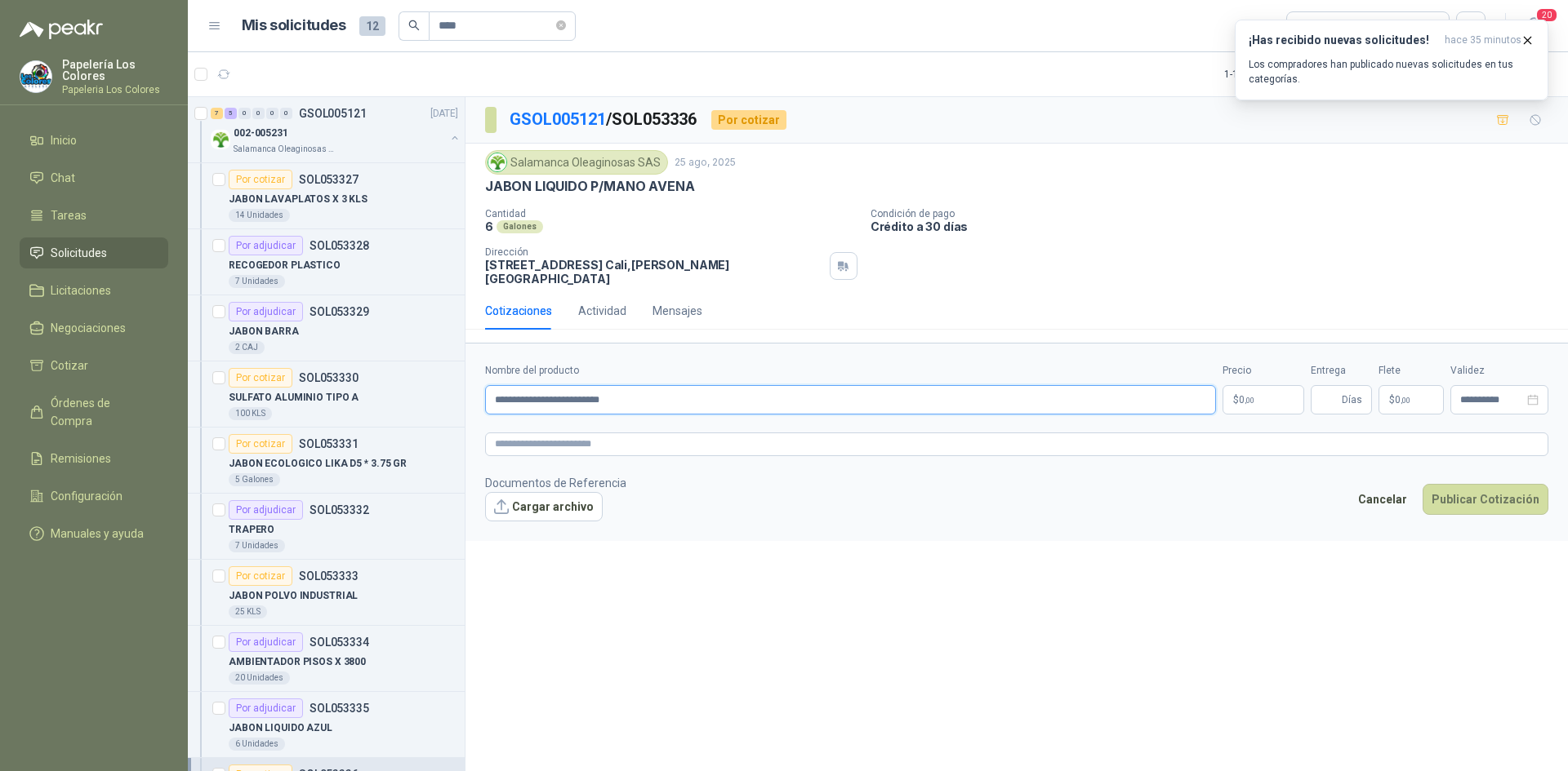
type input "**********"
click at [1265, 394] on body "Papelería Los Colores Papeleria Los Colores Inicio Chat Tareas Solicitudes Lici…" at bounding box center [784, 385] width 1568 height 771
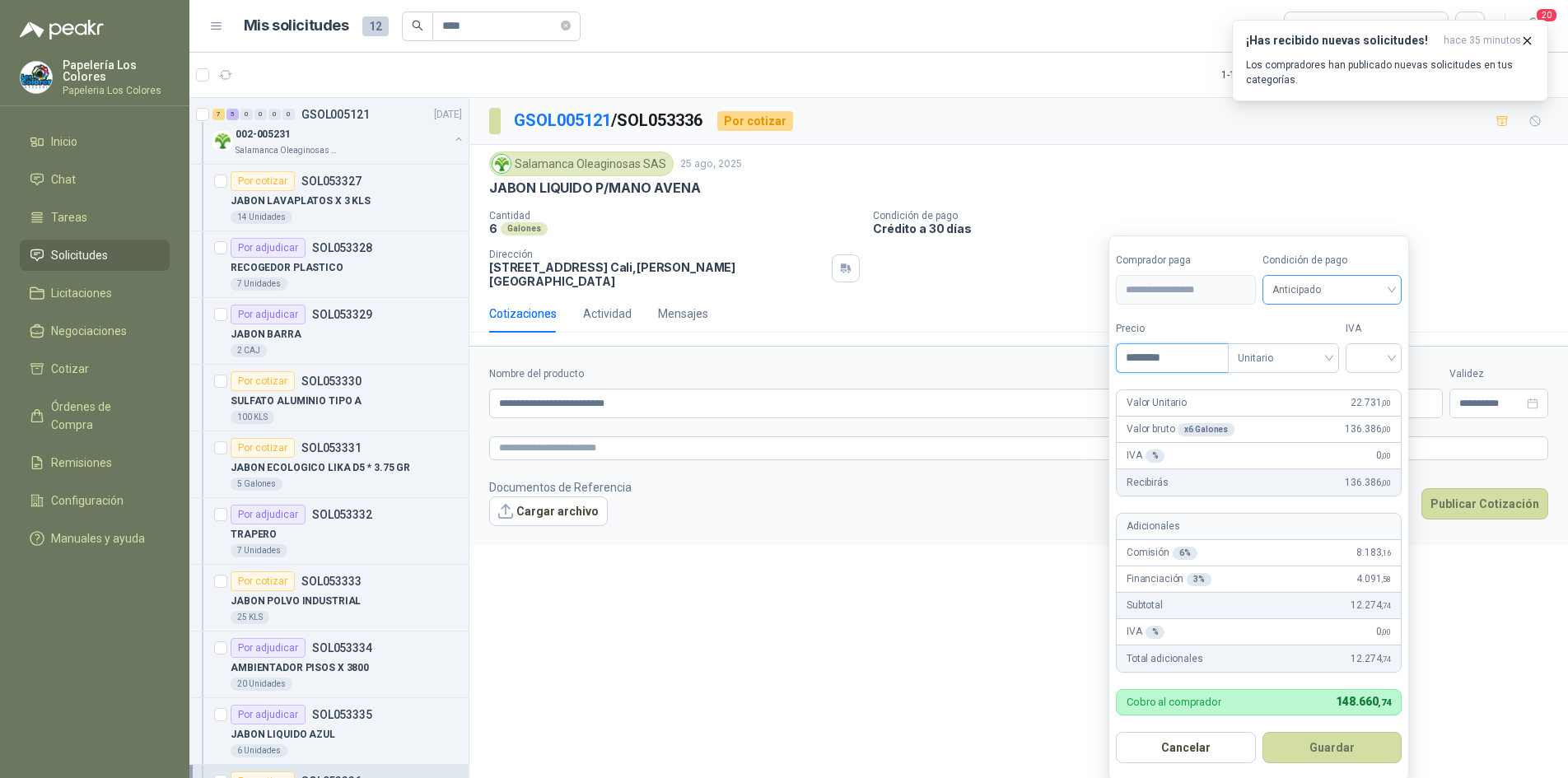
click at [1382, 283] on span "Anticipado" at bounding box center [1332, 289] width 120 height 24
type input "********"
click at [1305, 349] on div "Crédito a 30 días" at bounding box center [1335, 350] width 115 height 19
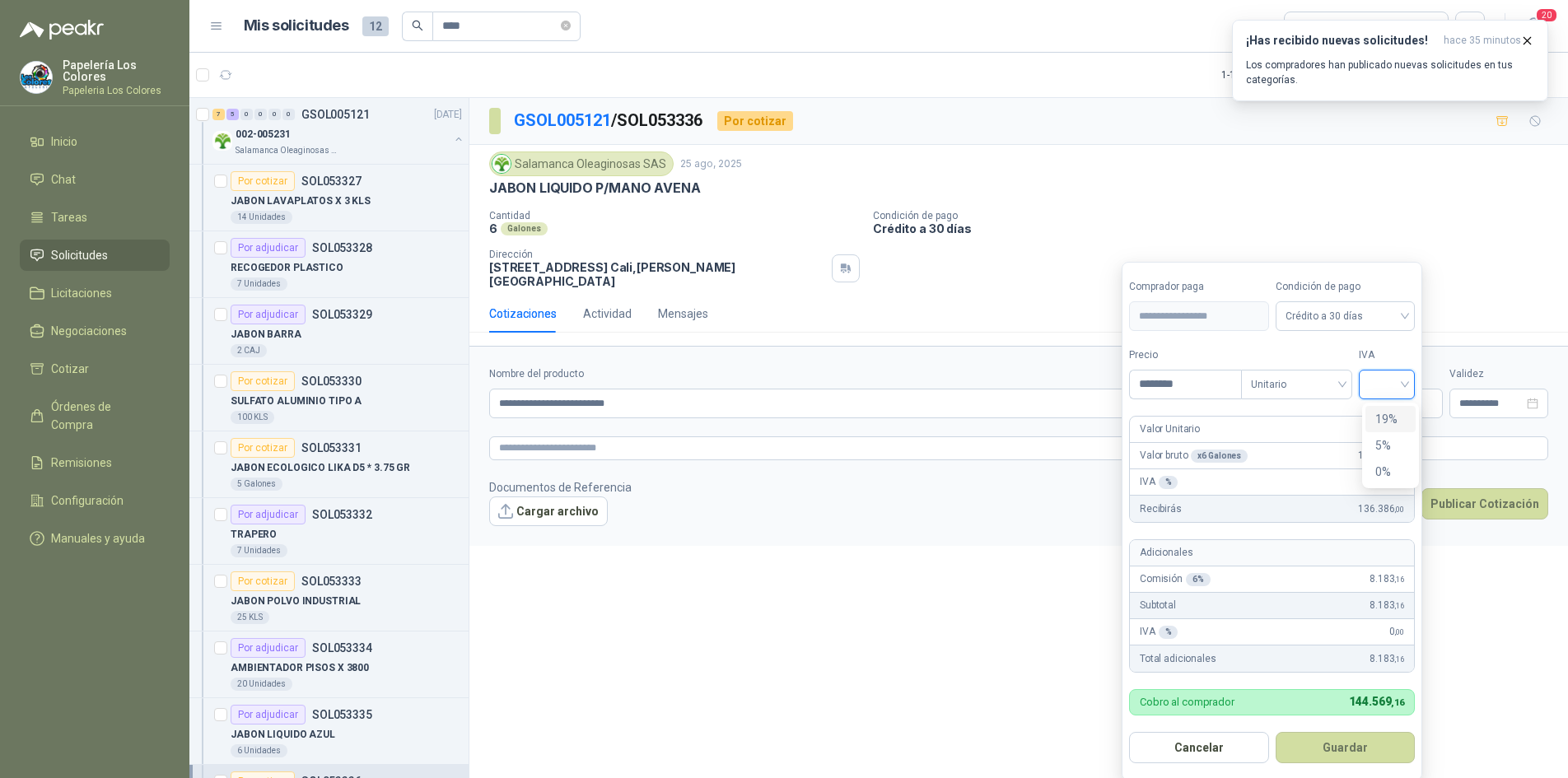
click at [1402, 383] on input "search" at bounding box center [1386, 383] width 36 height 24
click at [1390, 419] on div "19%" at bounding box center [1389, 419] width 30 height 19
click at [1347, 746] on button "Guardar" at bounding box center [1347, 748] width 141 height 31
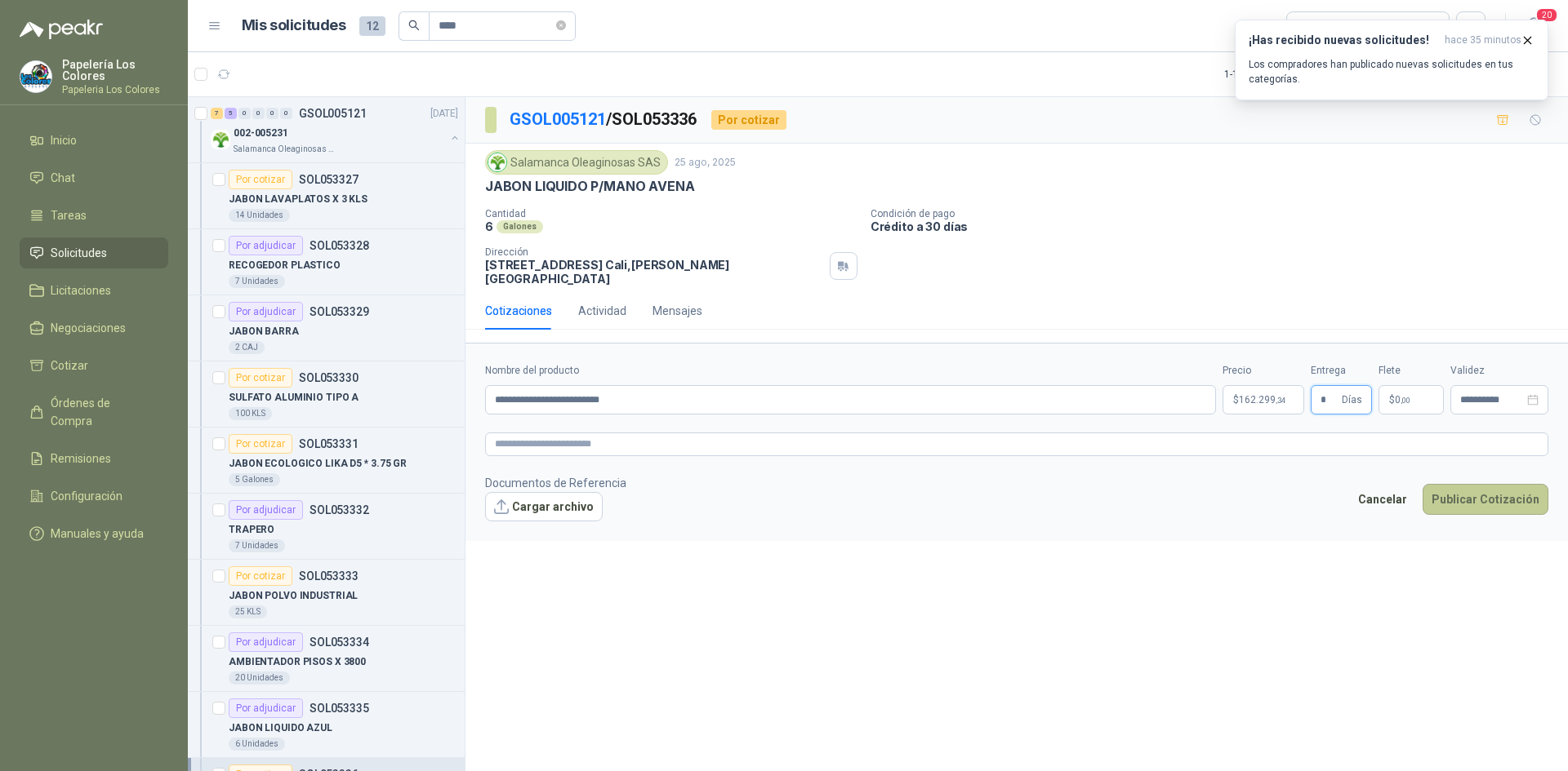
type input "*"
click at [1483, 495] on button "Publicar Cotización" at bounding box center [1486, 499] width 126 height 31
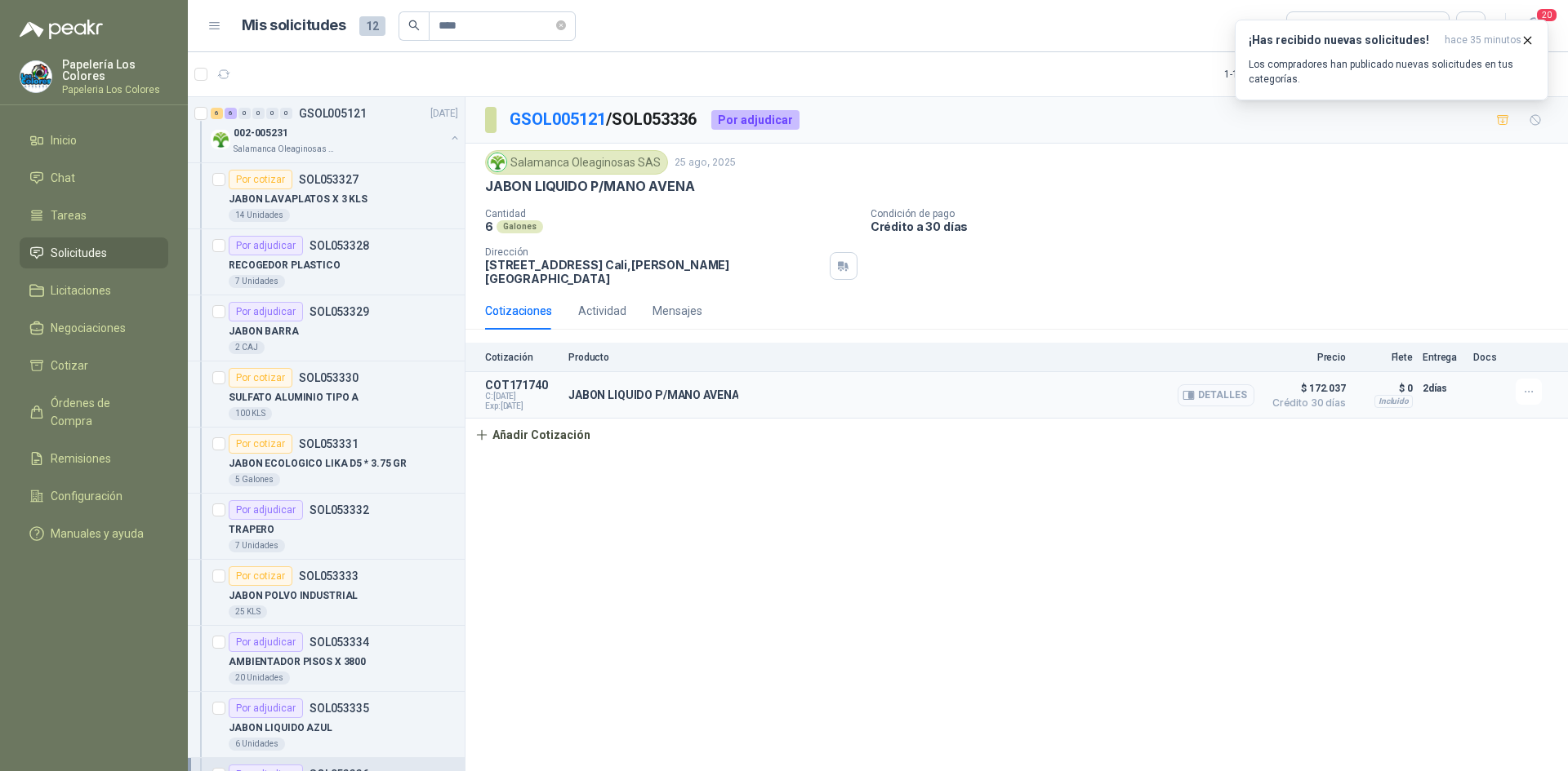
click at [1228, 384] on button "Detalles" at bounding box center [1216, 395] width 76 height 22
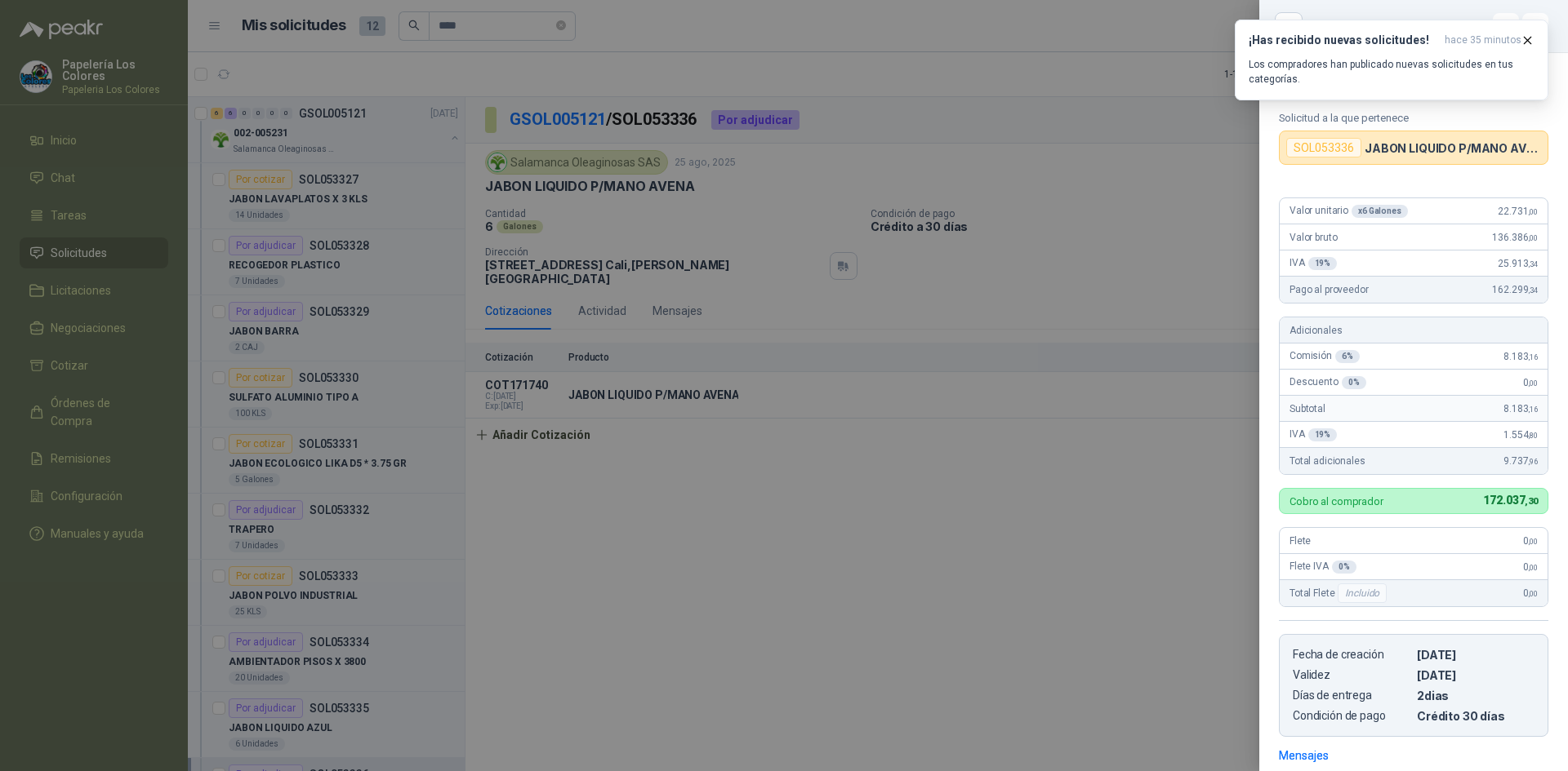
click at [1192, 498] on div at bounding box center [784, 385] width 1568 height 771
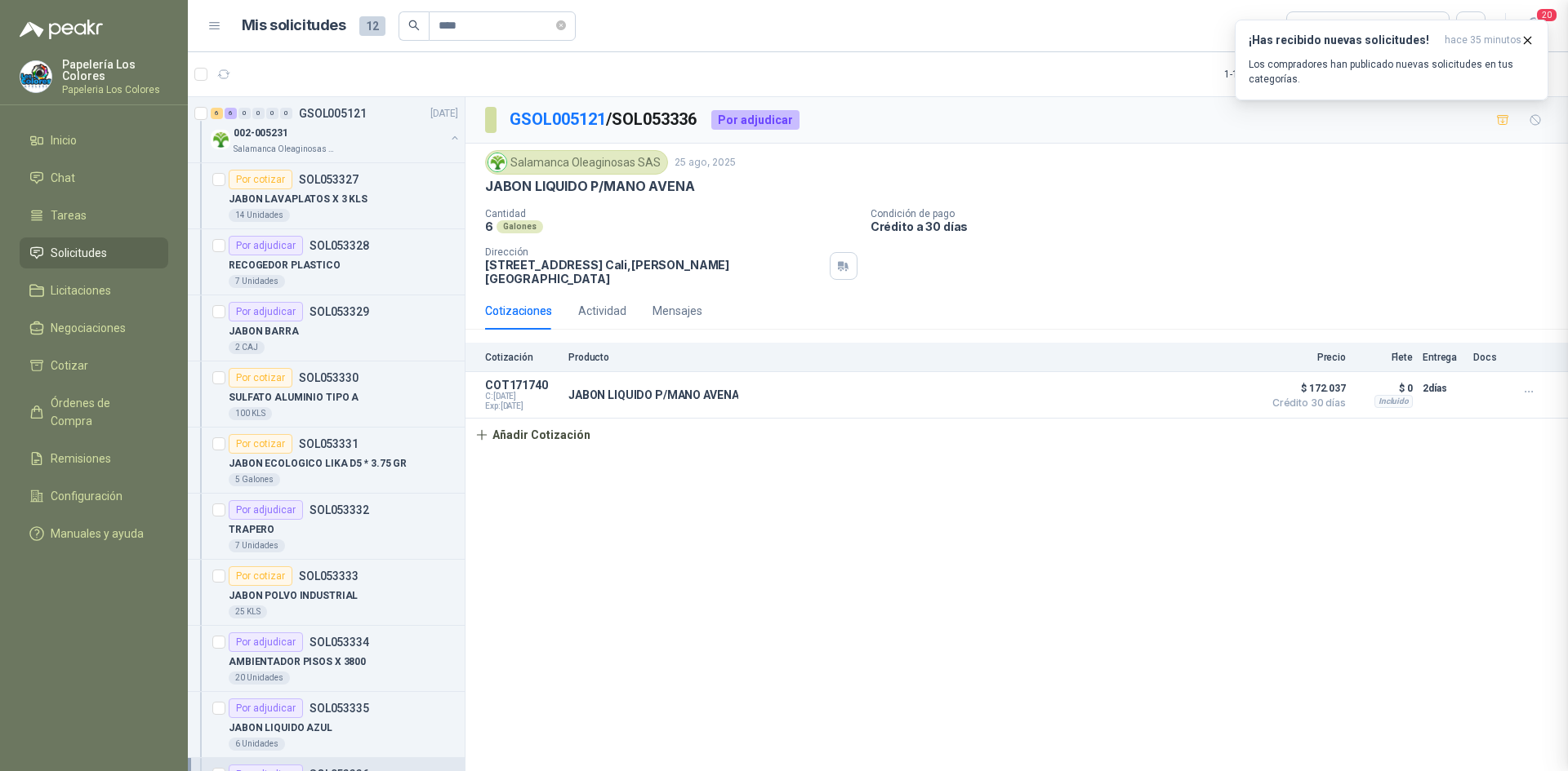
scroll to position [256, 0]
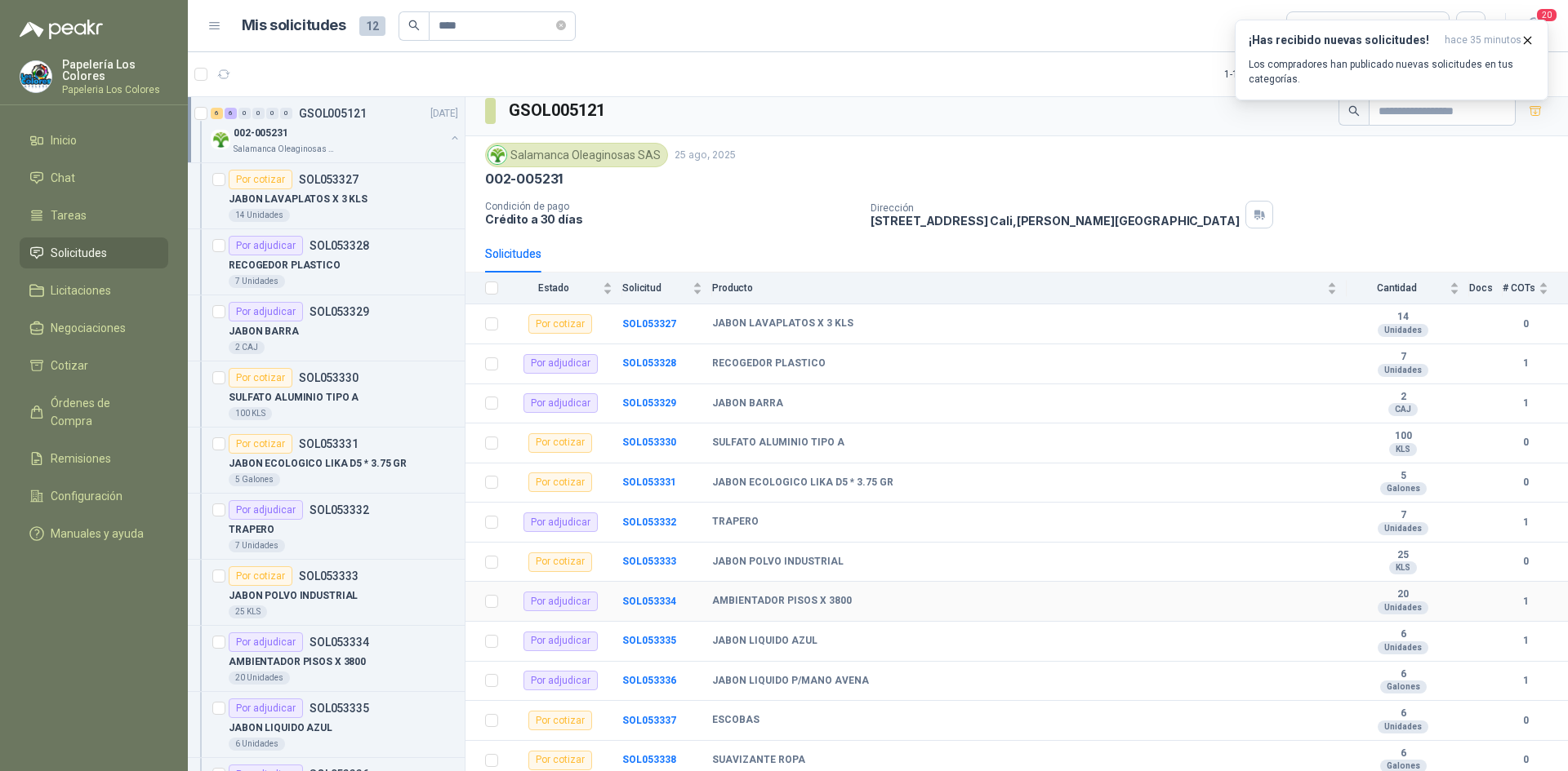
scroll to position [14, 0]
click at [641, 714] on b "SOL053337" at bounding box center [649, 718] width 54 height 12
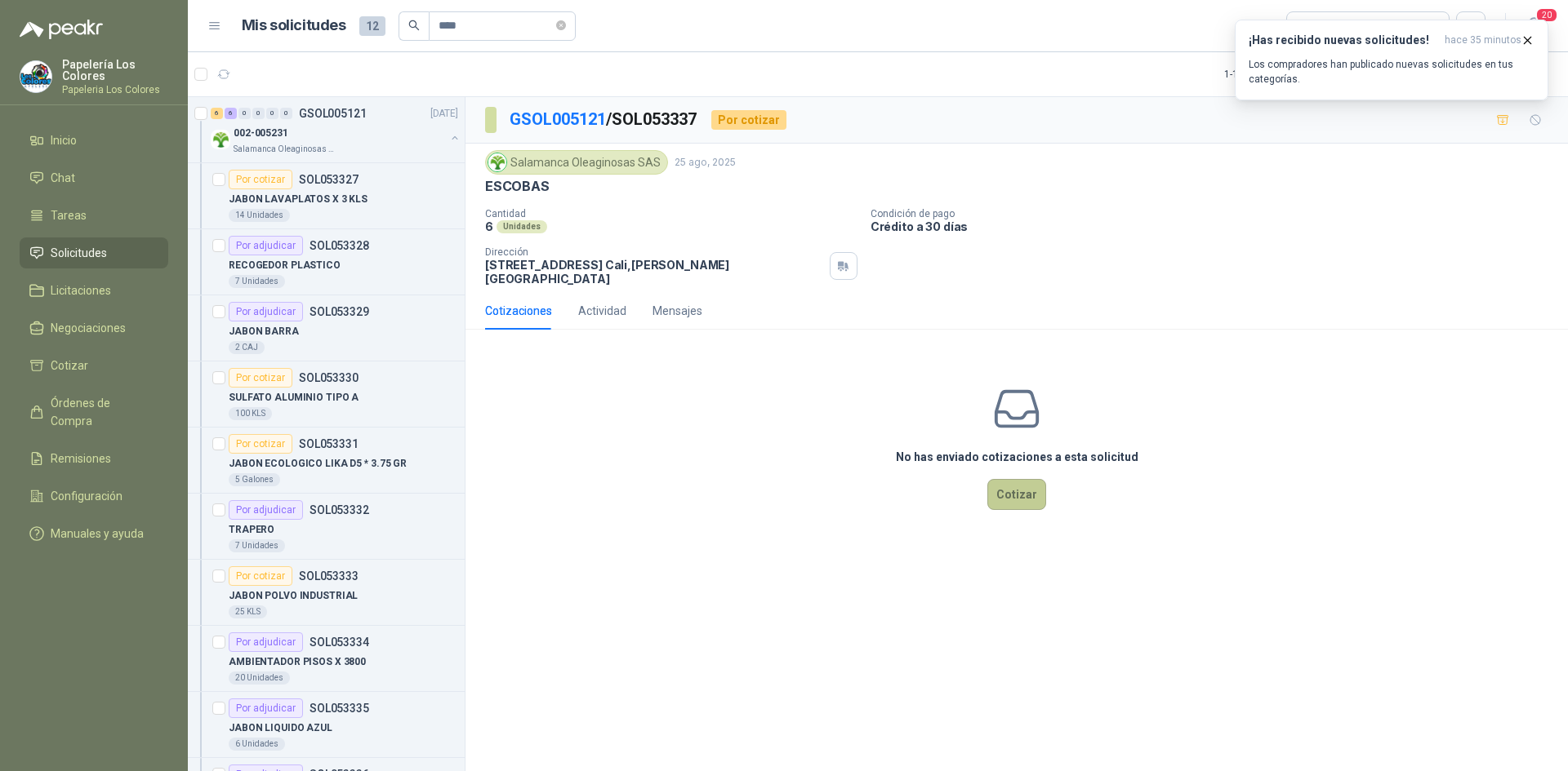
click at [1002, 490] on button "Cotizar" at bounding box center [1016, 494] width 59 height 31
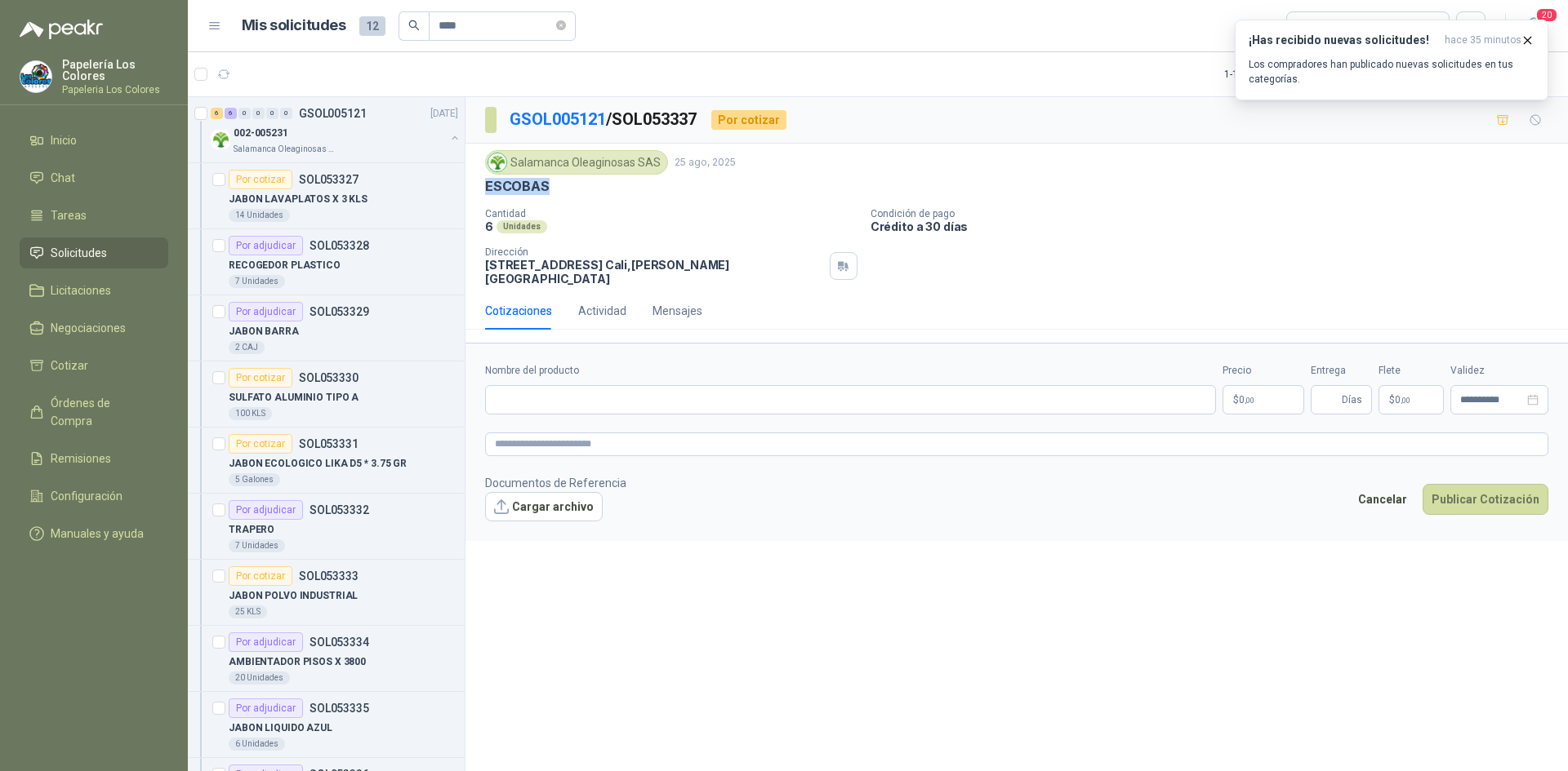
drag, startPoint x: 546, startPoint y: 185, endPoint x: 488, endPoint y: 197, distance: 59.2
click at [488, 197] on div "Salamanca Oleaginosas SAS [DATE] ESCOBAS Cantidad 6 Unidades Condición de pago …" at bounding box center [1016, 218] width 1064 height 135
copy p "ESCOBAS"
click at [581, 395] on input "Nombre del producto" at bounding box center [850, 400] width 731 height 29
paste input "*******"
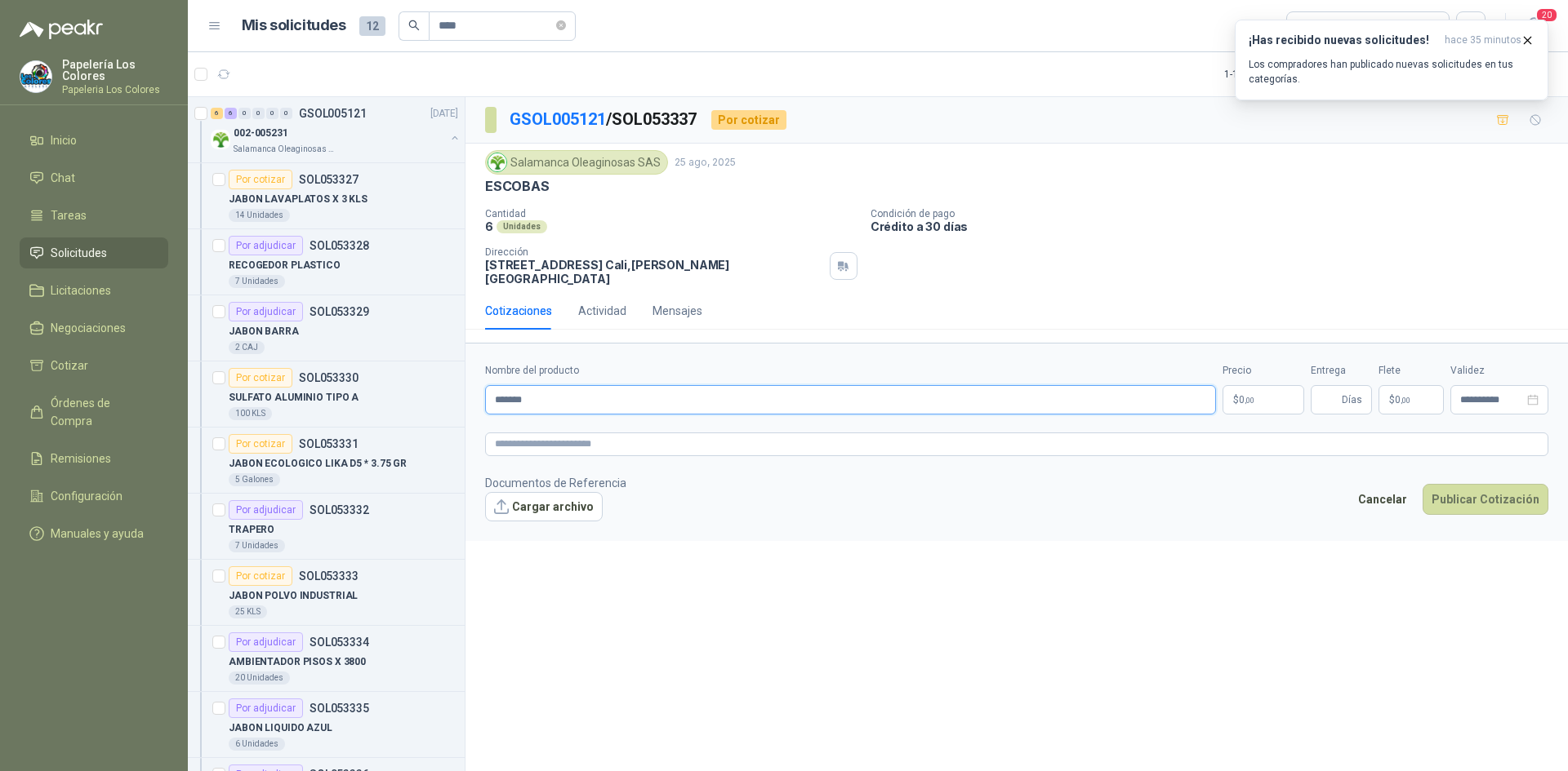
type input "*******"
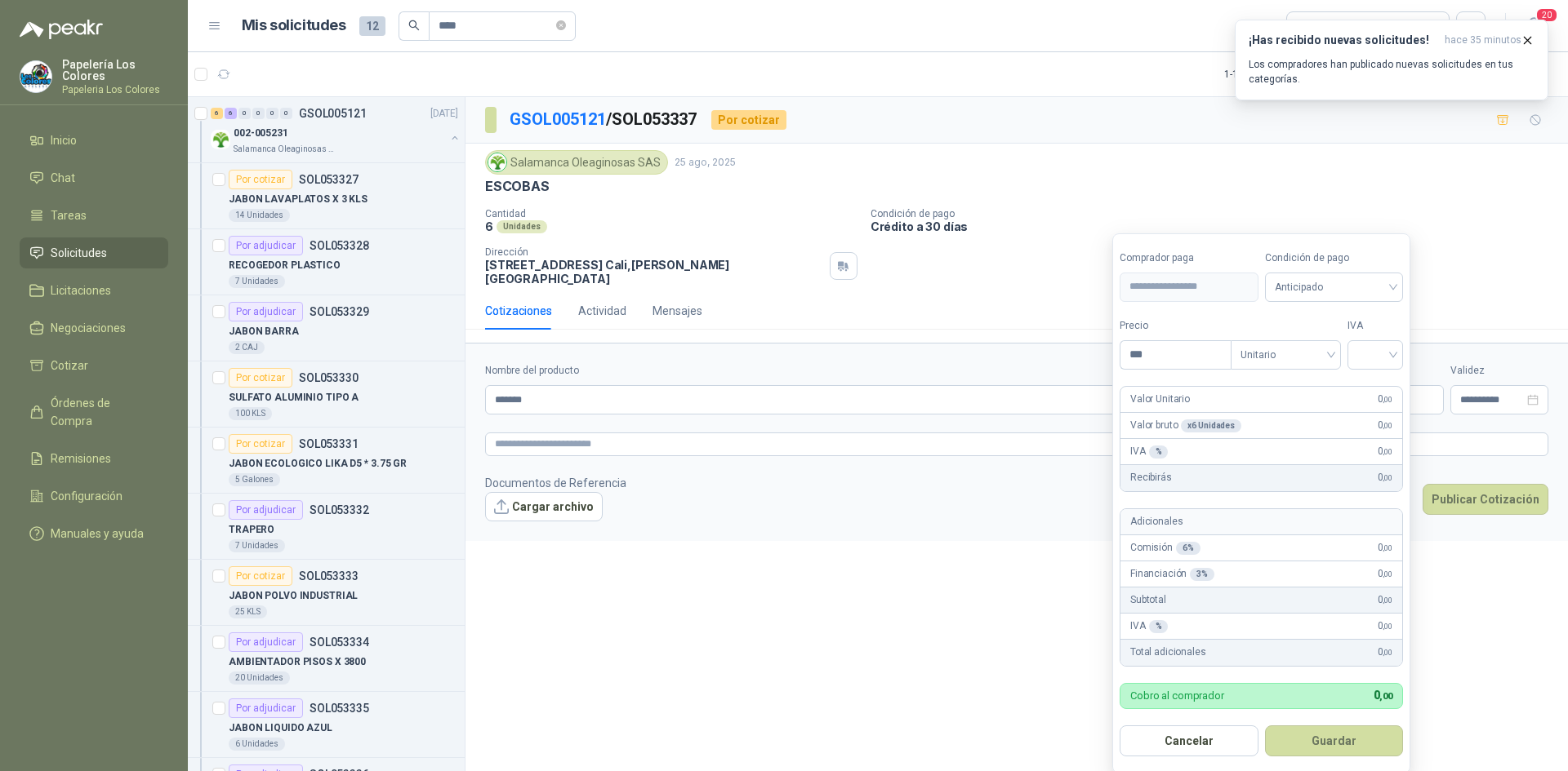
click at [1275, 385] on body "Papelería Los Colores Papeleria Los Colores Inicio Chat Tareas Solicitudes Lici…" at bounding box center [784, 385] width 1568 height 771
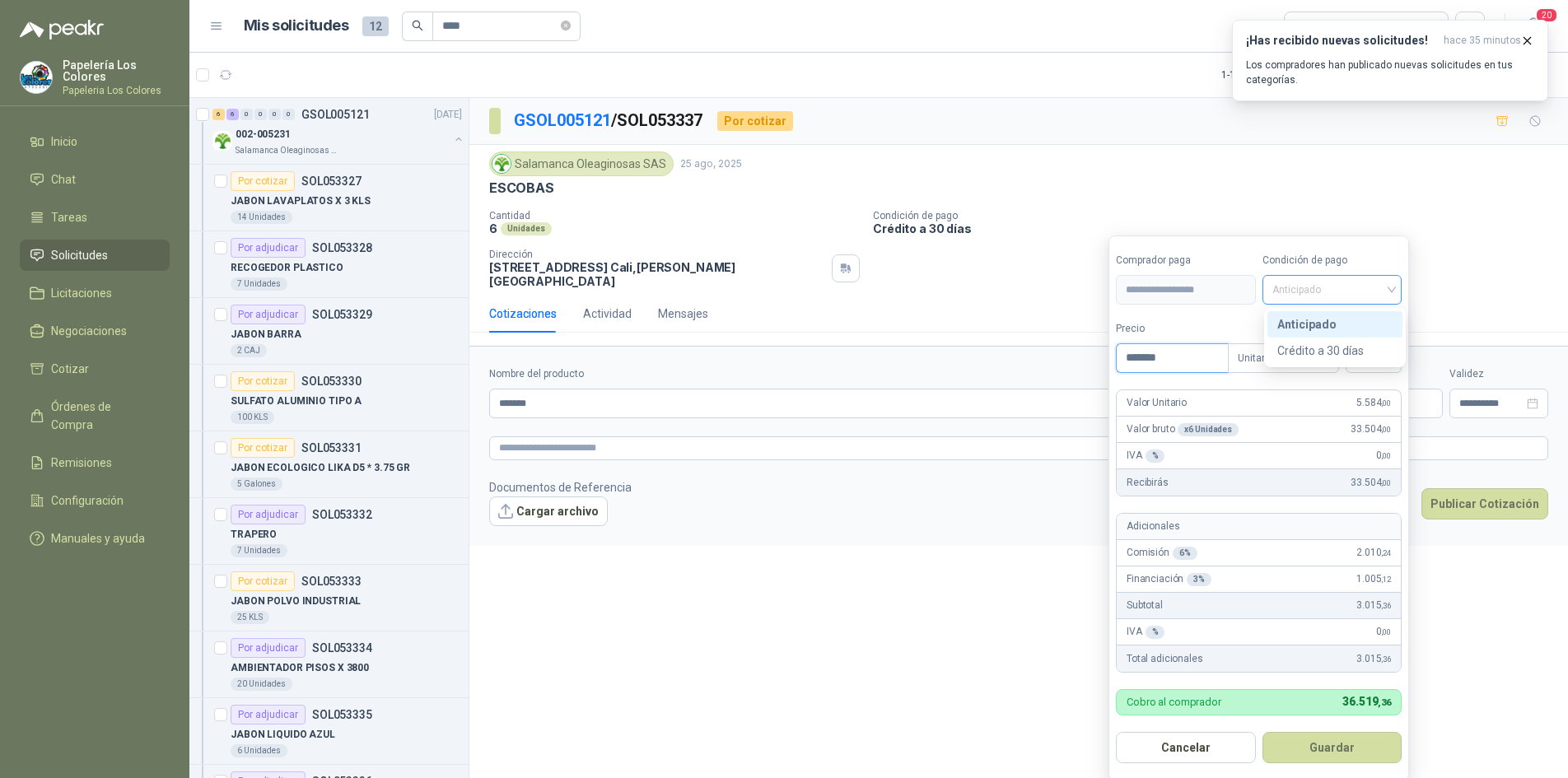
click at [1368, 294] on span "Anticipado" at bounding box center [1332, 289] width 120 height 24
type input "*******"
click at [1325, 348] on div "Crédito a 30 días" at bounding box center [1335, 350] width 115 height 19
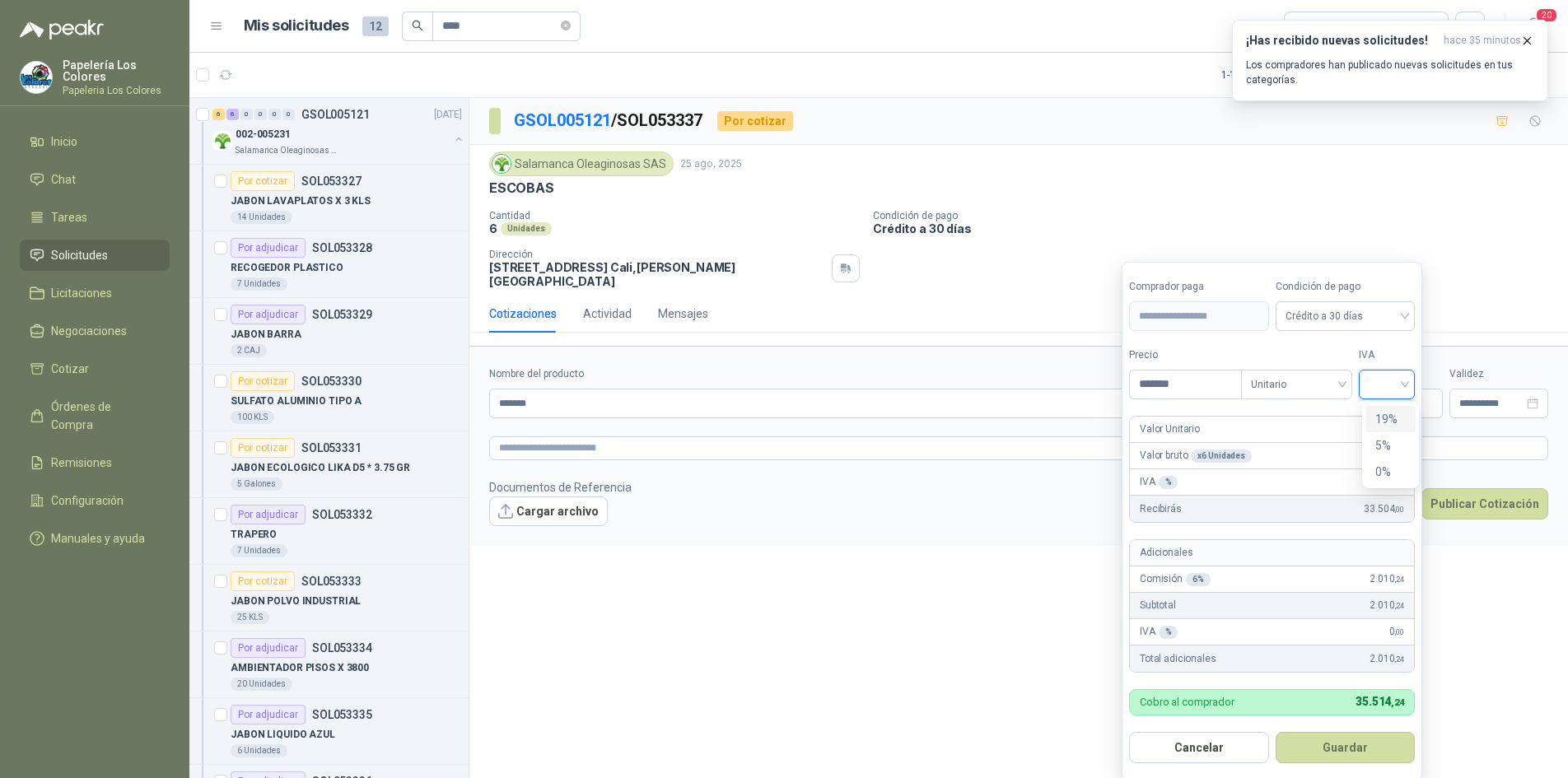
click at [1403, 383] on input "search" at bounding box center [1386, 383] width 36 height 24
click at [1390, 417] on div "19%" at bounding box center [1389, 419] width 30 height 19
click at [1355, 744] on button "Guardar" at bounding box center [1347, 748] width 141 height 31
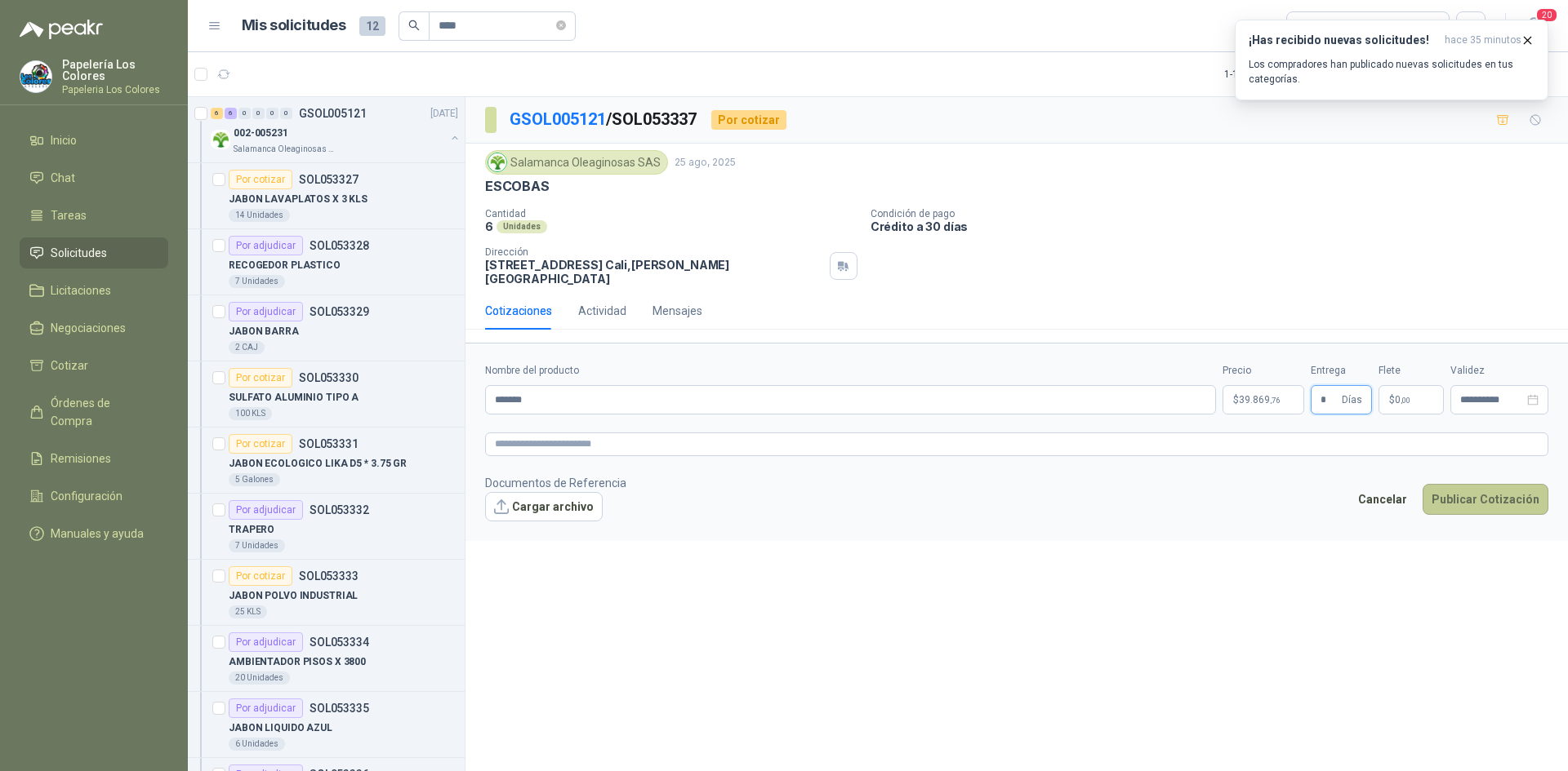
type input "*"
click at [1470, 486] on button "Publicar Cotización" at bounding box center [1486, 499] width 126 height 31
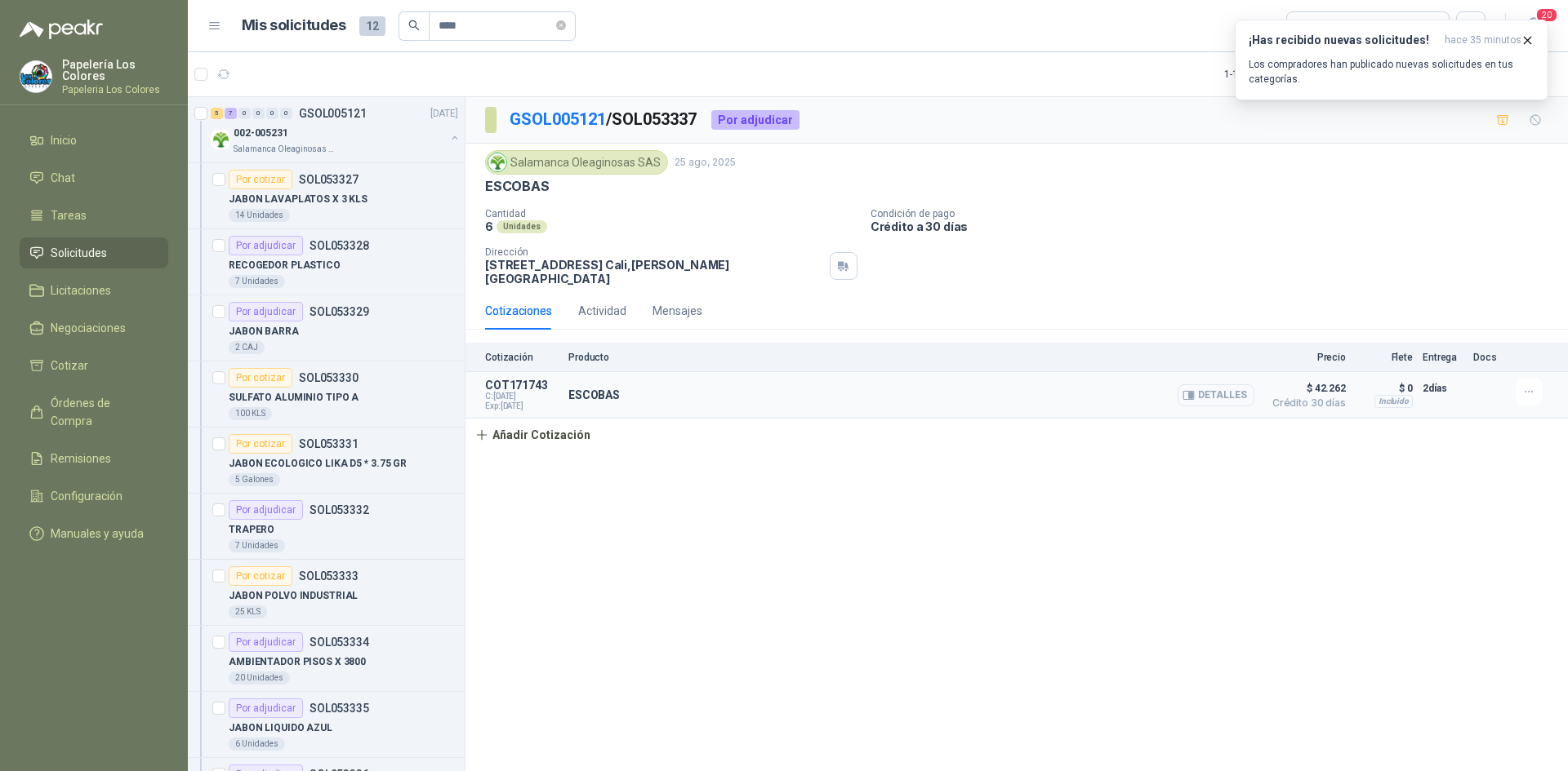
click at [1222, 384] on button "Detalles" at bounding box center [1216, 395] width 76 height 22
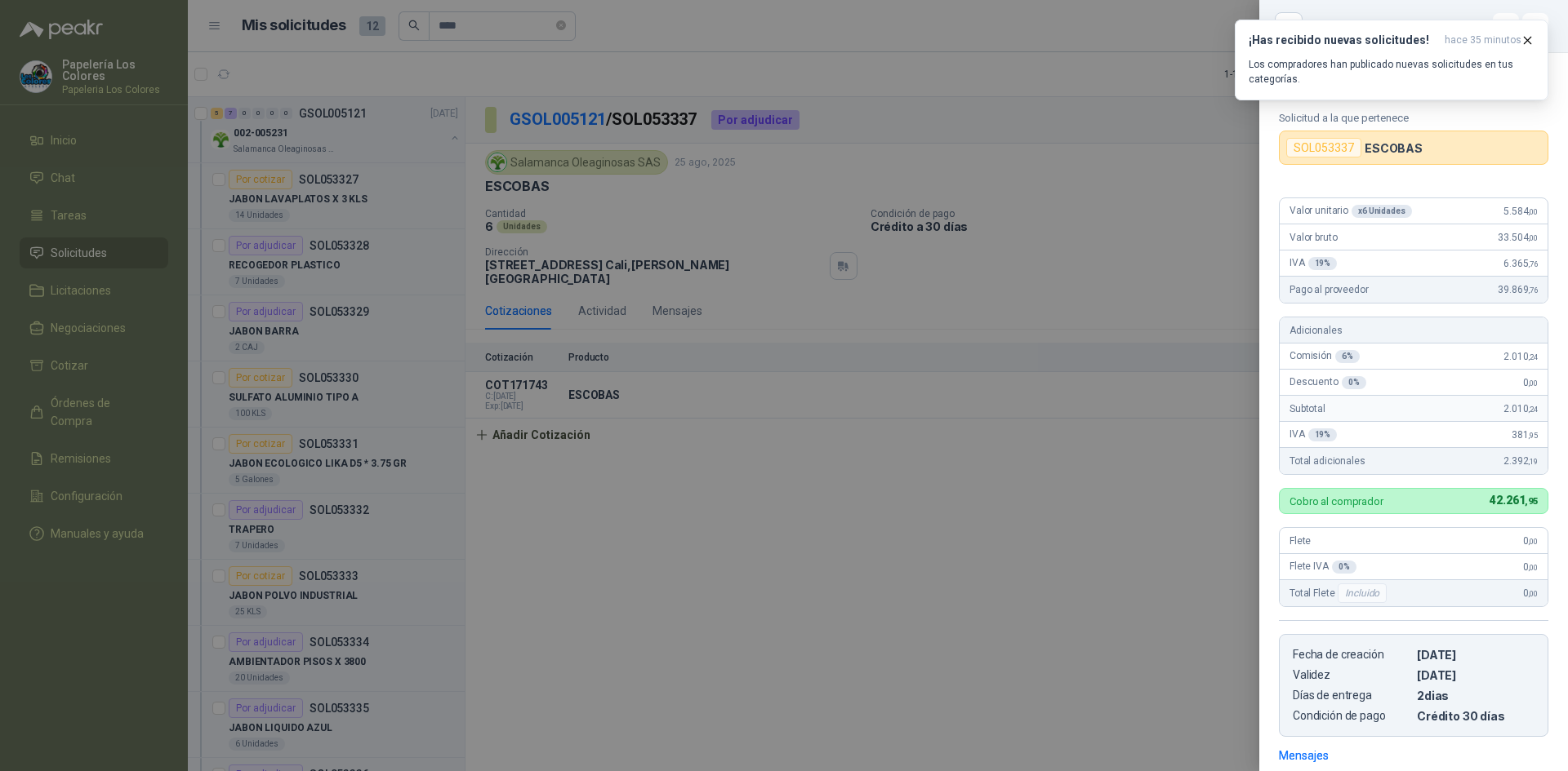
click at [981, 542] on div at bounding box center [784, 385] width 1568 height 771
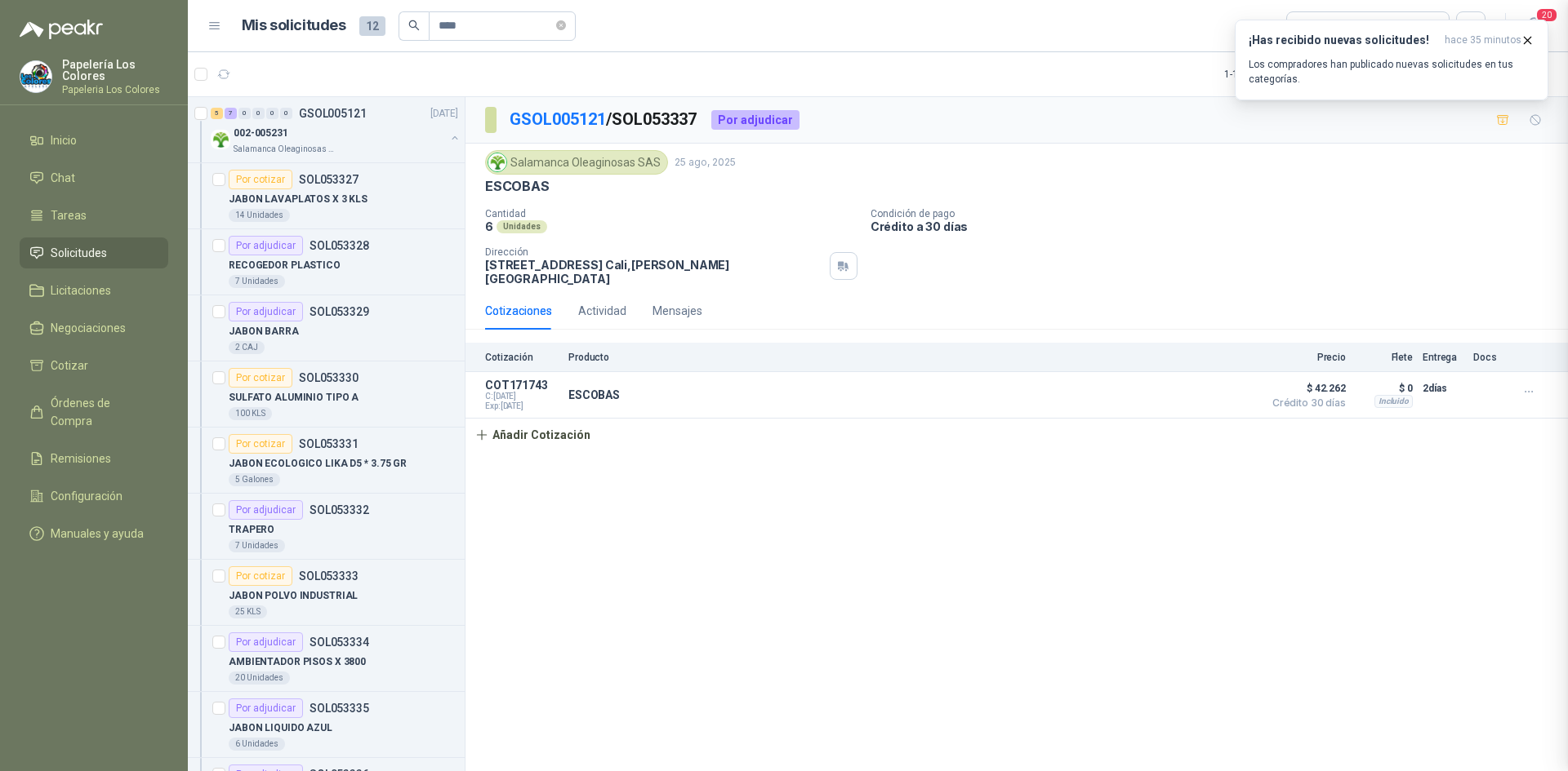
scroll to position [237, 0]
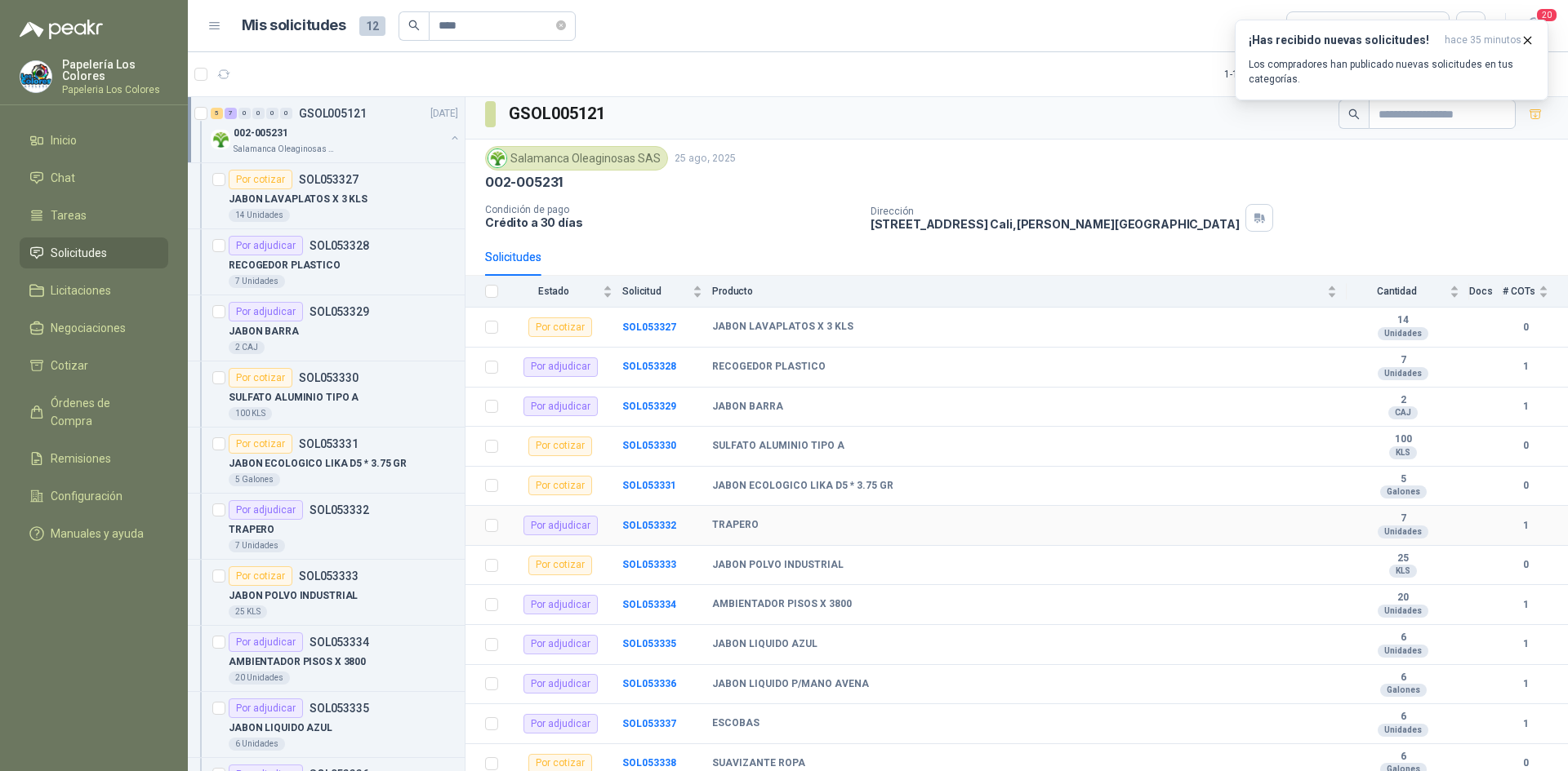
scroll to position [14, 0]
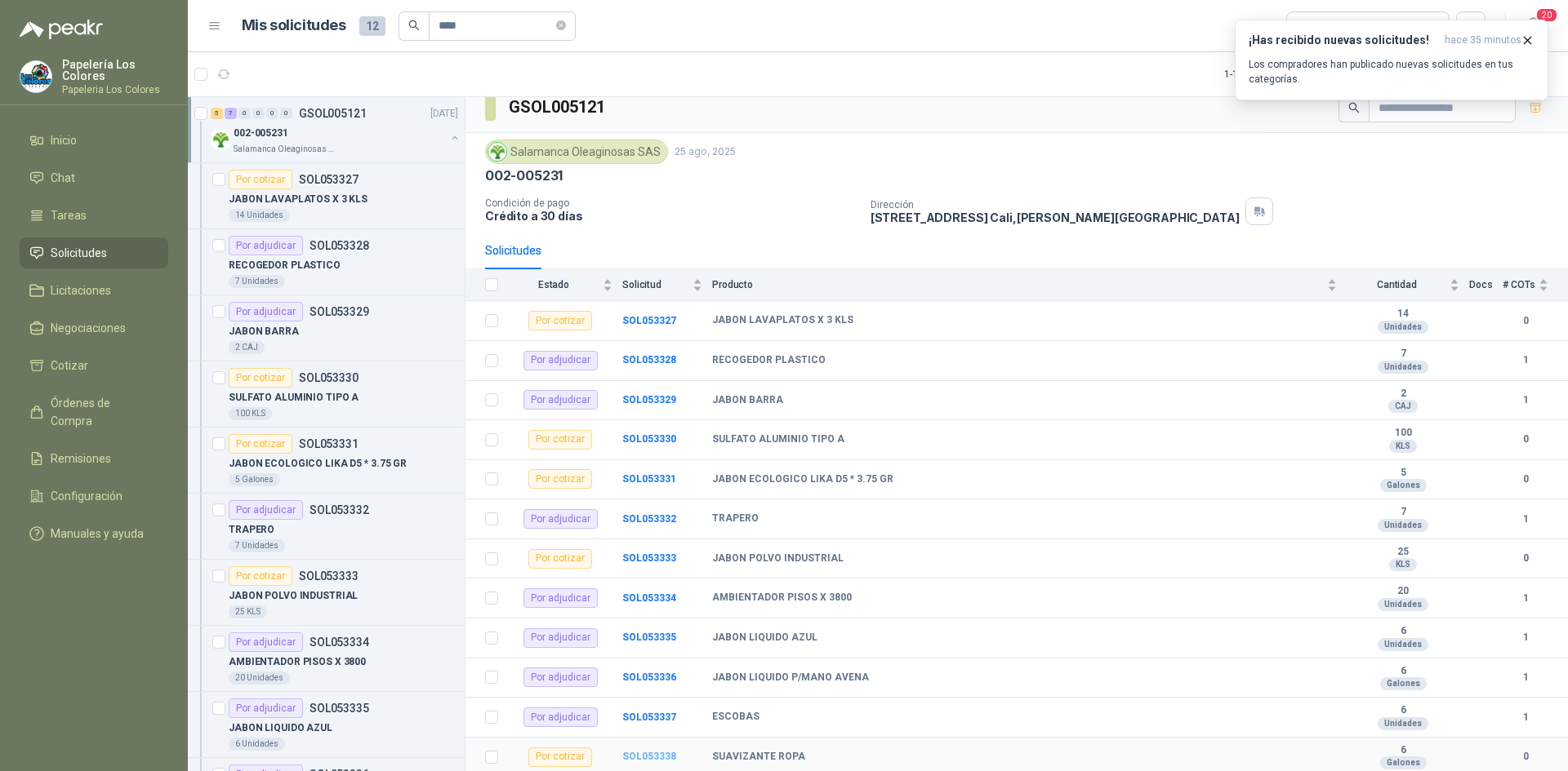
click at [648, 753] on b "SOL053338" at bounding box center [649, 756] width 54 height 12
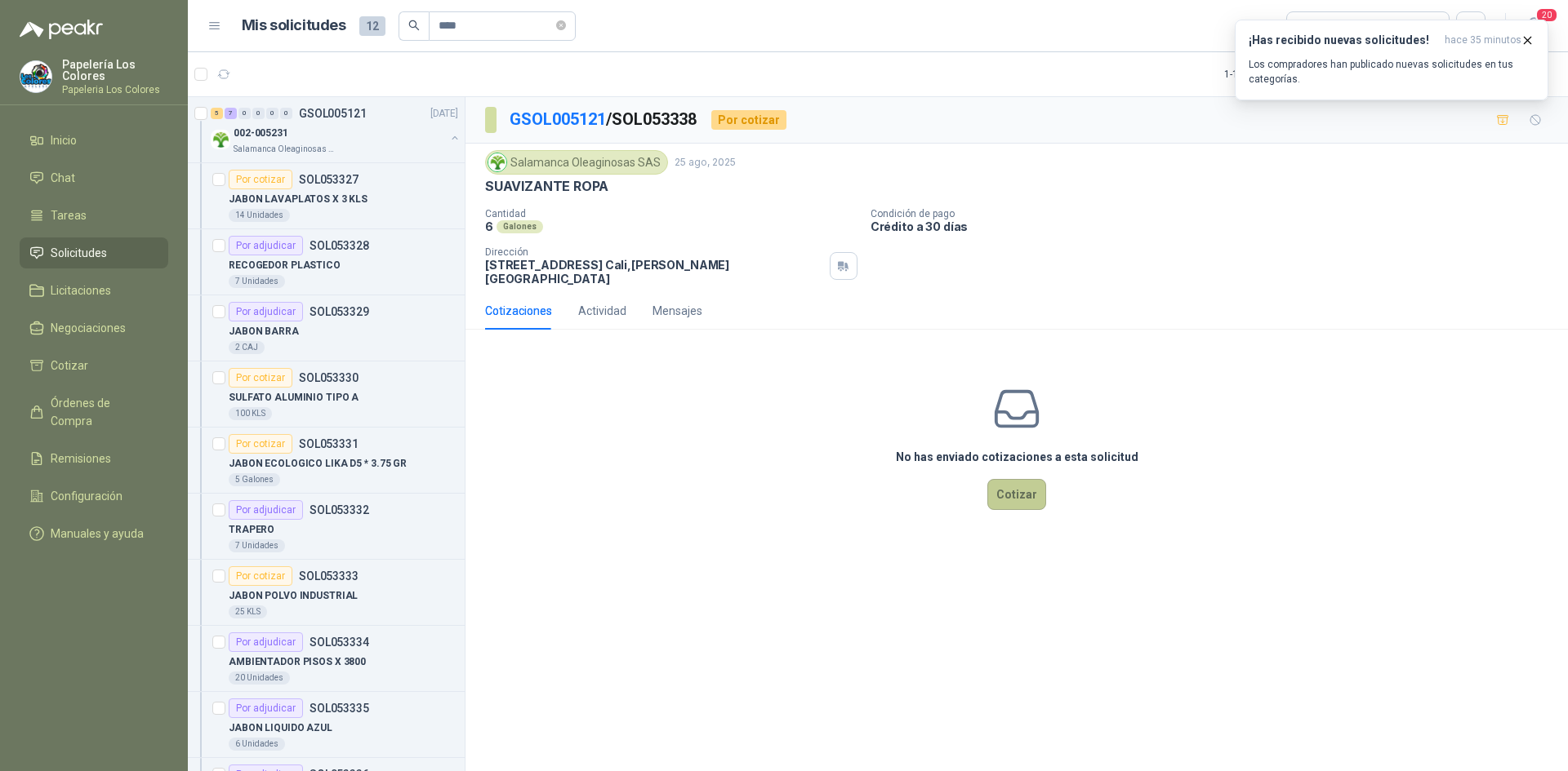
click at [1016, 480] on button "Cotizar" at bounding box center [1016, 494] width 59 height 31
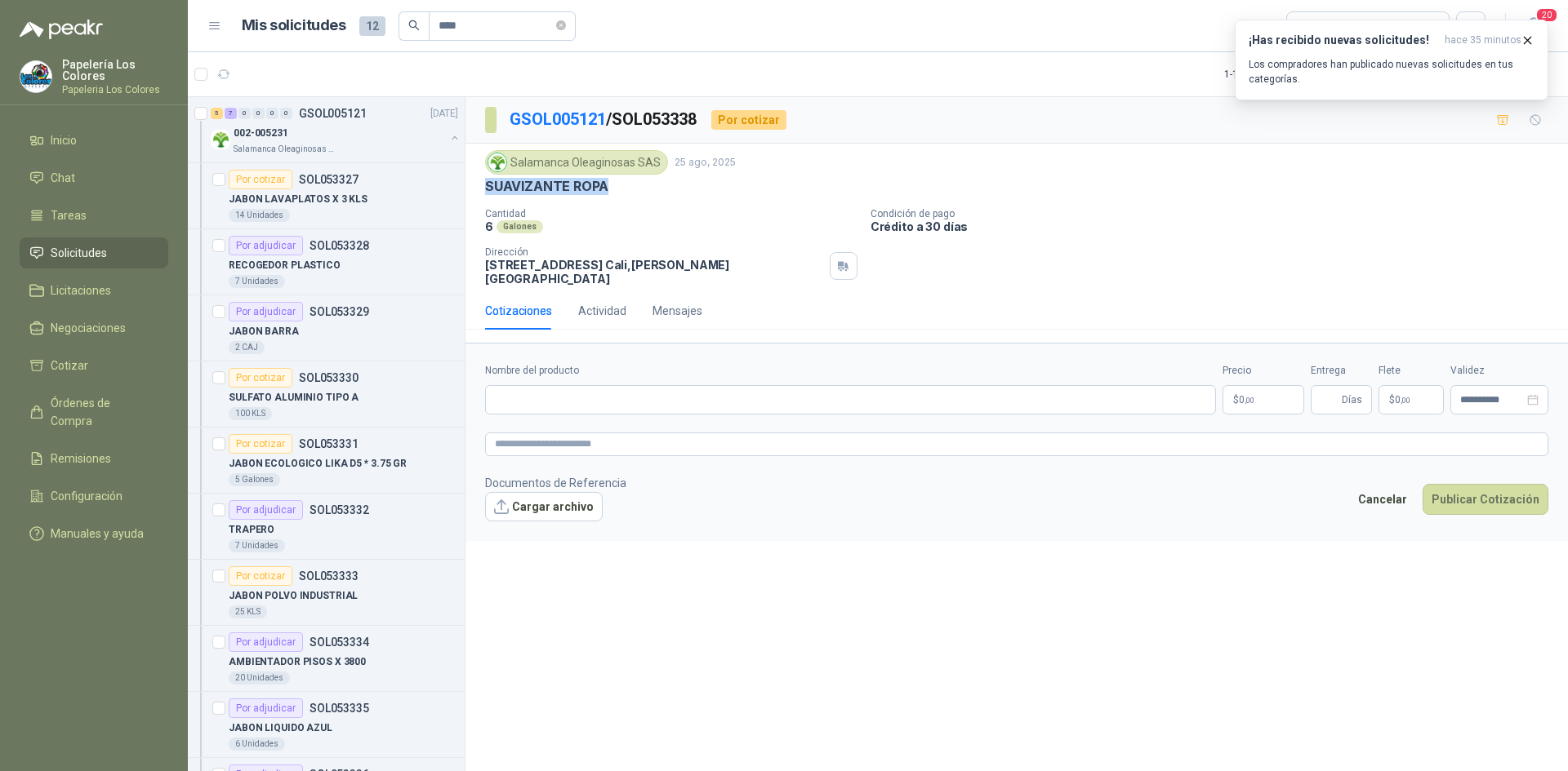
drag, startPoint x: 606, startPoint y: 190, endPoint x: 484, endPoint y: 191, distance: 122.0
click at [484, 191] on div "Salamanca Oleaginosas SAS [DATE] SUAVIZANTE ROPA Cantidad 6 Galones Condición d…" at bounding box center [1016, 219] width 1102 height 149
copy p "SUAVIZANTE ROPA"
click at [571, 389] on input "Nombre del producto" at bounding box center [850, 400] width 731 height 29
paste input "**********"
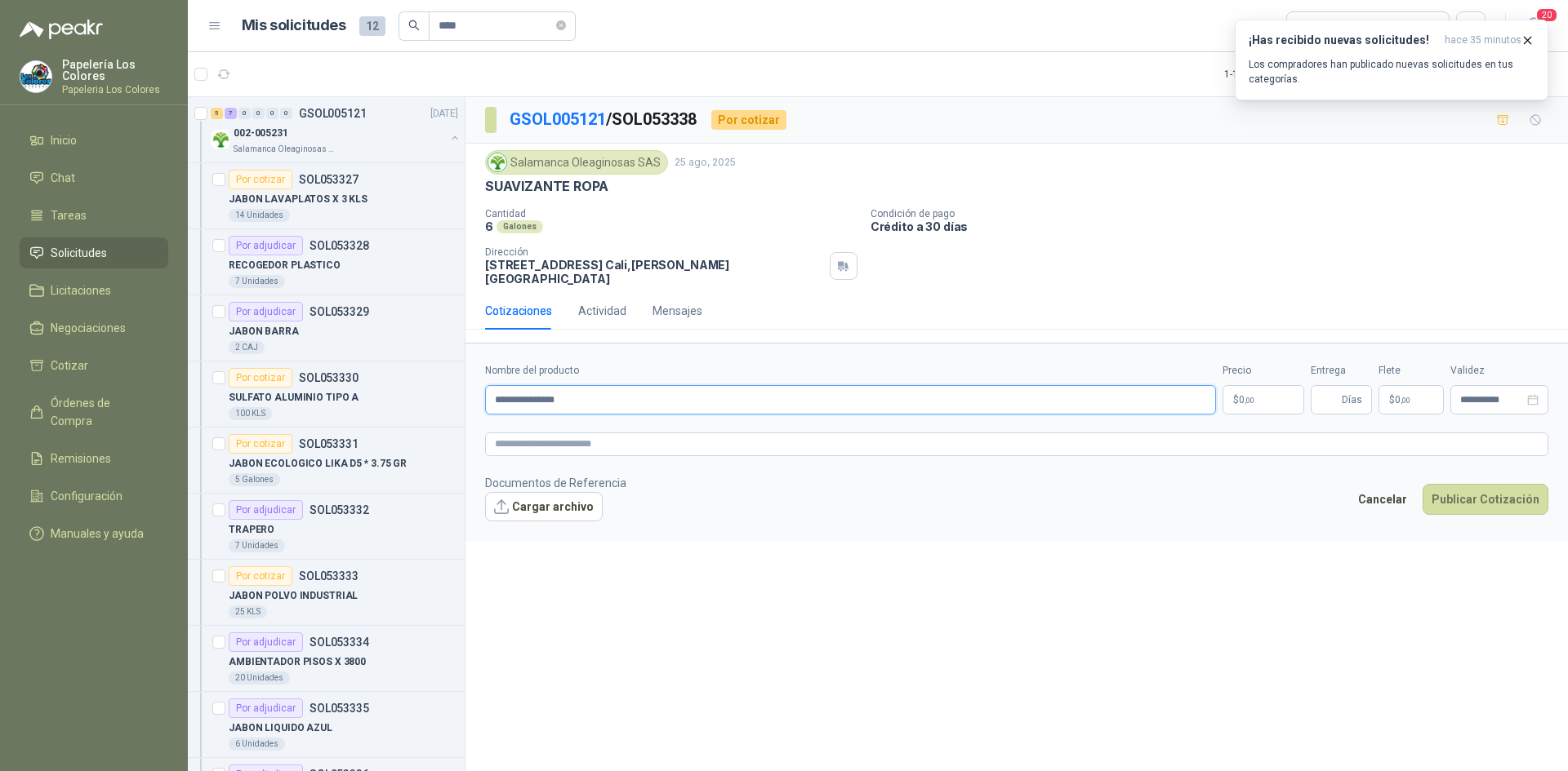
type input "**********"
click at [1260, 384] on body "Papelería Los Colores Papeleria Los Colores Inicio Chat Tareas Solicitudes Lici…" at bounding box center [784, 385] width 1568 height 771
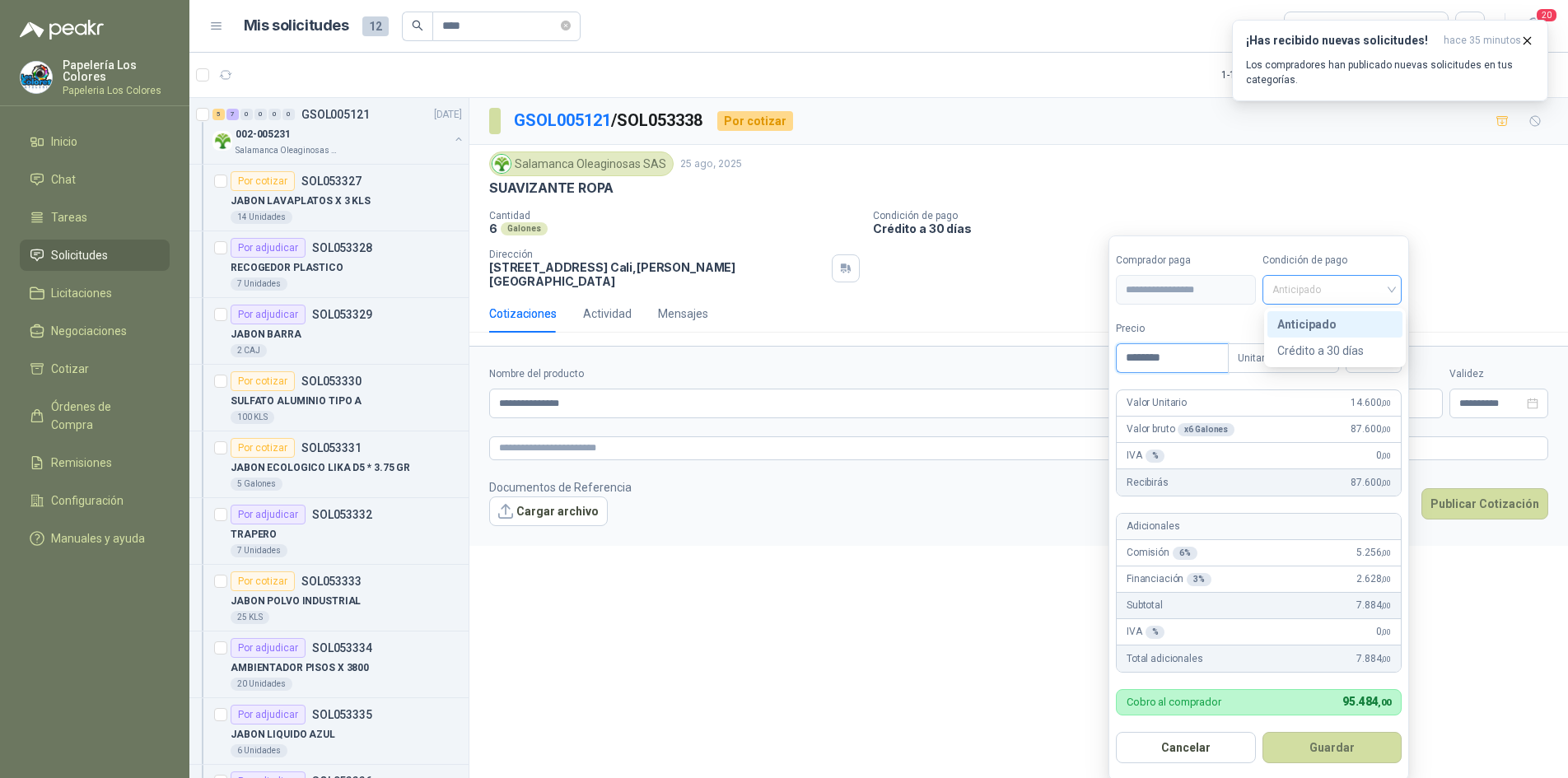
click at [1353, 293] on span "Anticipado" at bounding box center [1332, 289] width 120 height 24
type input "********"
click at [1337, 351] on div "Crédito a 30 días" at bounding box center [1335, 350] width 115 height 19
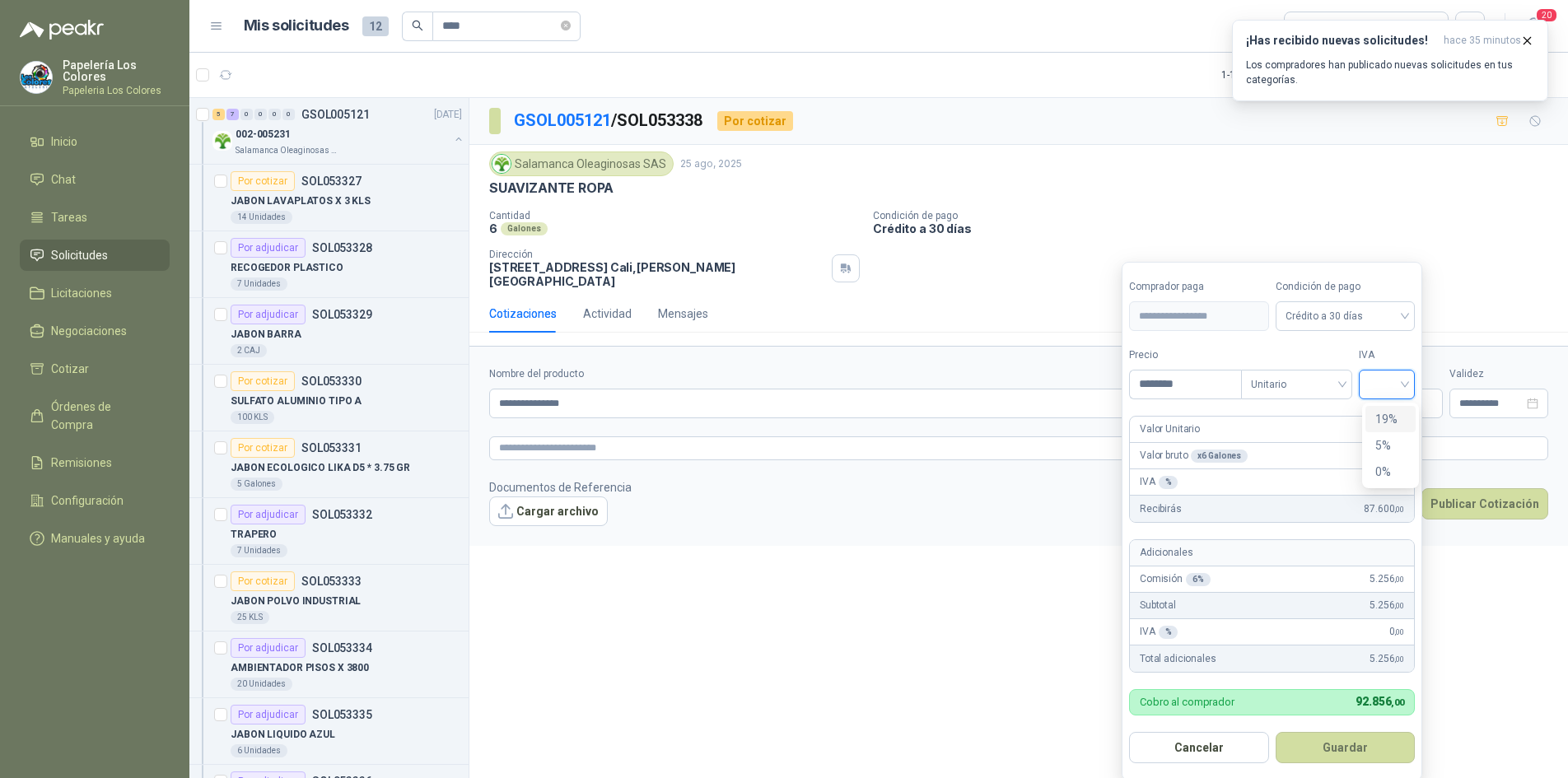
click at [1400, 380] on input "search" at bounding box center [1386, 383] width 36 height 24
click at [1383, 413] on div "19%" at bounding box center [1389, 419] width 30 height 19
click at [1331, 747] on button "Guardar" at bounding box center [1347, 748] width 141 height 31
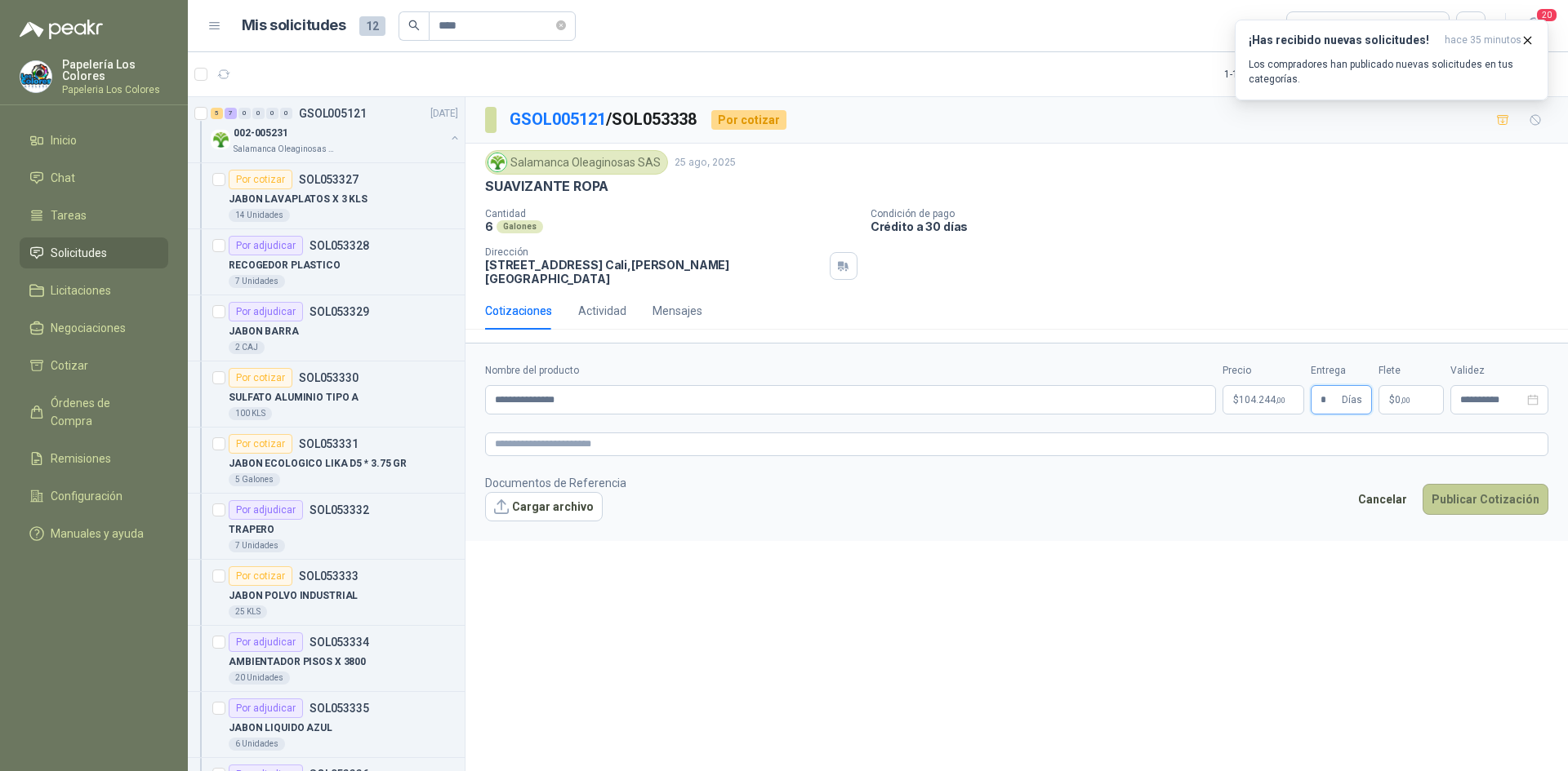
type input "*"
click at [1463, 494] on button "Publicar Cotización" at bounding box center [1486, 499] width 126 height 31
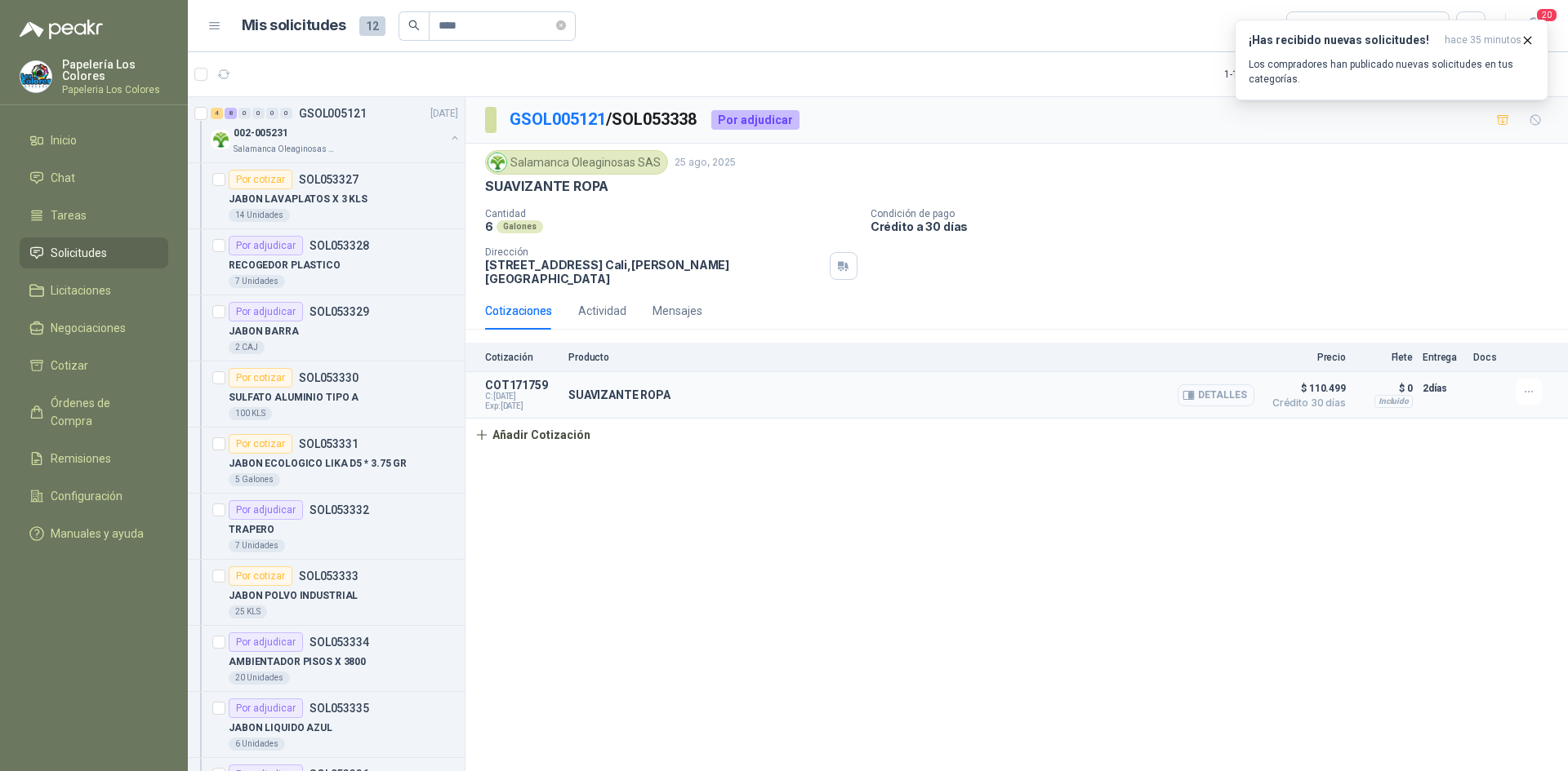
click at [1221, 384] on button "Detalles" at bounding box center [1216, 395] width 76 height 22
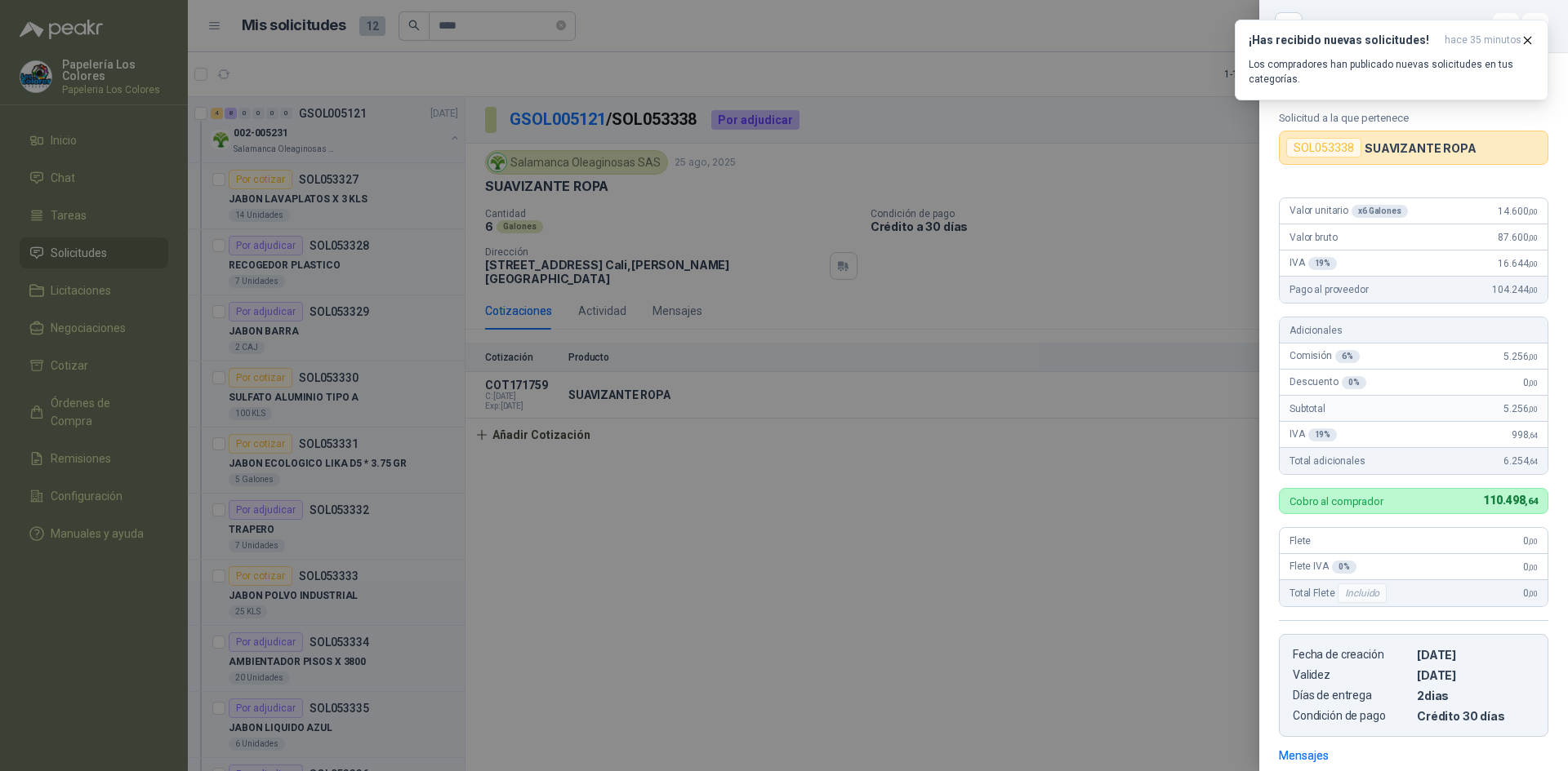
click at [1039, 535] on div at bounding box center [784, 385] width 1568 height 771
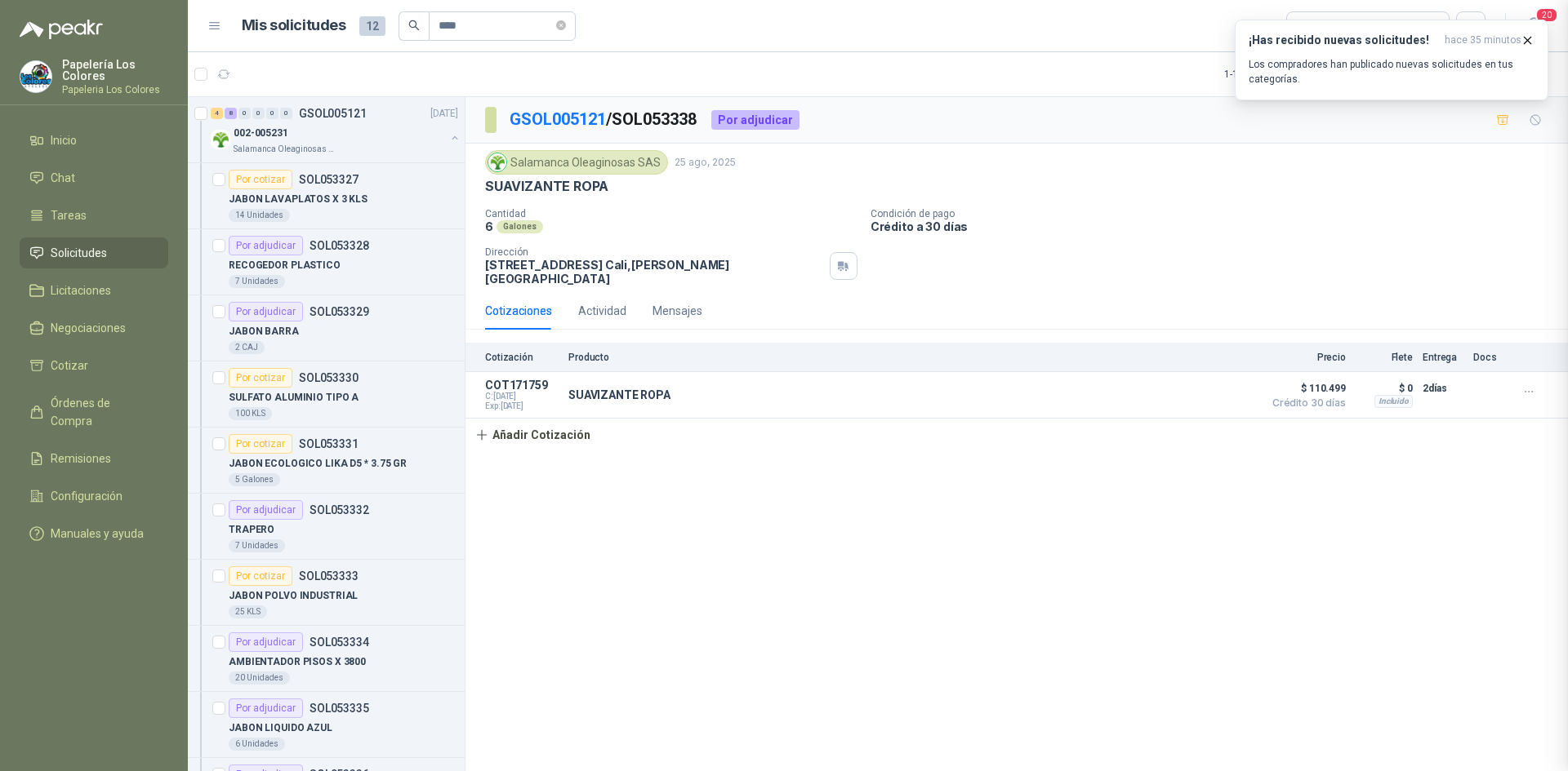
scroll to position [237, 0]
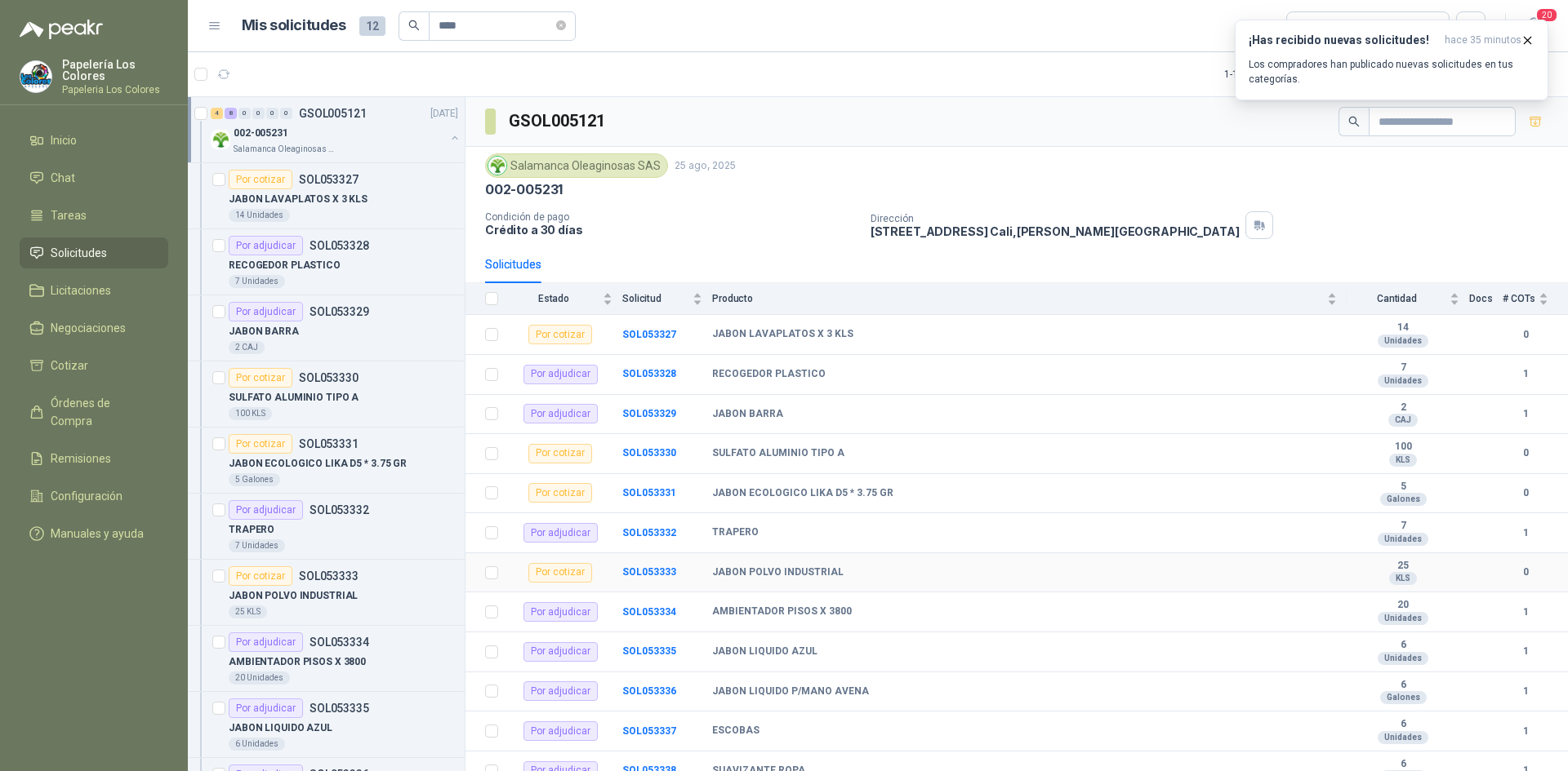
click at [631, 565] on td "SOL053333" at bounding box center [667, 573] width 90 height 40
click at [644, 570] on b "SOL053333" at bounding box center [649, 573] width 54 height 12
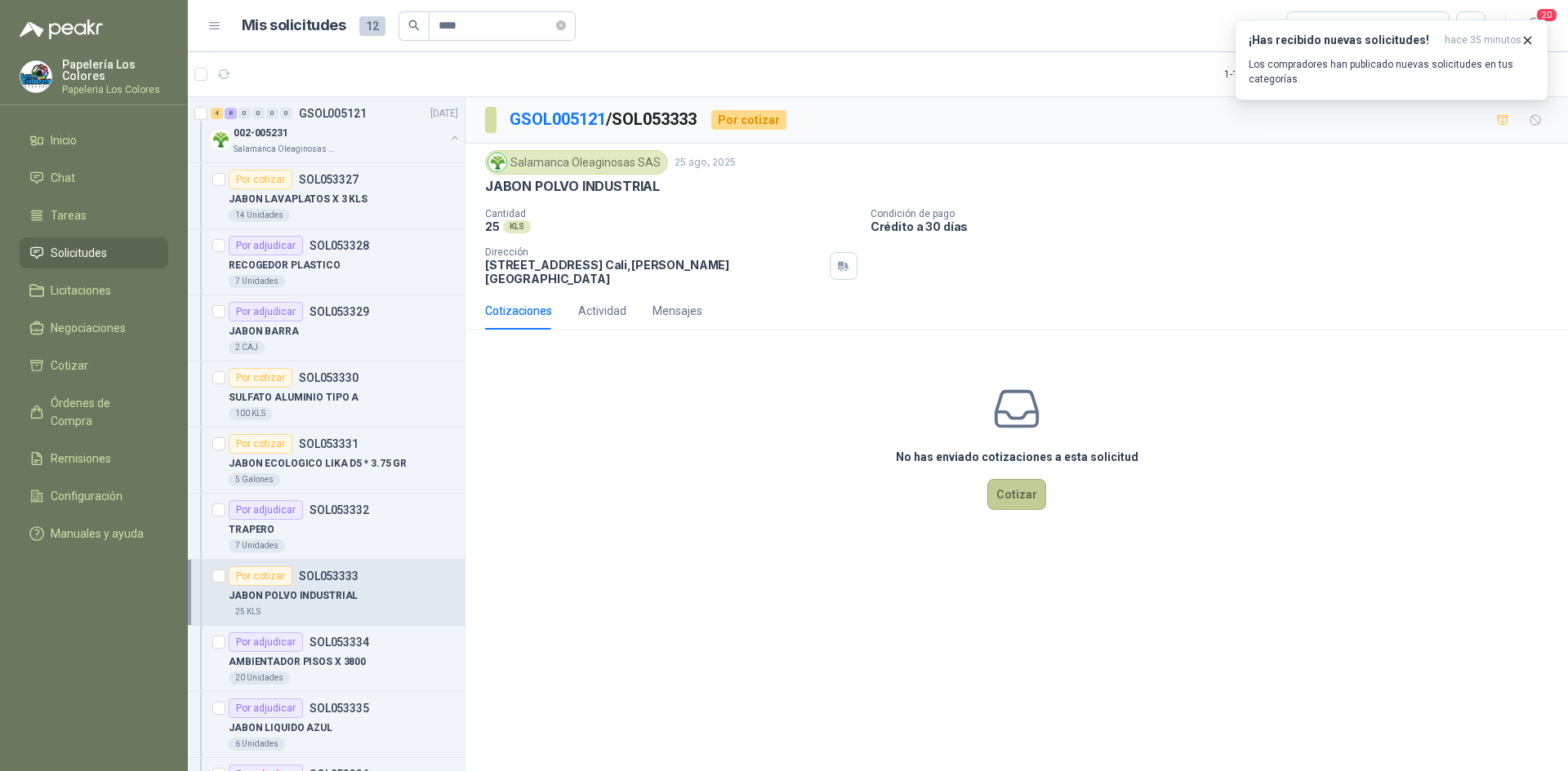
click at [1020, 483] on button "Cotizar" at bounding box center [1016, 494] width 59 height 31
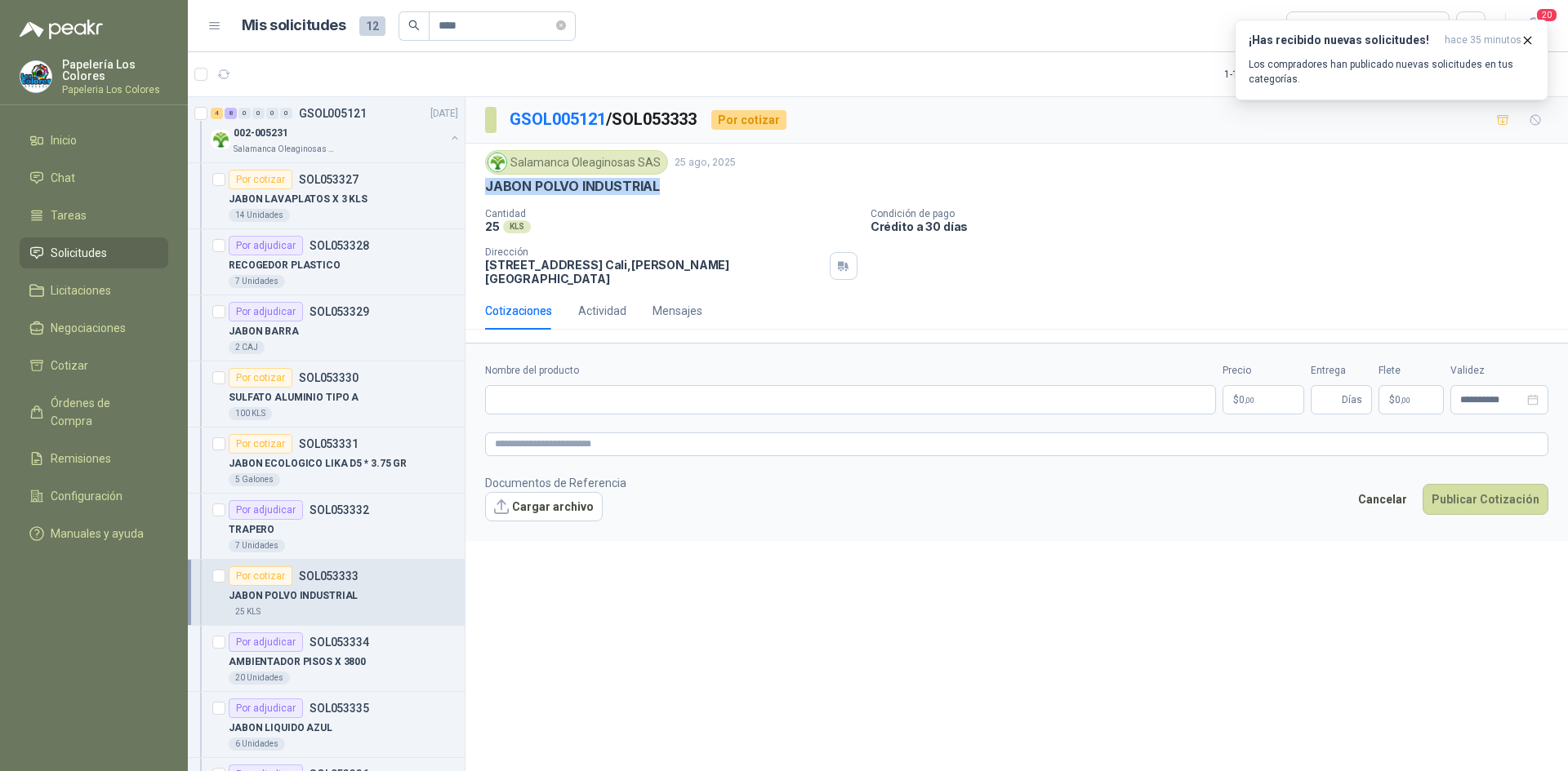
drag, startPoint x: 656, startPoint y: 188, endPoint x: 488, endPoint y: 190, distance: 168.0
click at [488, 190] on p "JABON POLVO INDUSTRIAL" at bounding box center [572, 187] width 175 height 17
click at [547, 432] on textarea at bounding box center [1016, 444] width 1064 height 23
paste textarea "**********"
type textarea "**********"
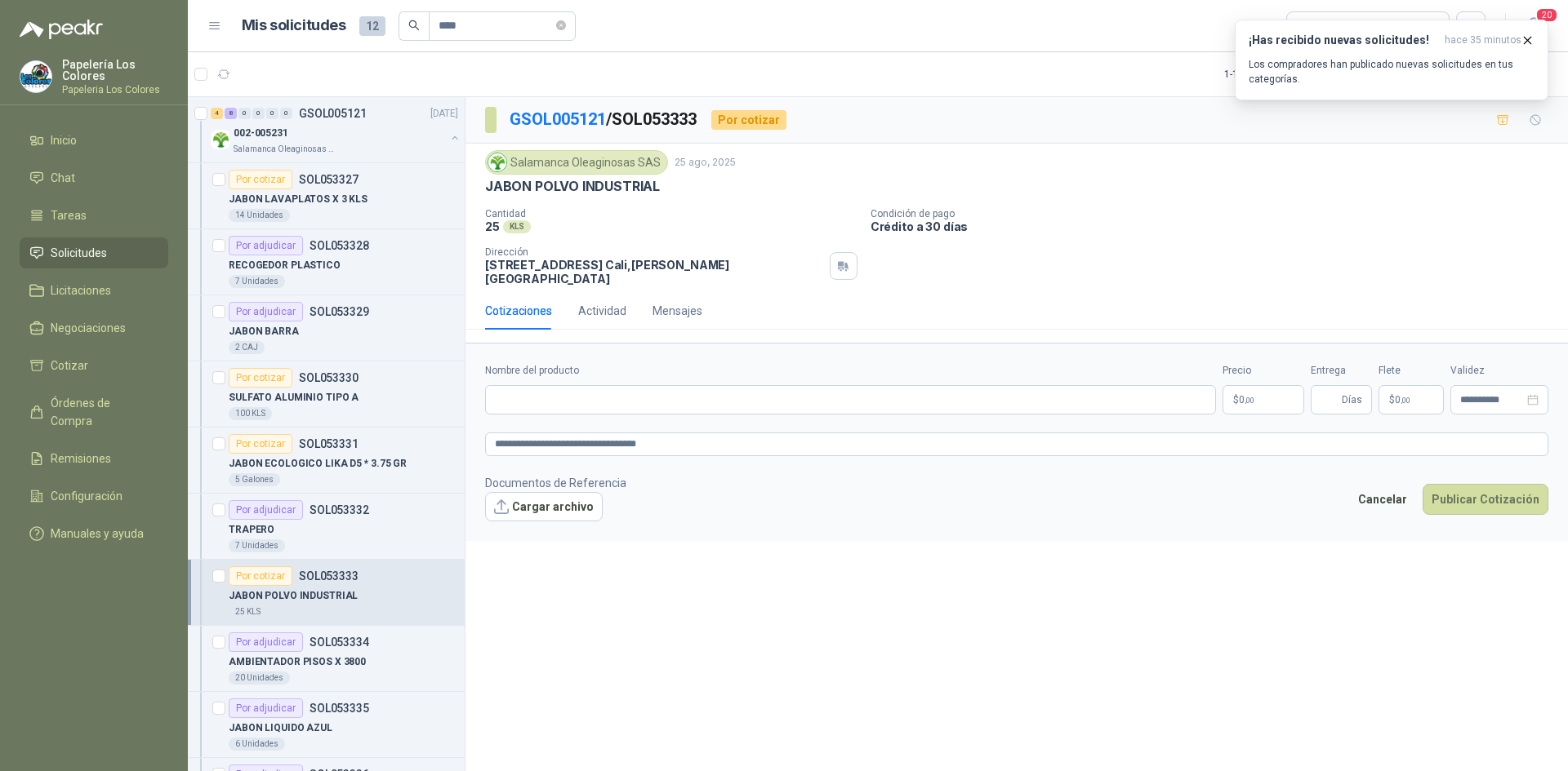
click at [666, 187] on div "JABON POLVO INDUSTRIAL" at bounding box center [1016, 187] width 1064 height 17
drag, startPoint x: 657, startPoint y: 187, endPoint x: 487, endPoint y: 198, distance: 170.4
click at [487, 198] on div "Salamanca Oleaginosas SAS [DATE] JABON POLVO INDUSTRIAL Cantidad 25 KLS Condici…" at bounding box center [1016, 218] width 1064 height 135
copy p "JABON POLVO INDUSTRIAL"
click at [559, 395] on input "Nombre del producto" at bounding box center [850, 400] width 731 height 29
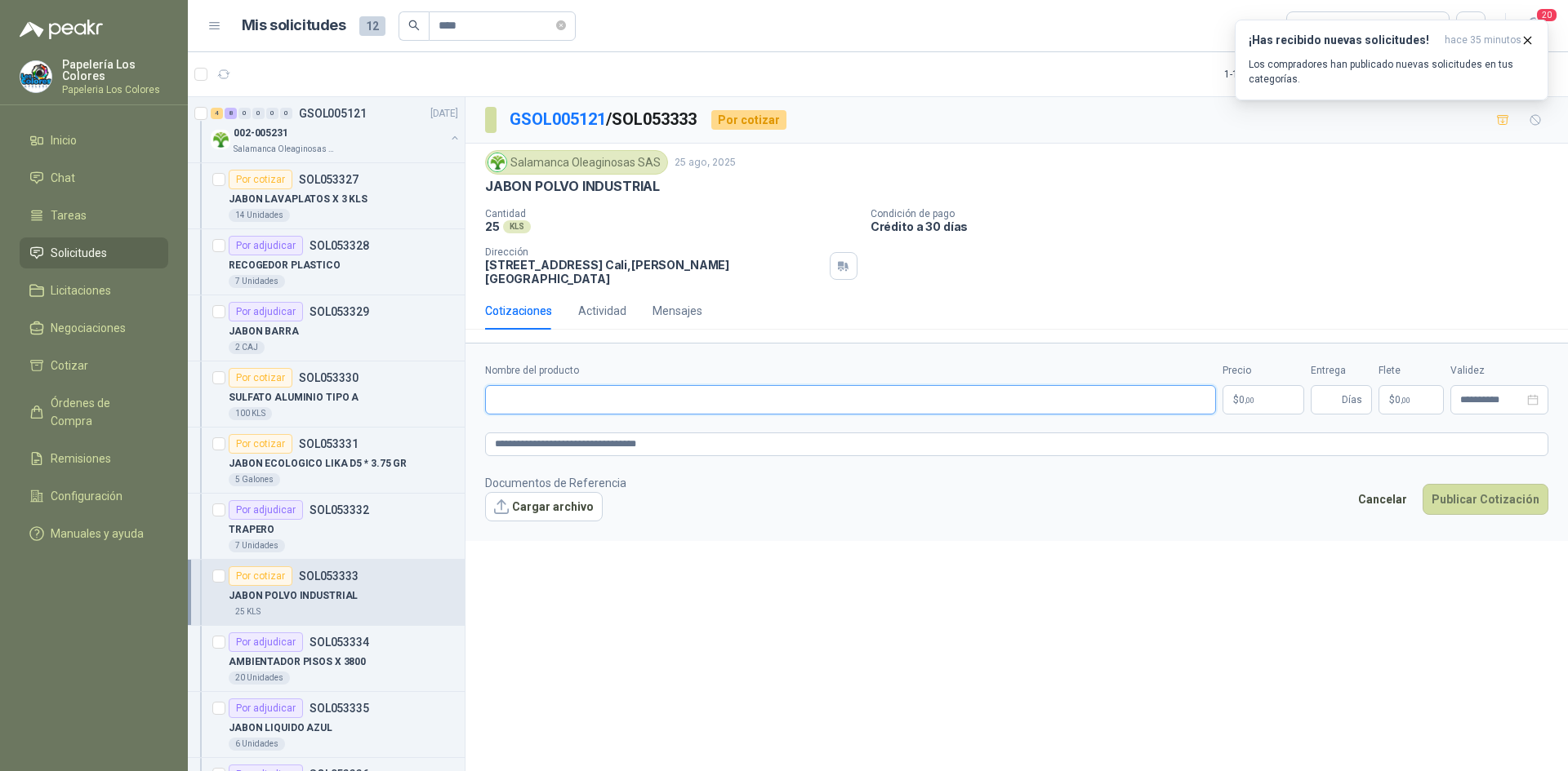
paste input "**********"
type input "**********"
click at [1260, 383] on body "Papelería Los Colores Papeleria Los Colores Inicio Chat Tareas Solicitudes Lici…" at bounding box center [784, 385] width 1568 height 771
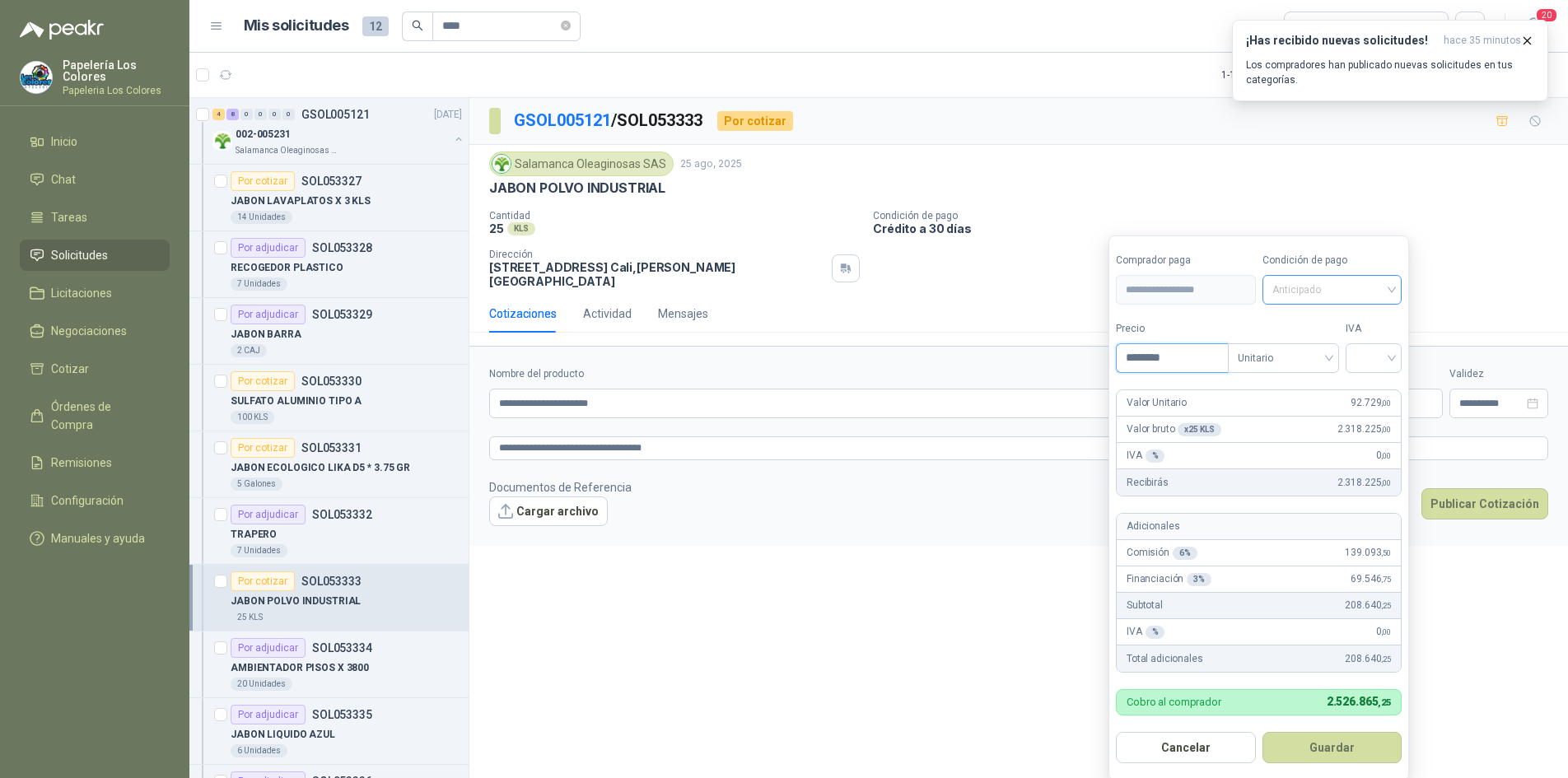
click at [1357, 285] on span "Anticipado" at bounding box center [1332, 289] width 120 height 24
type input "********"
click at [1333, 350] on div "Crédito a 30 días" at bounding box center [1335, 350] width 115 height 19
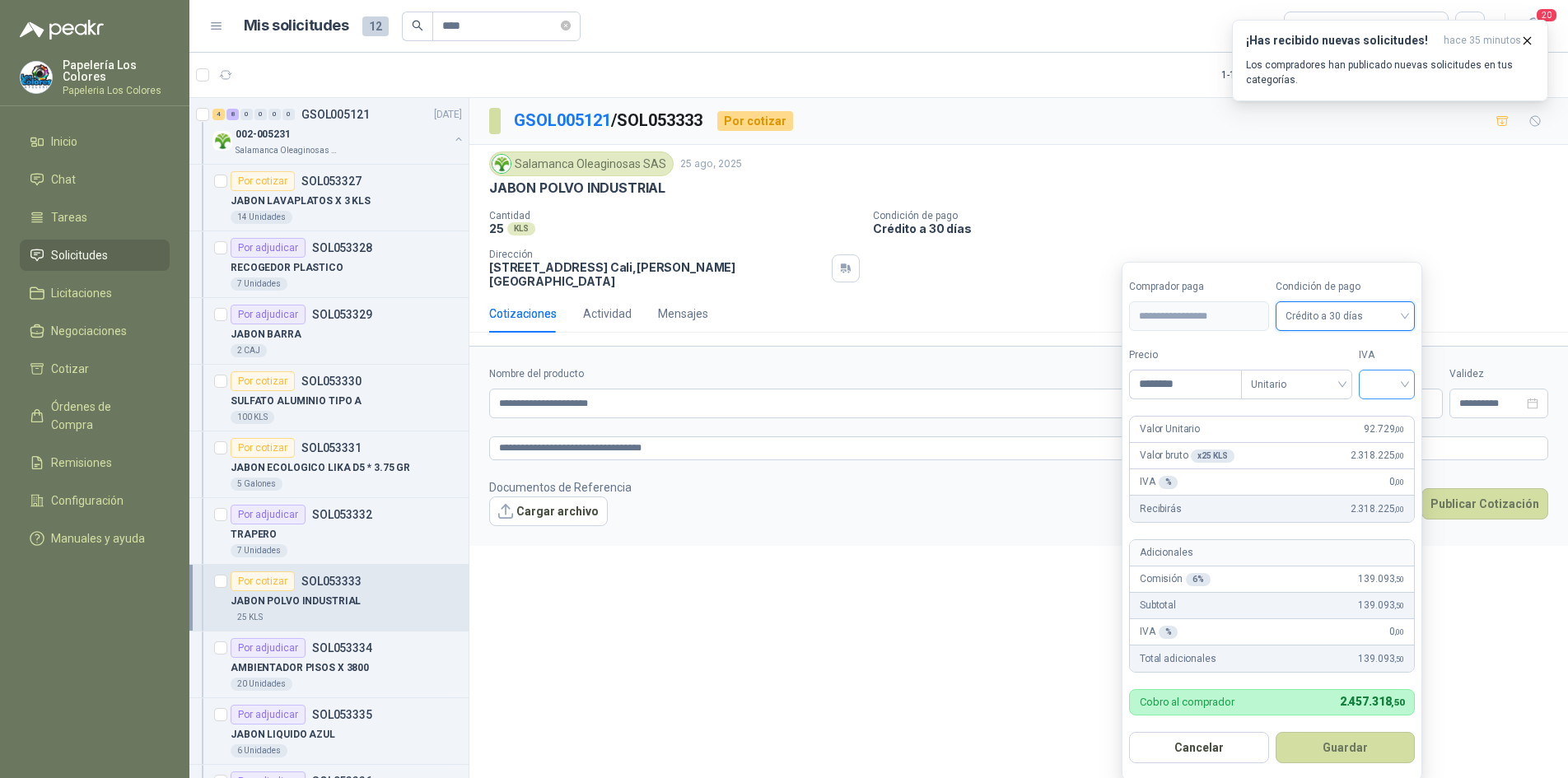
click at [1385, 377] on input "search" at bounding box center [1386, 383] width 36 height 24
click at [1388, 420] on div "19%" at bounding box center [1389, 419] width 30 height 19
click at [1337, 747] on button "Guardar" at bounding box center [1347, 748] width 141 height 31
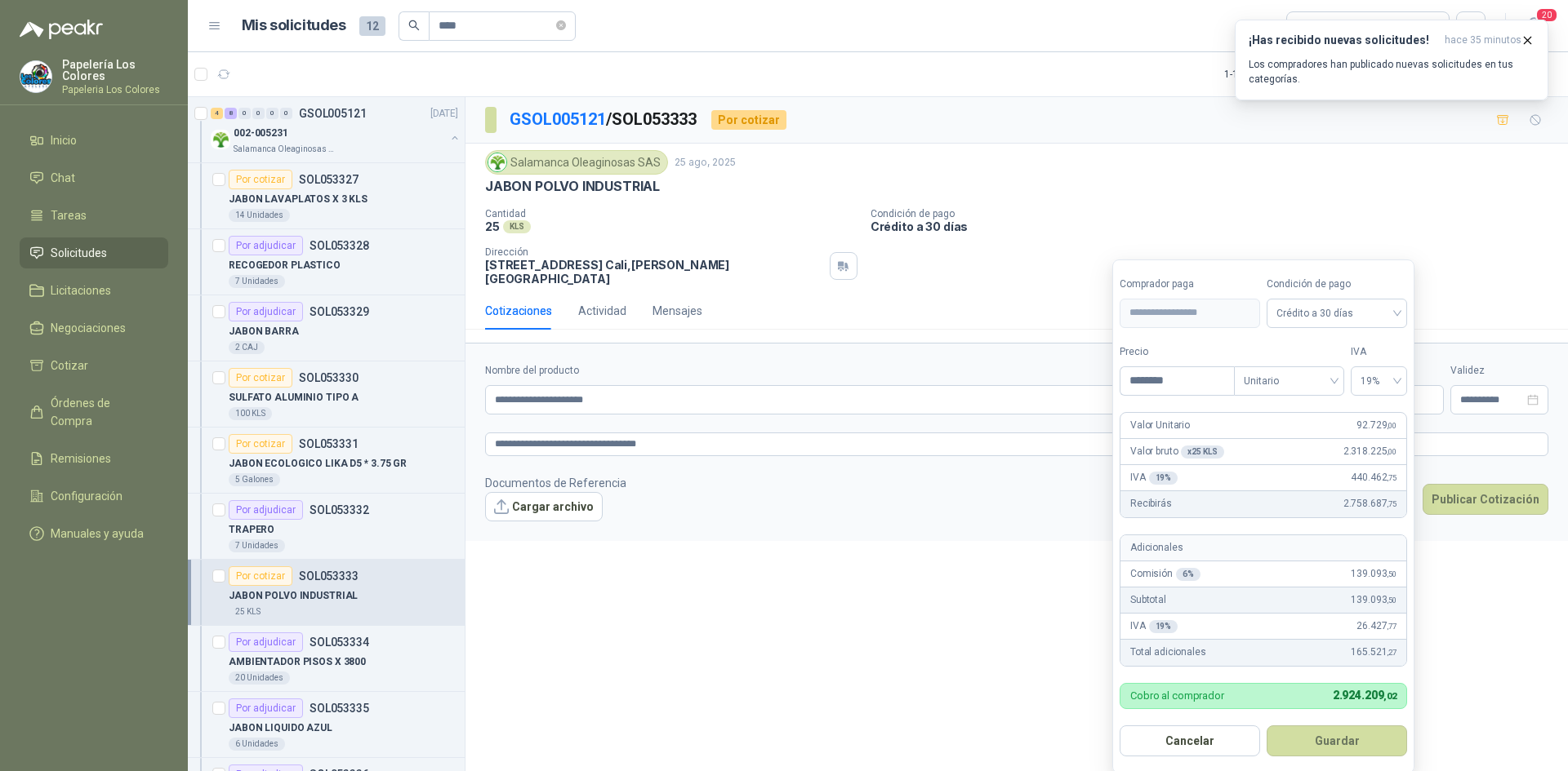
click at [1249, 381] on body "Papelería Los Colores Papeleria Los Colores Inicio Chat Tareas Solicitudes Lici…" at bounding box center [784, 385] width 1568 height 771
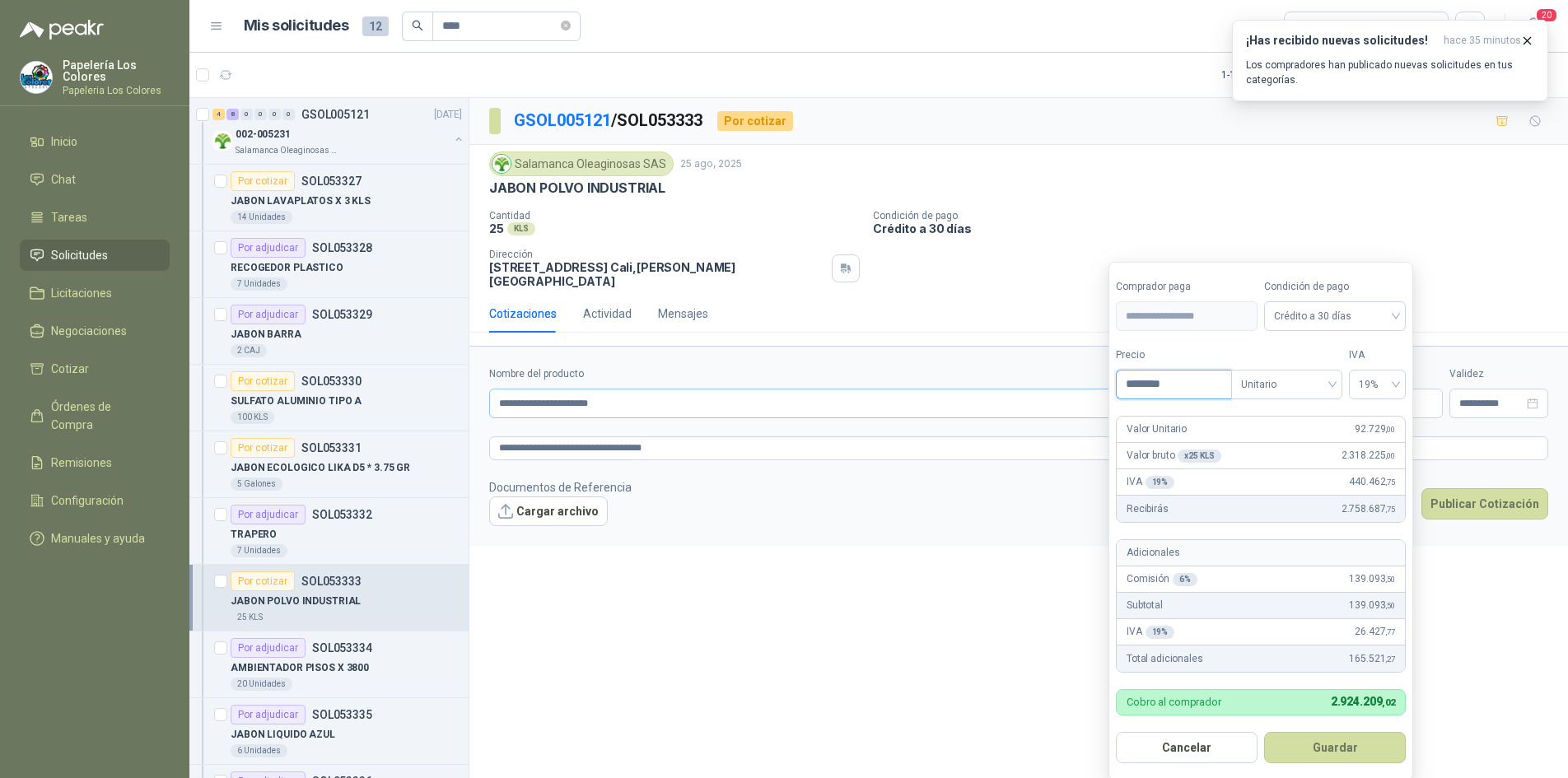
drag, startPoint x: 1163, startPoint y: 383, endPoint x: 1090, endPoint y: 385, distance: 73.0
click at [1090, 385] on body "Papelería Los Colores Papeleria Los Colores Inicio Chat Tareas Solicitudes Lici…" at bounding box center [784, 389] width 1568 height 778
type input "*******"
click at [1337, 745] on button "Guardar" at bounding box center [1334, 748] width 141 height 31
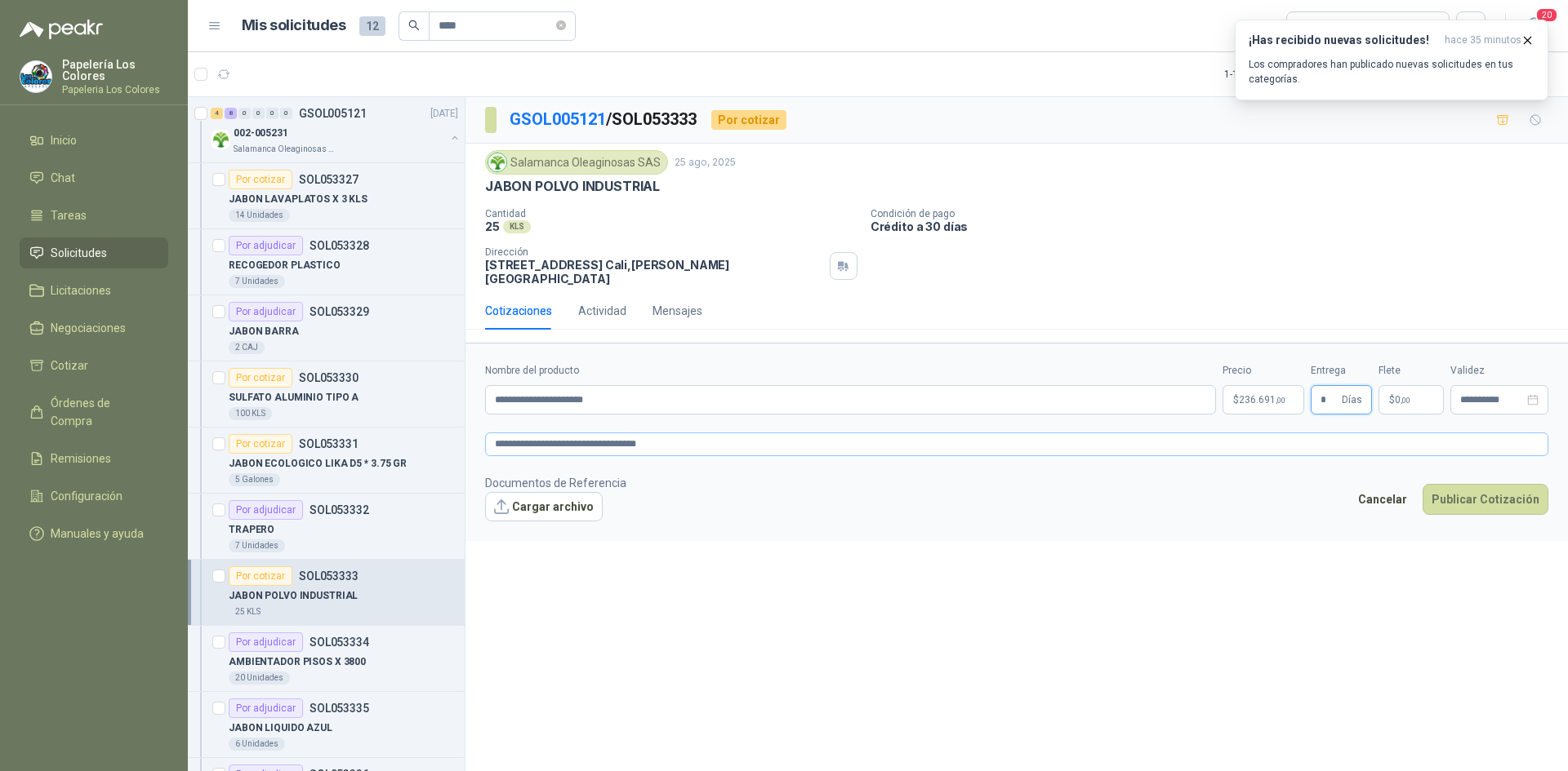
type input "*"
drag, startPoint x: 696, startPoint y: 436, endPoint x: 463, endPoint y: 441, distance: 233.1
click at [463, 441] on div "4 8 0 0 0 0 GSOL005121 [DATE] 002-005231 Salamanca Oleaginosas SAS Por cotizar …" at bounding box center [878, 437] width 1380 height 681
click at [1480, 484] on button "Publicar Cotización" at bounding box center [1486, 499] width 126 height 31
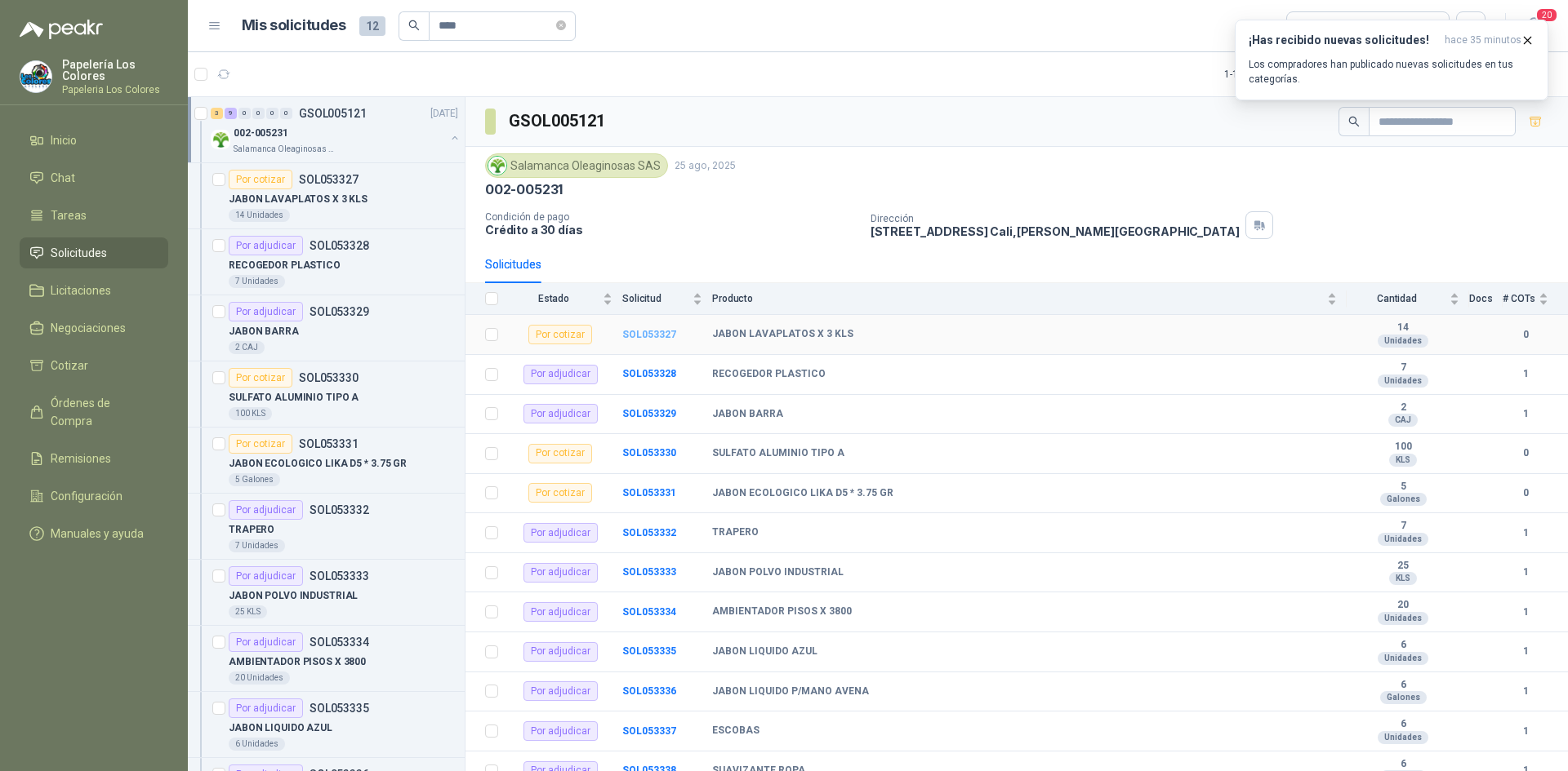
click at [642, 336] on b "SOL053327" at bounding box center [649, 335] width 54 height 12
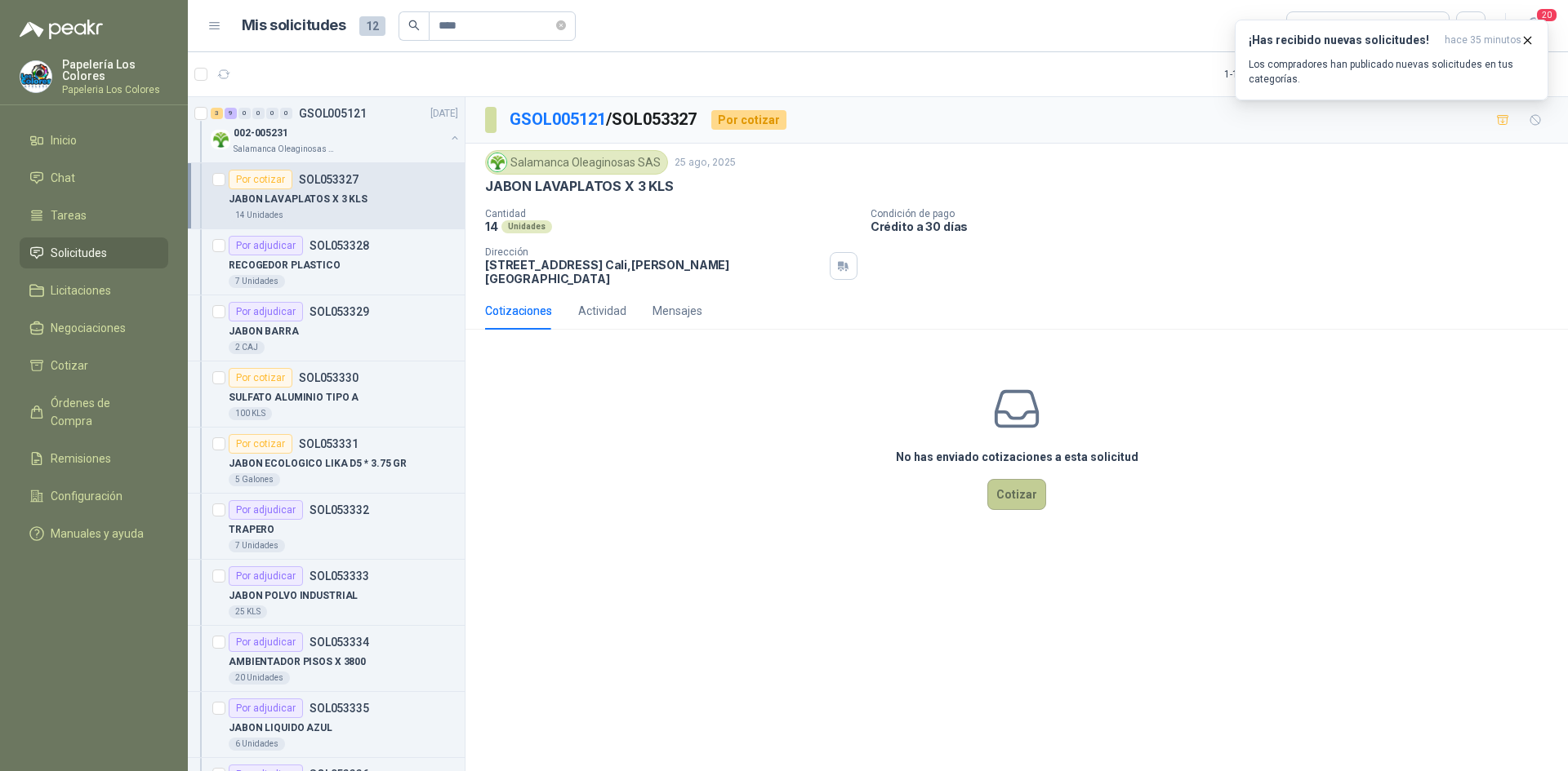
click at [1028, 479] on button "Cotizar" at bounding box center [1016, 494] width 59 height 31
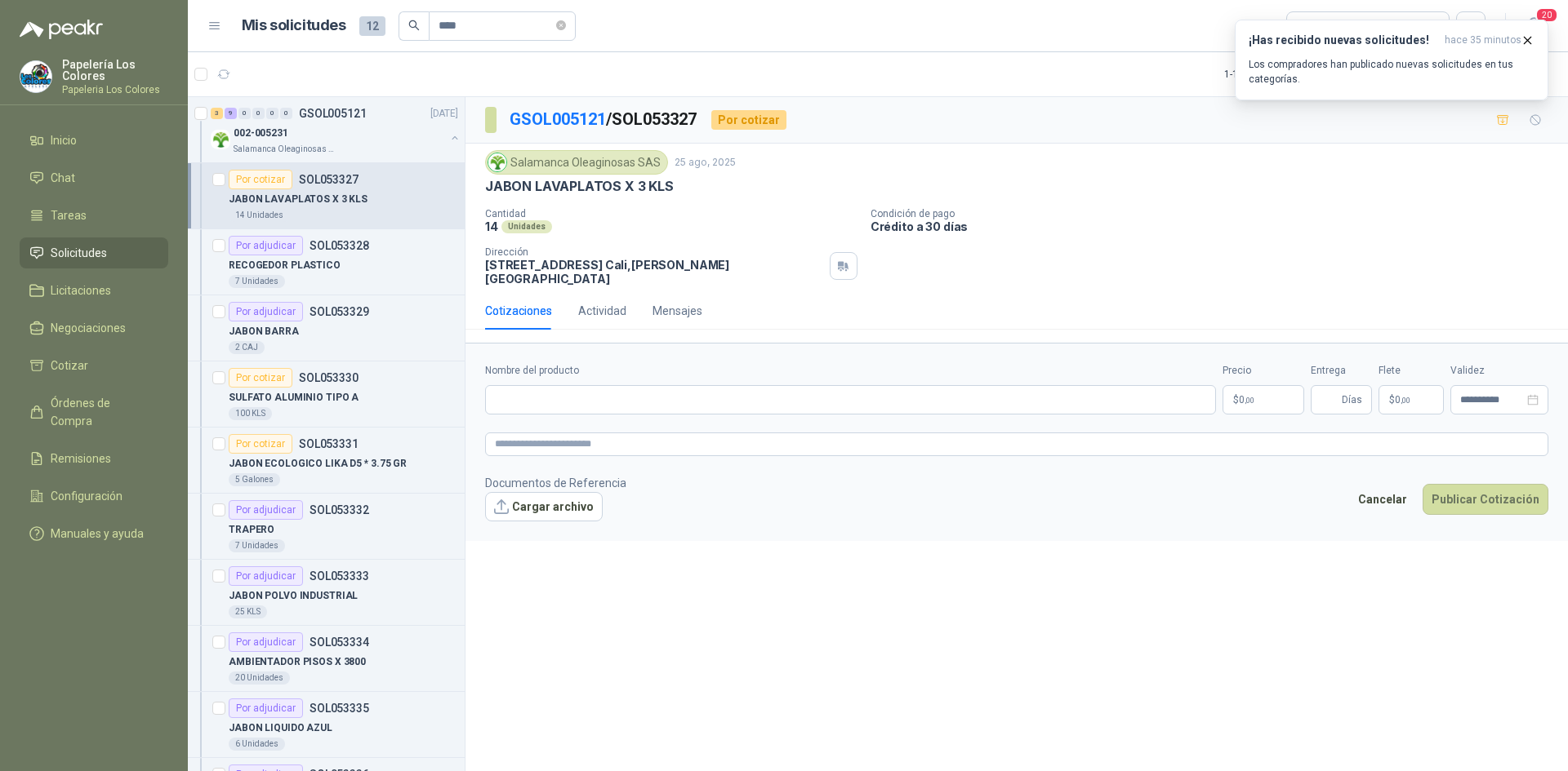
click at [1108, 200] on div "Salamanca Oleaginosas SAS [DATE] JABON LAVAPLATOS X 3 KLS Cantidad 14 Unidades …" at bounding box center [1016, 218] width 1064 height 135
click at [1160, 212] on p "Condición de pago" at bounding box center [1217, 214] width 691 height 12
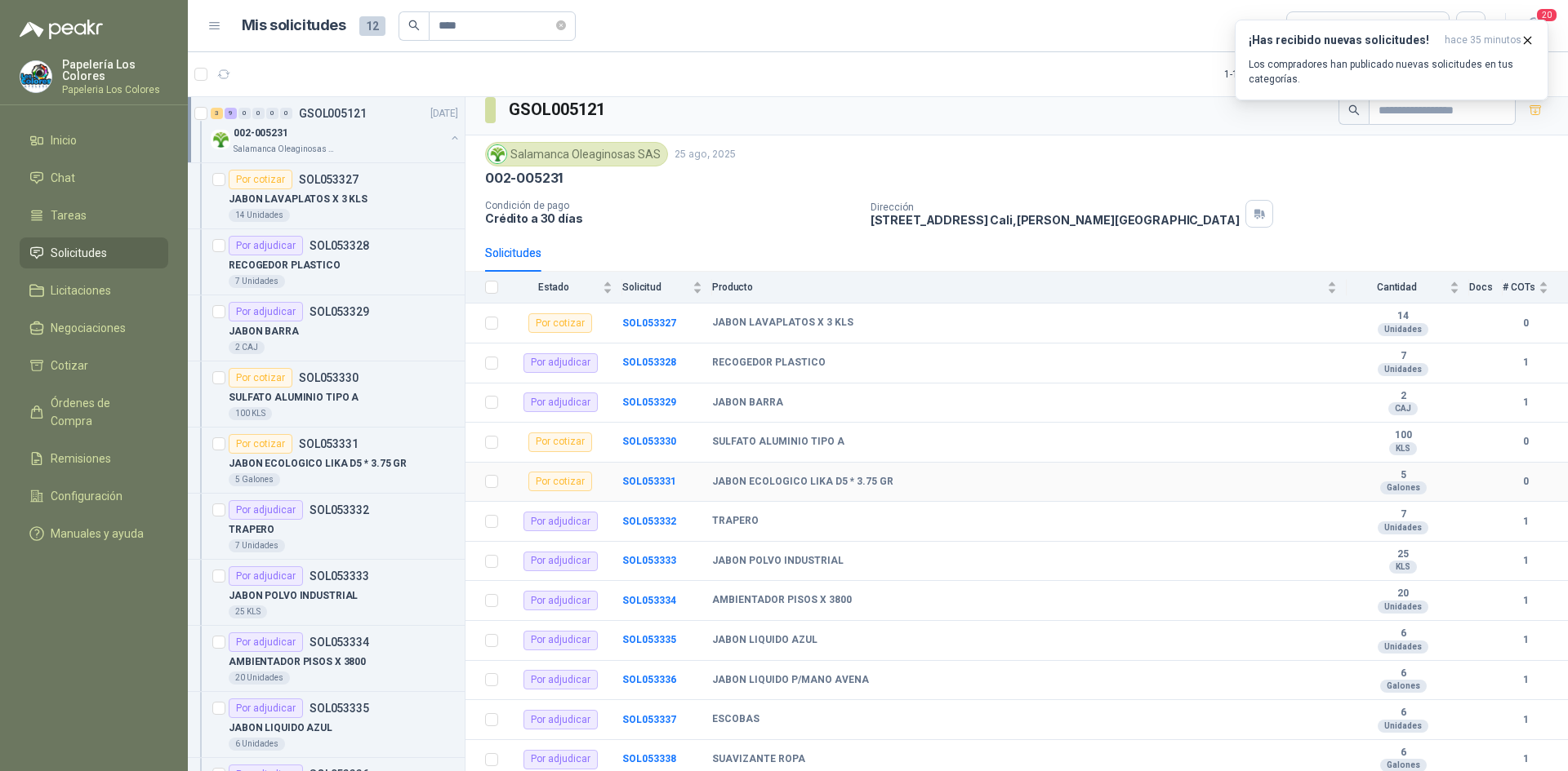
scroll to position [14, 0]
